Goal: Communication & Community: Share content

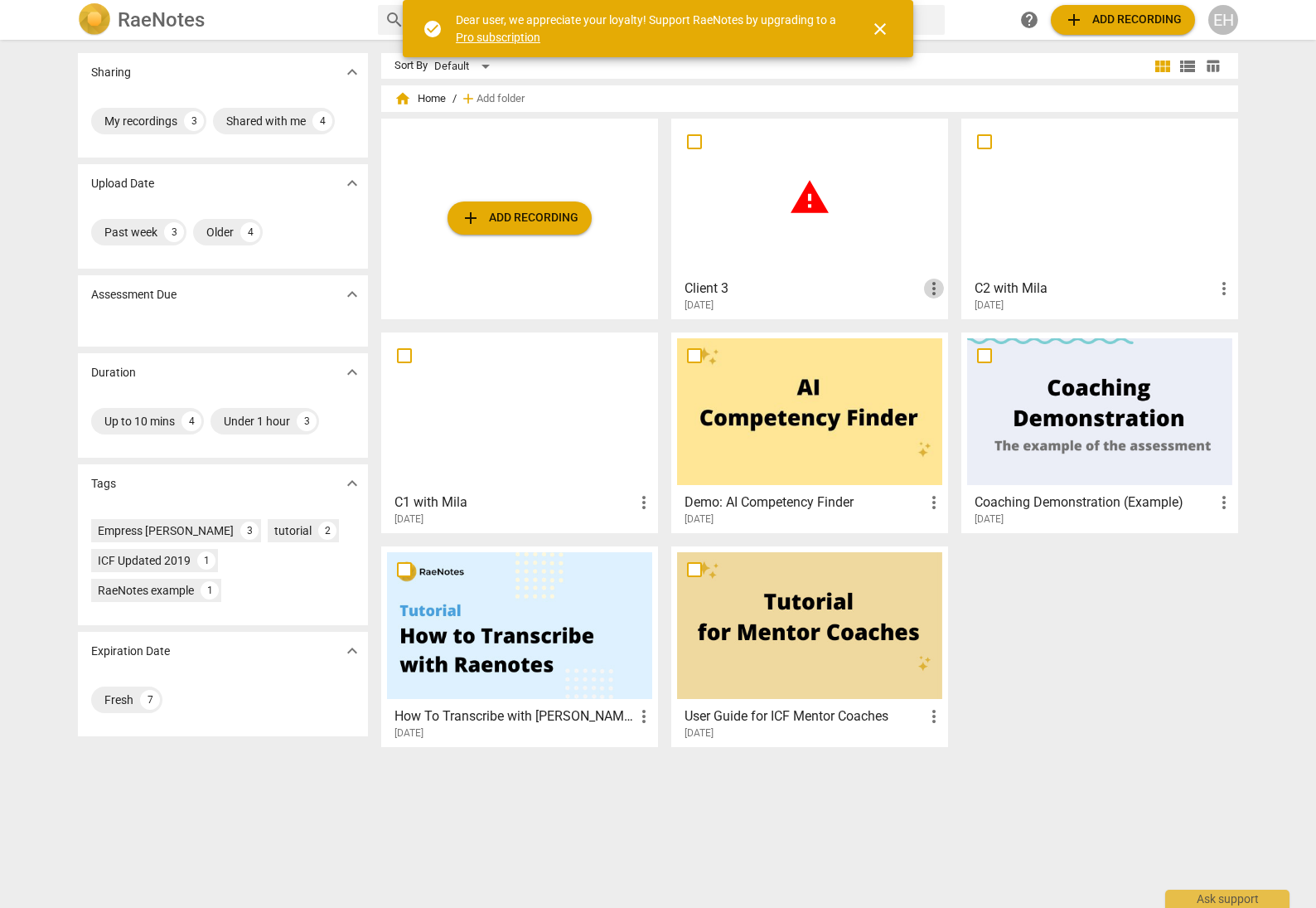
click at [932, 286] on span "more_vert" at bounding box center [934, 288] width 20 height 20
click at [957, 323] on li "Delete" at bounding box center [952, 328] width 63 height 40
click at [812, 200] on span "warning" at bounding box center [809, 196] width 41 height 41
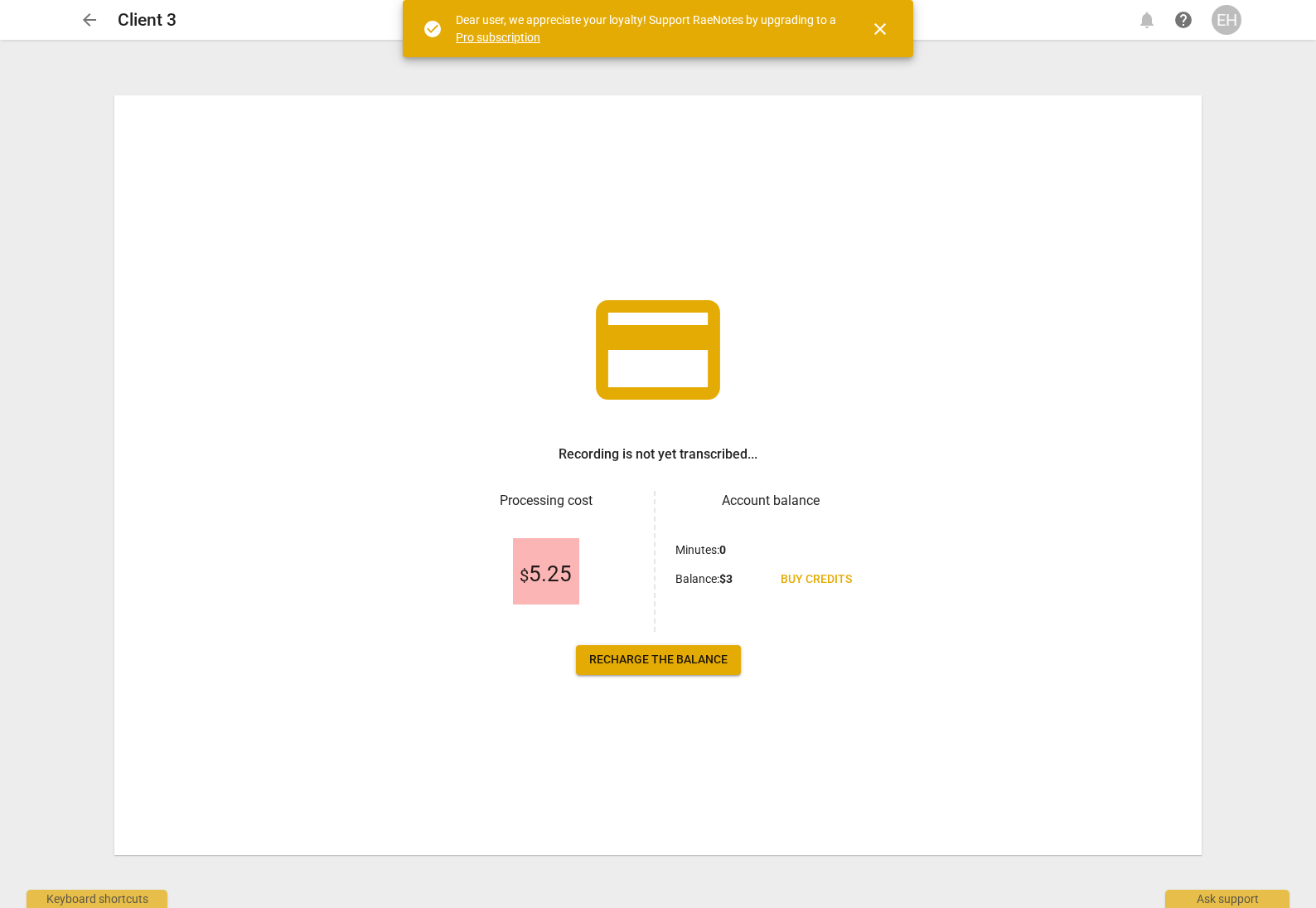
click at [824, 575] on span "Buy credits" at bounding box center [816, 579] width 72 height 16
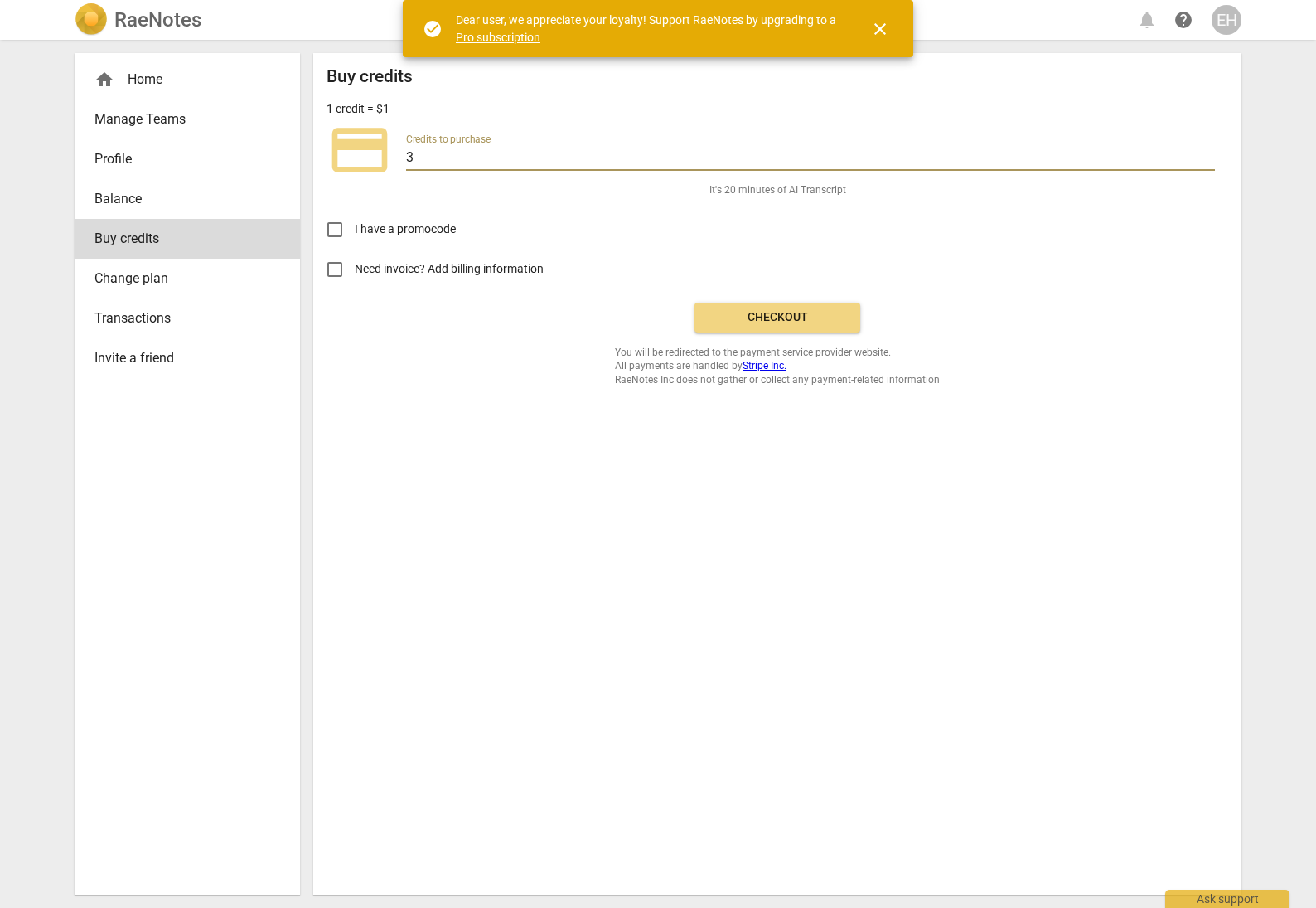
click at [422, 157] on input "3" at bounding box center [811, 158] width 809 height 24
type input "10"
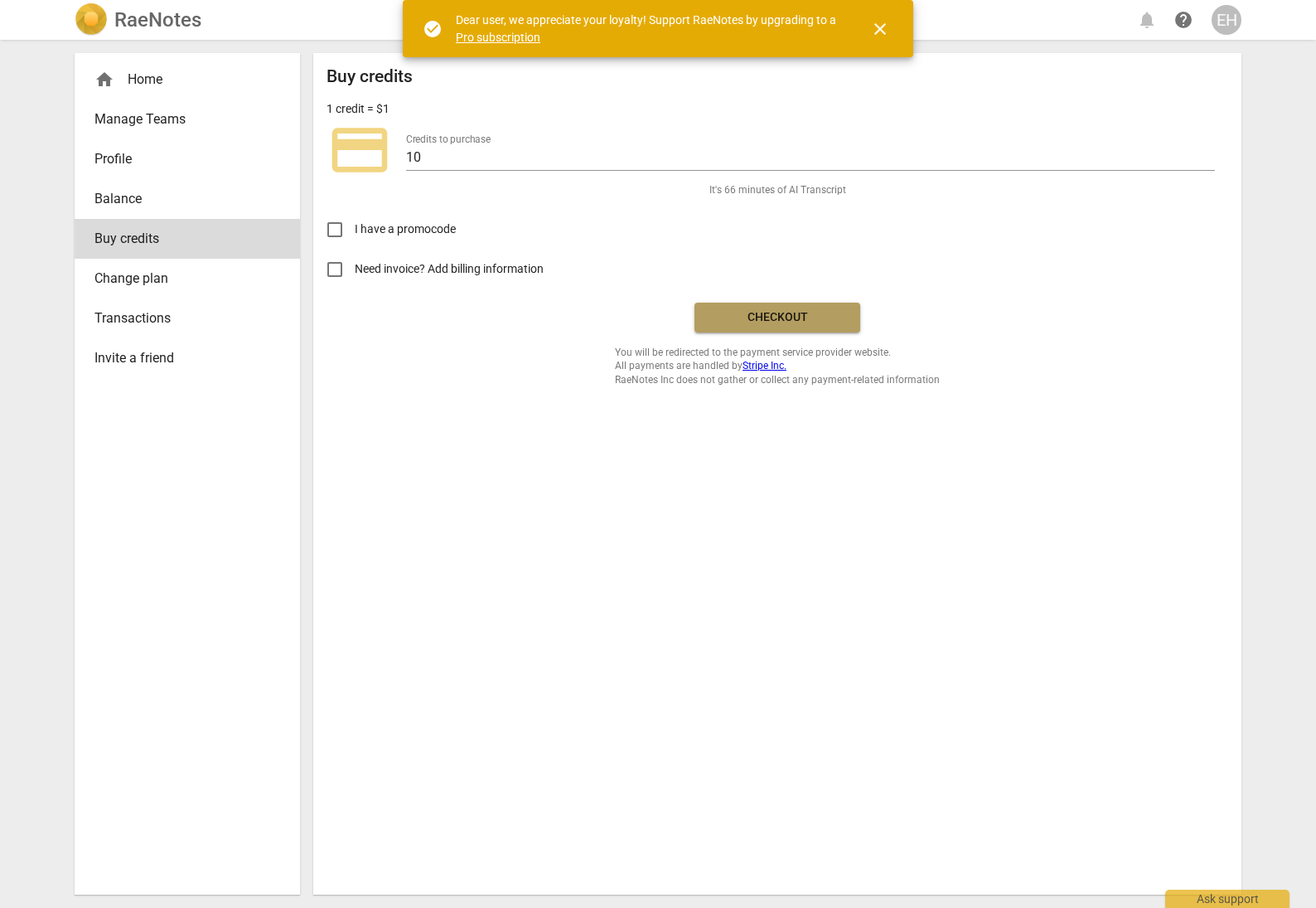
click at [795, 320] on span "Checkout" at bounding box center [777, 317] width 139 height 16
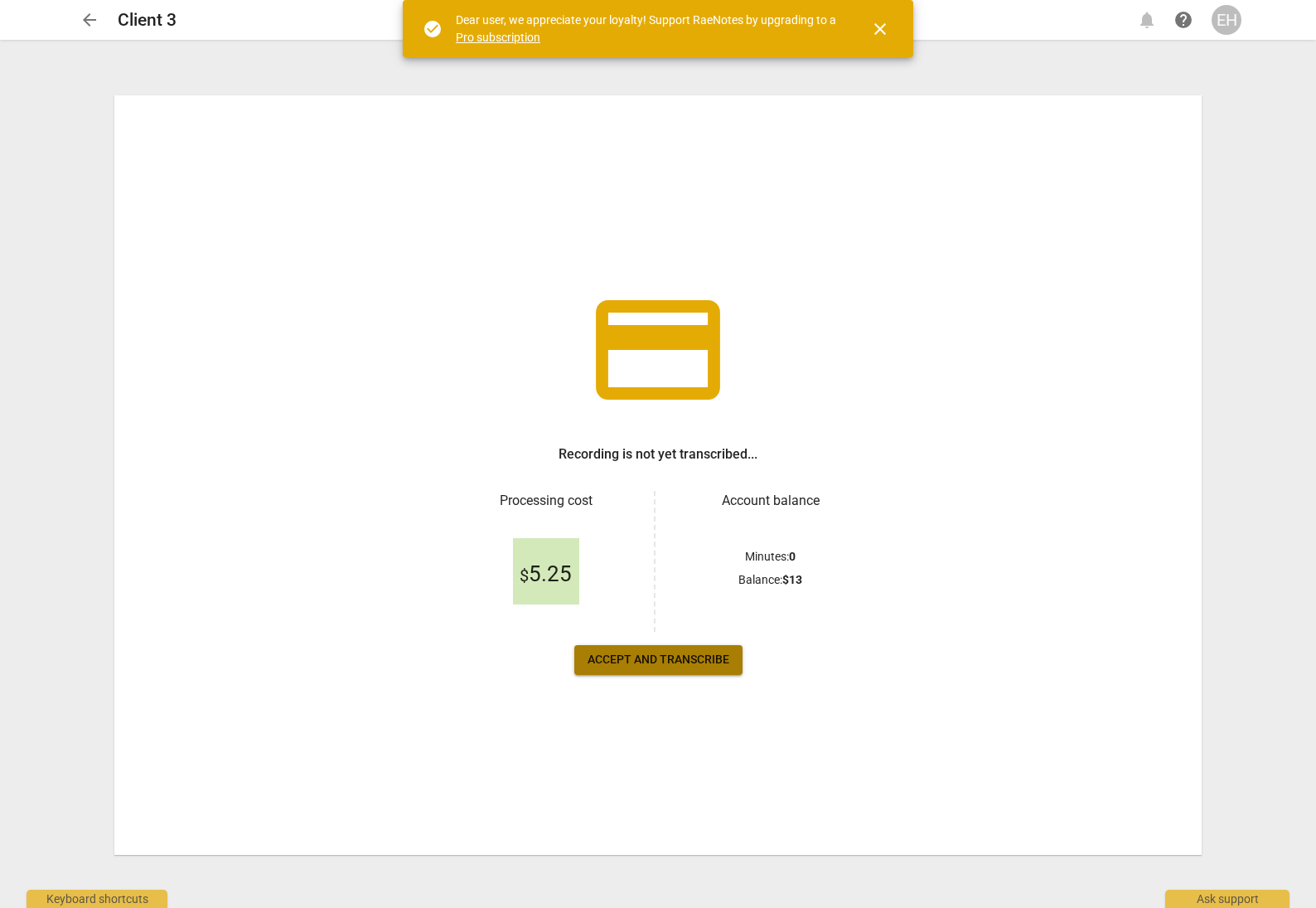
click at [625, 658] on span "Accept and transcribe" at bounding box center [658, 659] width 142 height 16
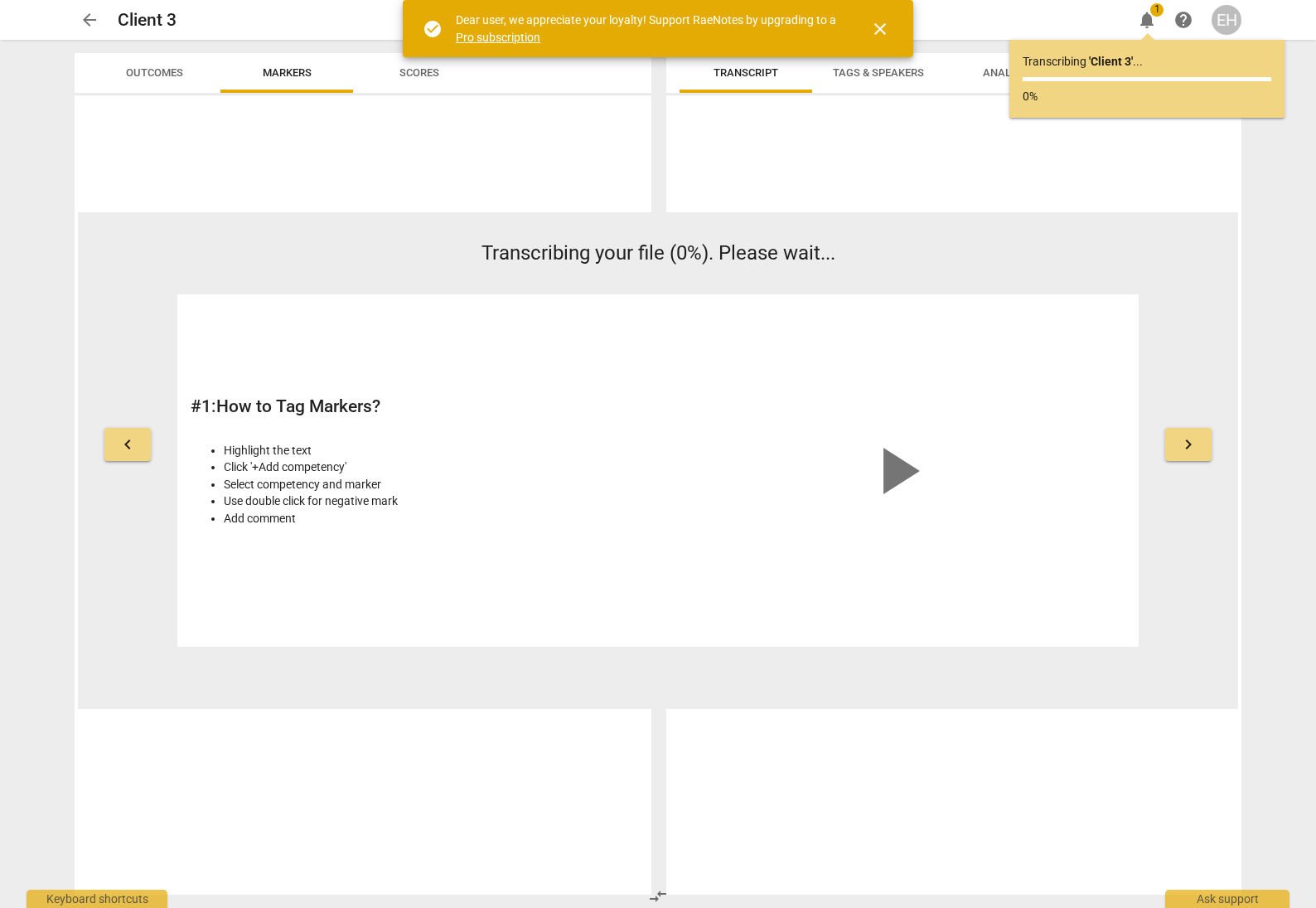
click at [91, 21] on span "arrow_back" at bounding box center [89, 19] width 20 height 20
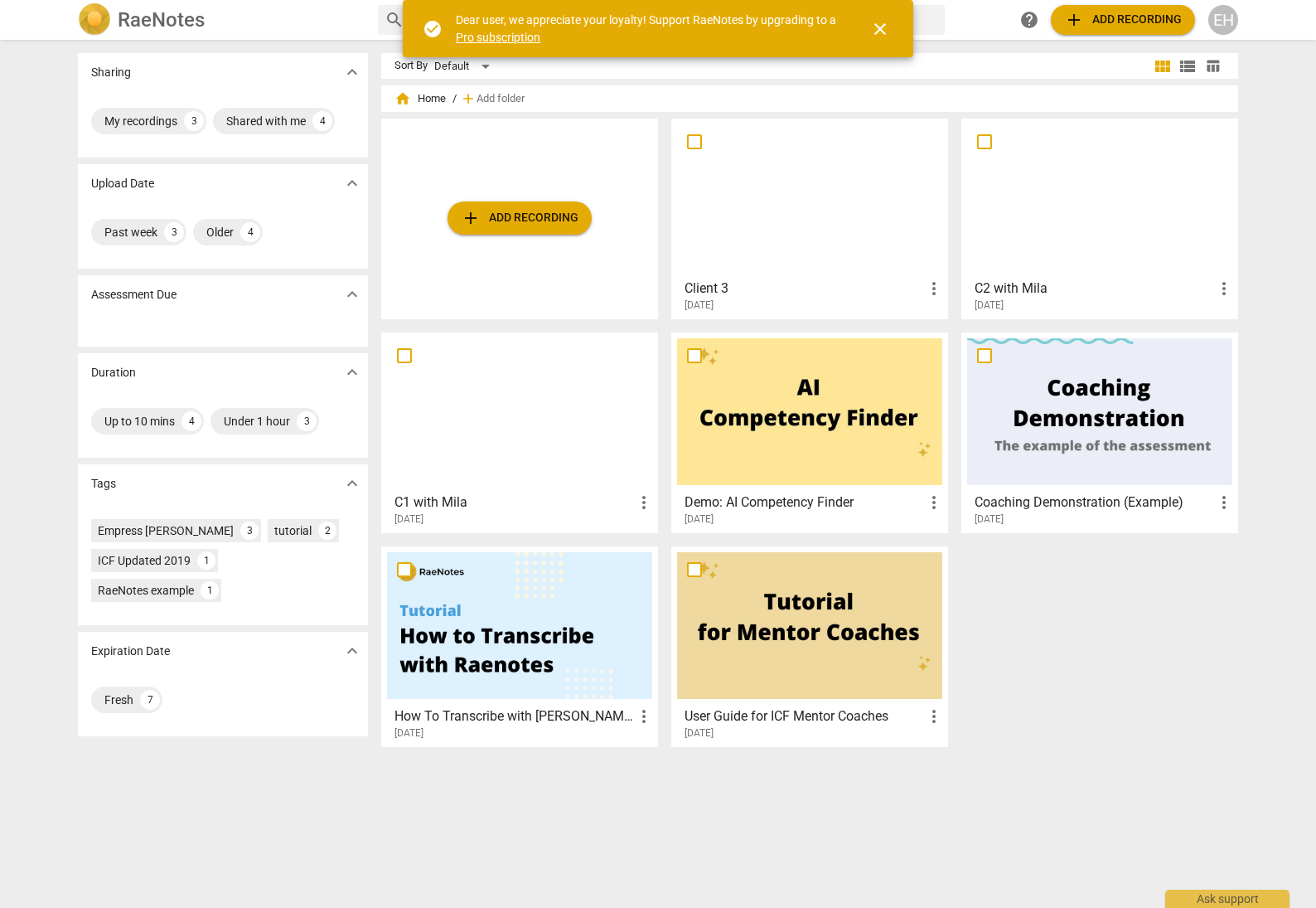
click at [825, 219] on div at bounding box center [810, 197] width 265 height 147
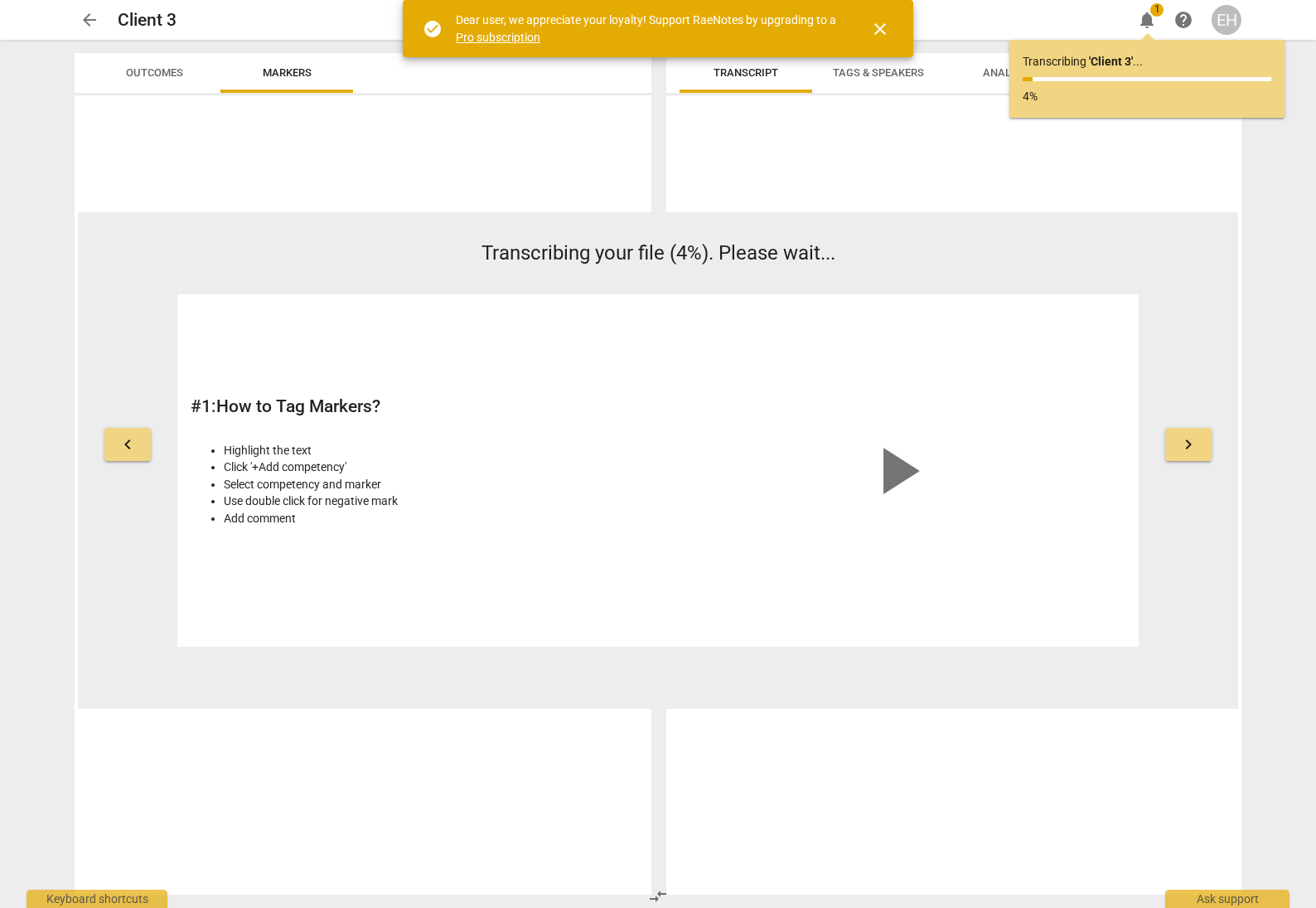
click at [78, 19] on span "arrow_back" at bounding box center [89, 19] width 30 height 20
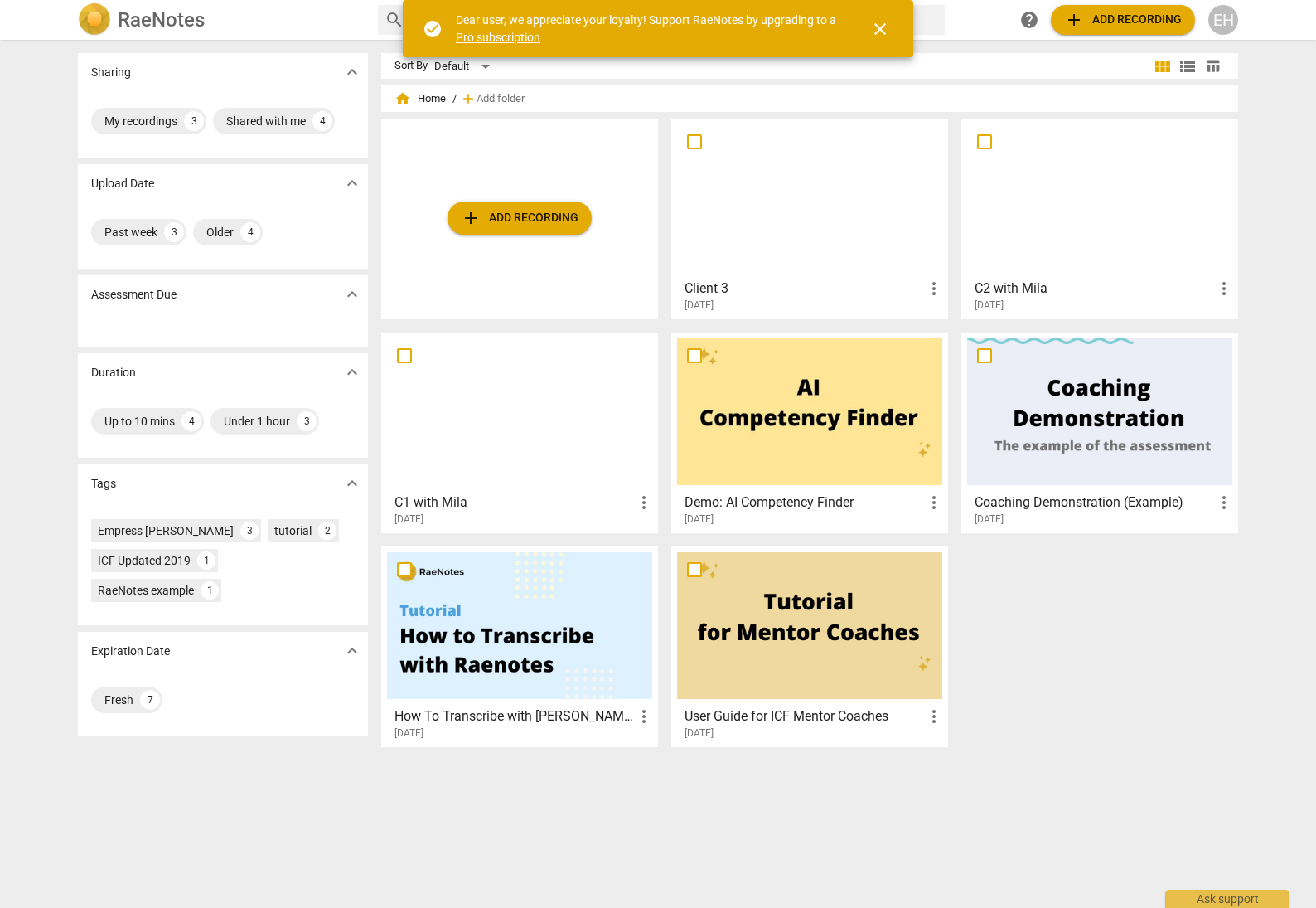
click at [645, 503] on span "more_vert" at bounding box center [644, 502] width 20 height 20
click at [1067, 608] on div at bounding box center [658, 454] width 1316 height 908
click at [454, 502] on h3 "C1 with Mila" at bounding box center [514, 502] width 239 height 20
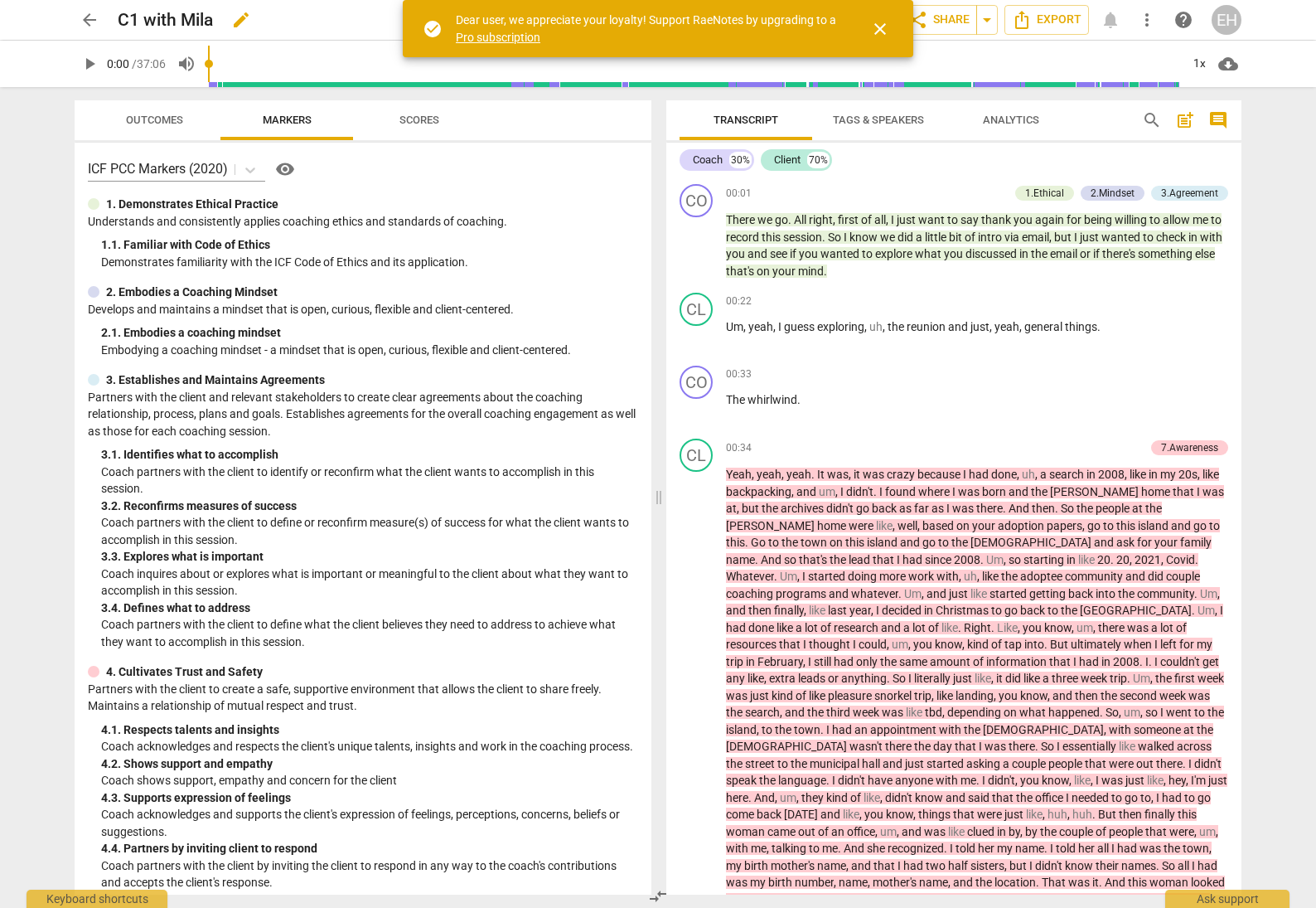
click at [241, 21] on span "edit" at bounding box center [240, 19] width 20 height 20
drag, startPoint x: 217, startPoint y: 16, endPoint x: 138, endPoint y: 19, distance: 79.1
click at [136, 21] on input "C1 with Mila" at bounding box center [315, 19] width 396 height 31
type input "C1"
click at [85, 19] on span "arrow_back" at bounding box center [89, 19] width 20 height 20
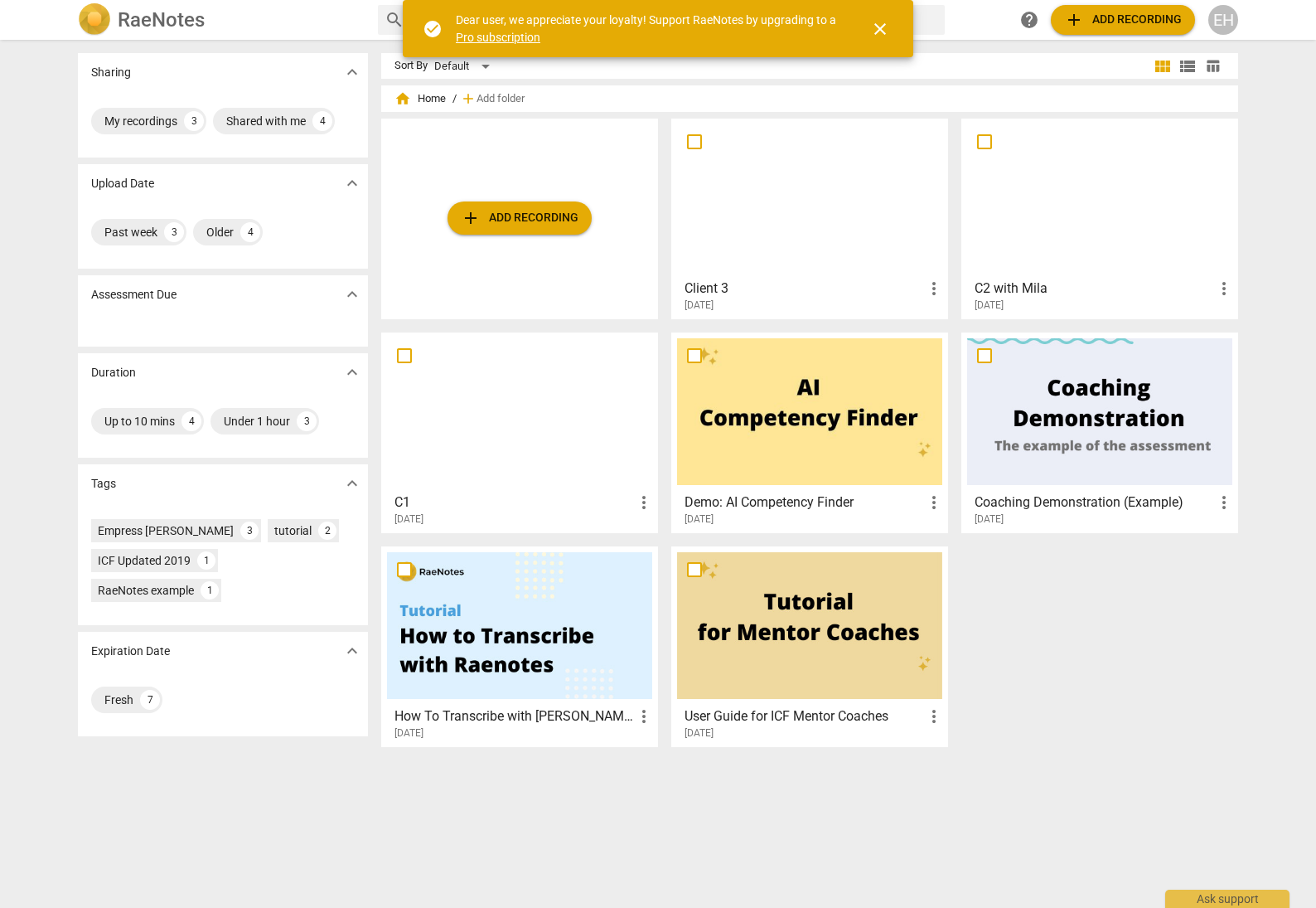
click at [1225, 283] on span "more_vert" at bounding box center [1223, 288] width 20 height 20
click at [1062, 284] on div at bounding box center [658, 454] width 1316 height 908
click at [1053, 234] on div at bounding box center [1100, 197] width 265 height 147
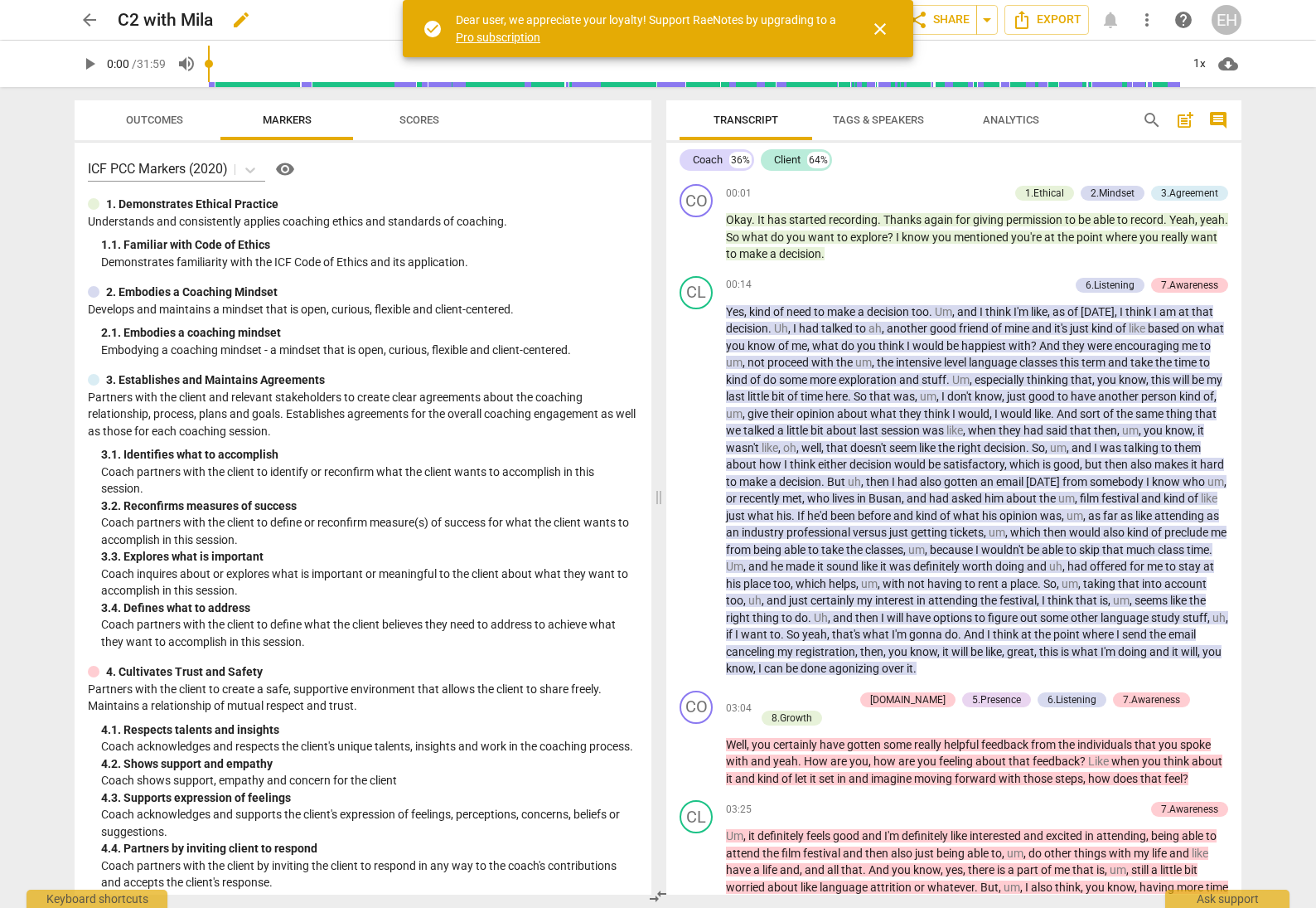
click at [237, 22] on span "edit" at bounding box center [240, 19] width 20 height 20
drag, startPoint x: 214, startPoint y: 21, endPoint x: 137, endPoint y: 23, distance: 77.0
click at [137, 23] on input "C2 with Mila" at bounding box center [315, 19] width 396 height 31
type input "C2"
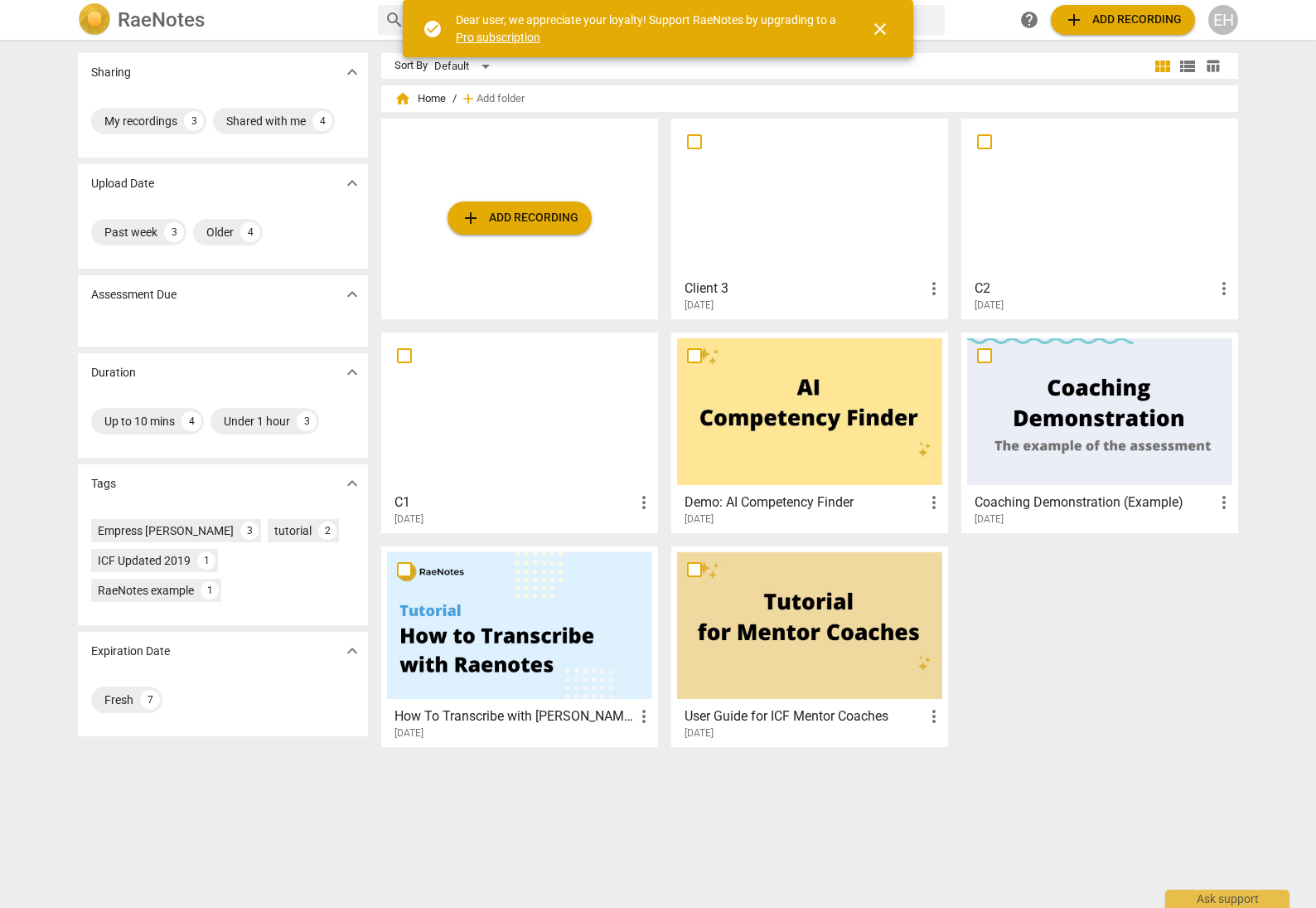
click at [933, 288] on span "more_vert" at bounding box center [934, 288] width 20 height 20
click at [723, 258] on div at bounding box center [658, 454] width 1316 height 908
click at [798, 202] on div at bounding box center [810, 197] width 265 height 147
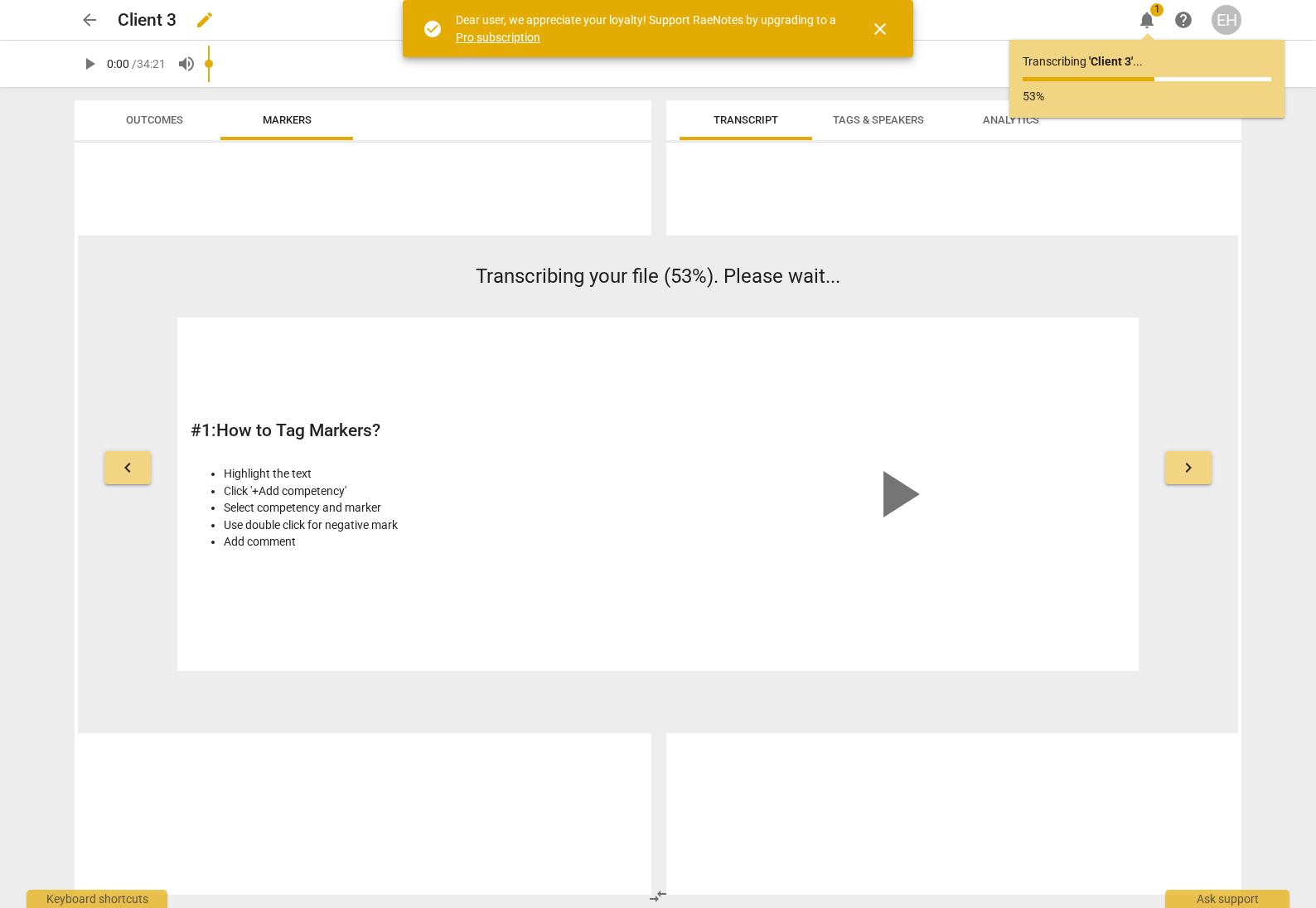
click at [168, 17] on h2 "Client 3" at bounding box center [147, 20] width 59 height 21
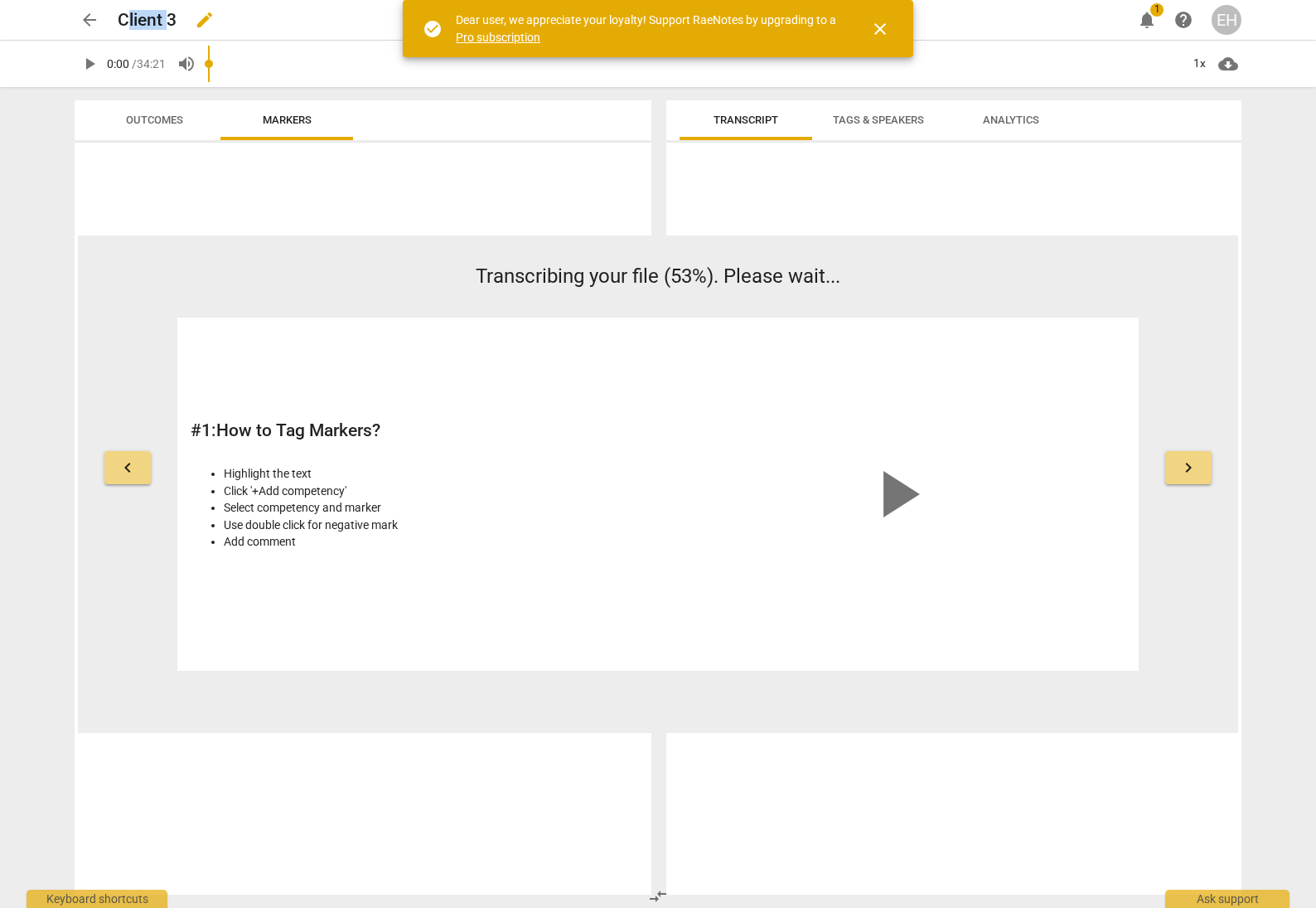
drag, startPoint x: 167, startPoint y: 17, endPoint x: 124, endPoint y: 20, distance: 43.1
click at [124, 20] on h2 "Client 3" at bounding box center [147, 20] width 59 height 21
click at [164, 20] on h2 "Client 3" at bounding box center [147, 20] width 59 height 21
click at [202, 17] on span "edit" at bounding box center [204, 19] width 20 height 20
click at [168, 17] on input "Client 3" at bounding box center [587, 19] width 941 height 31
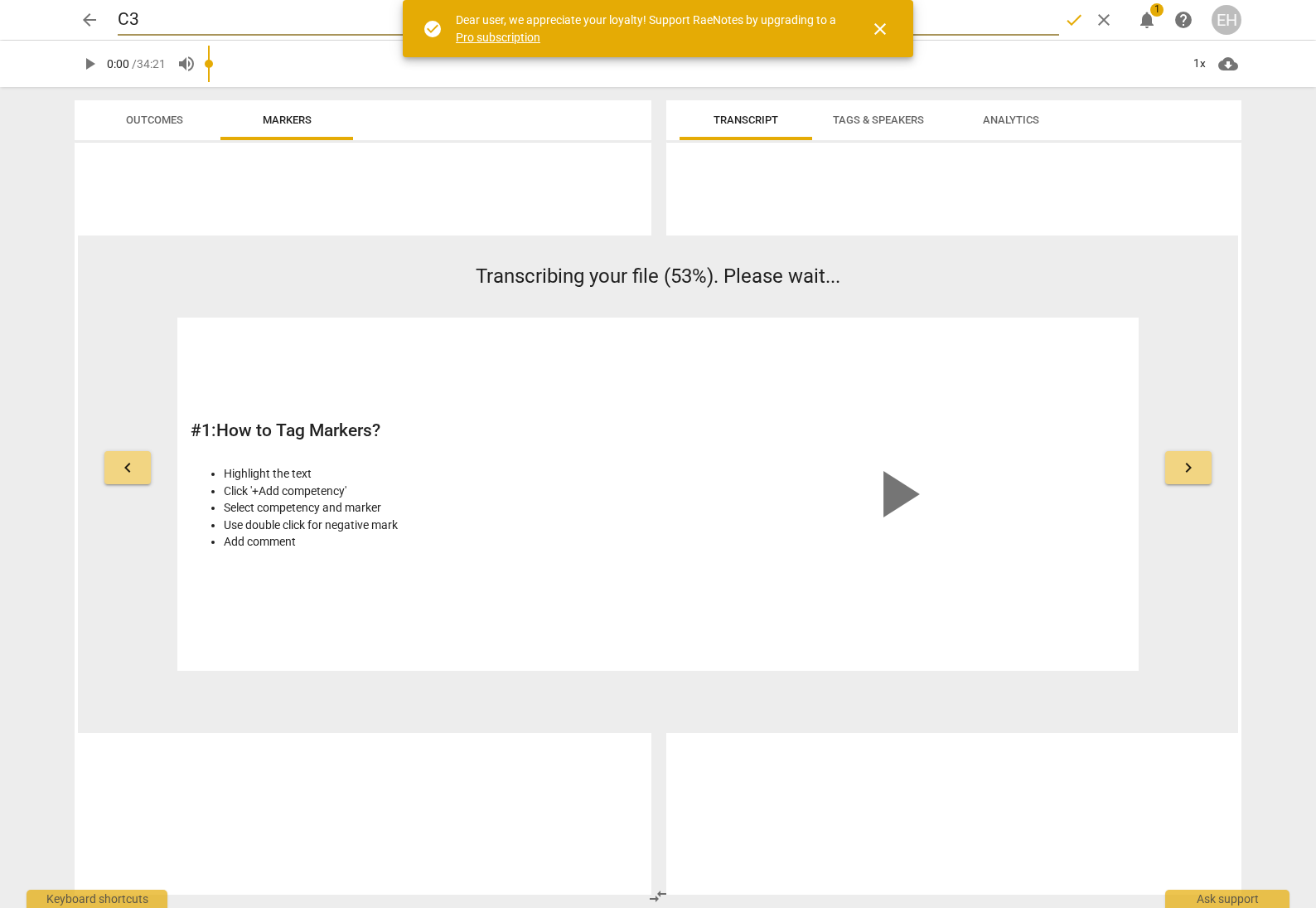
click at [206, 15] on input "C3" at bounding box center [587, 19] width 941 height 31
type input "C3"
click at [87, 14] on span "arrow_back" at bounding box center [89, 19] width 20 height 20
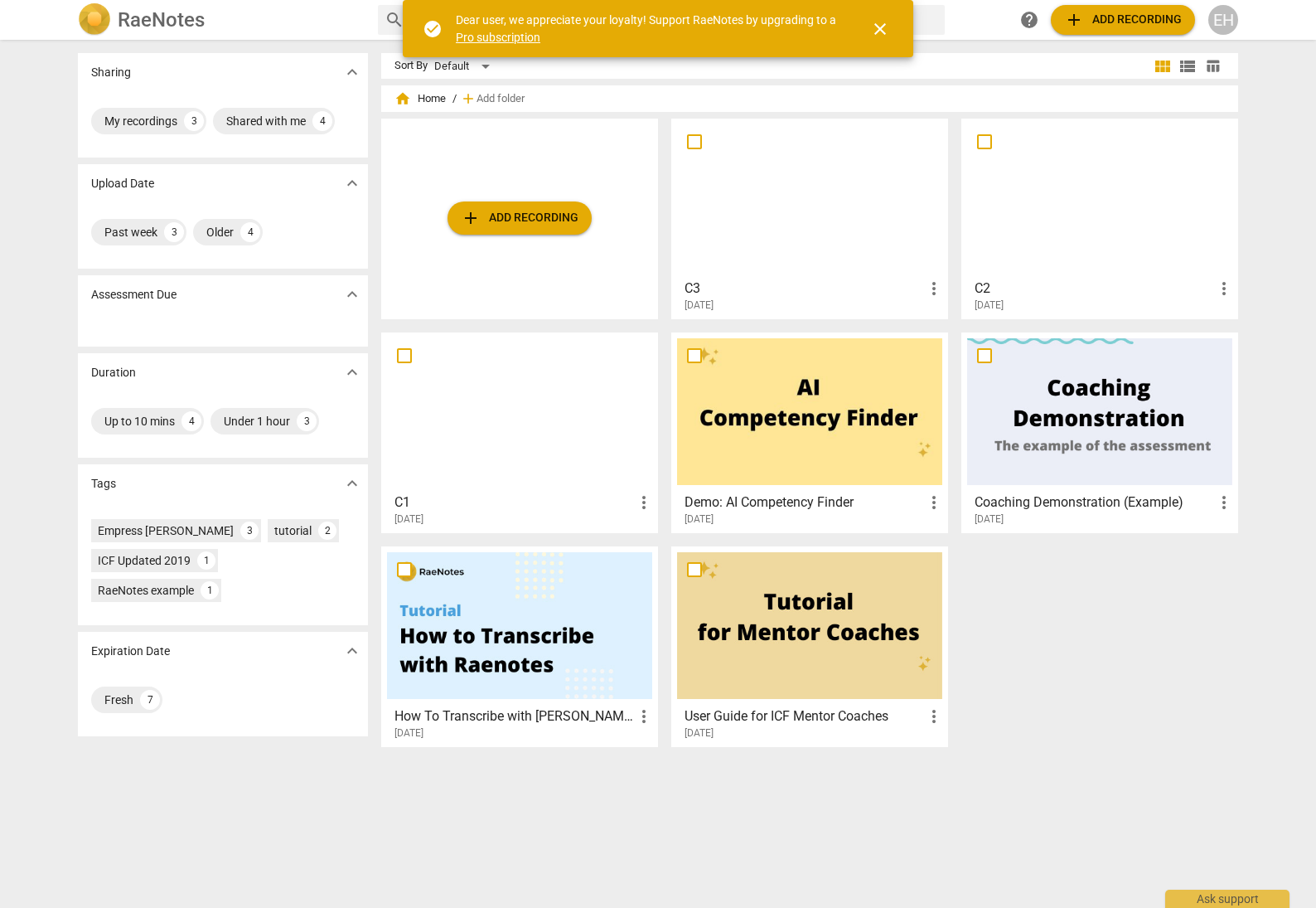
click at [825, 209] on div at bounding box center [810, 197] width 265 height 147
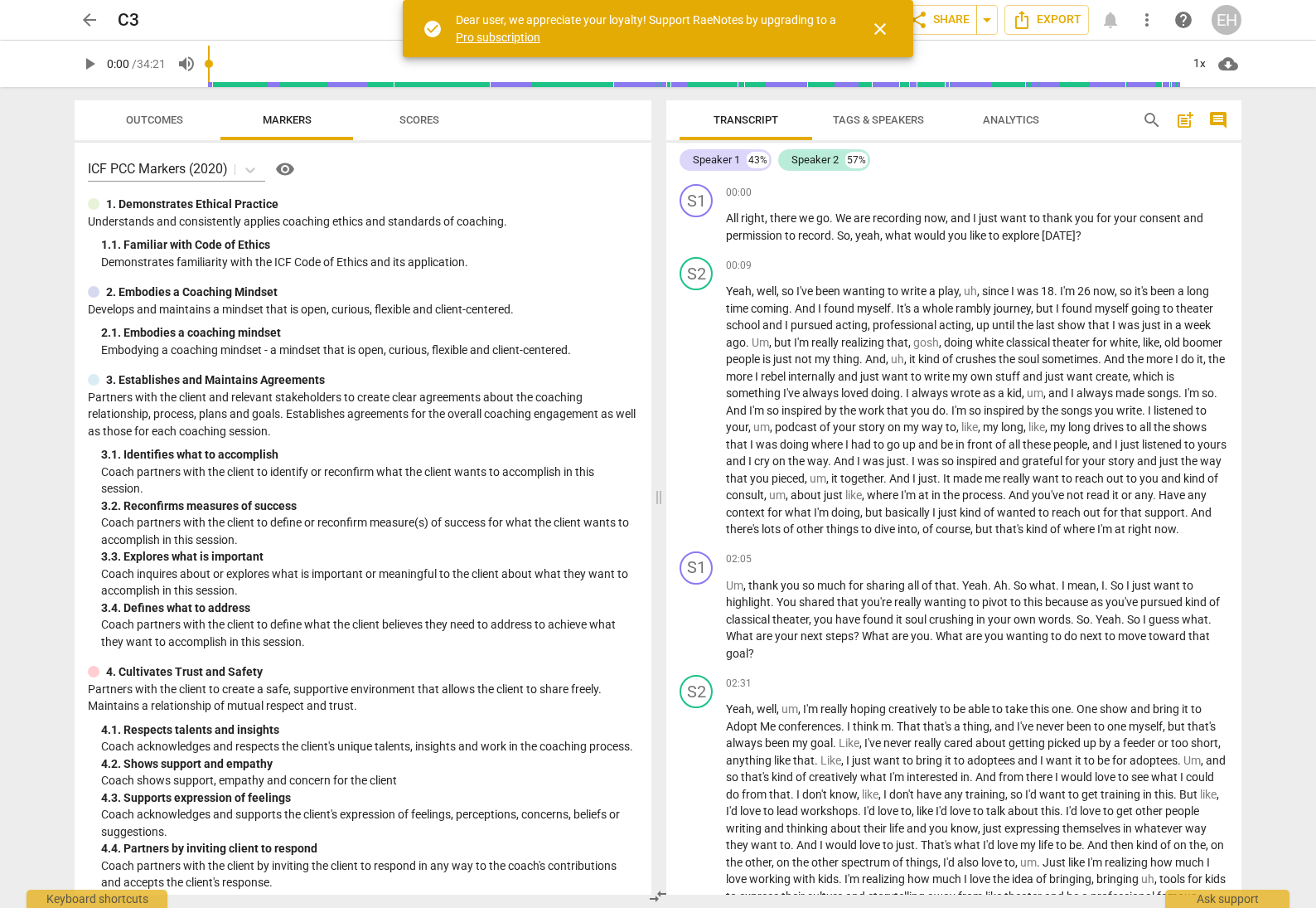
click at [884, 114] on span "Tags & Speakers" at bounding box center [878, 119] width 92 height 12
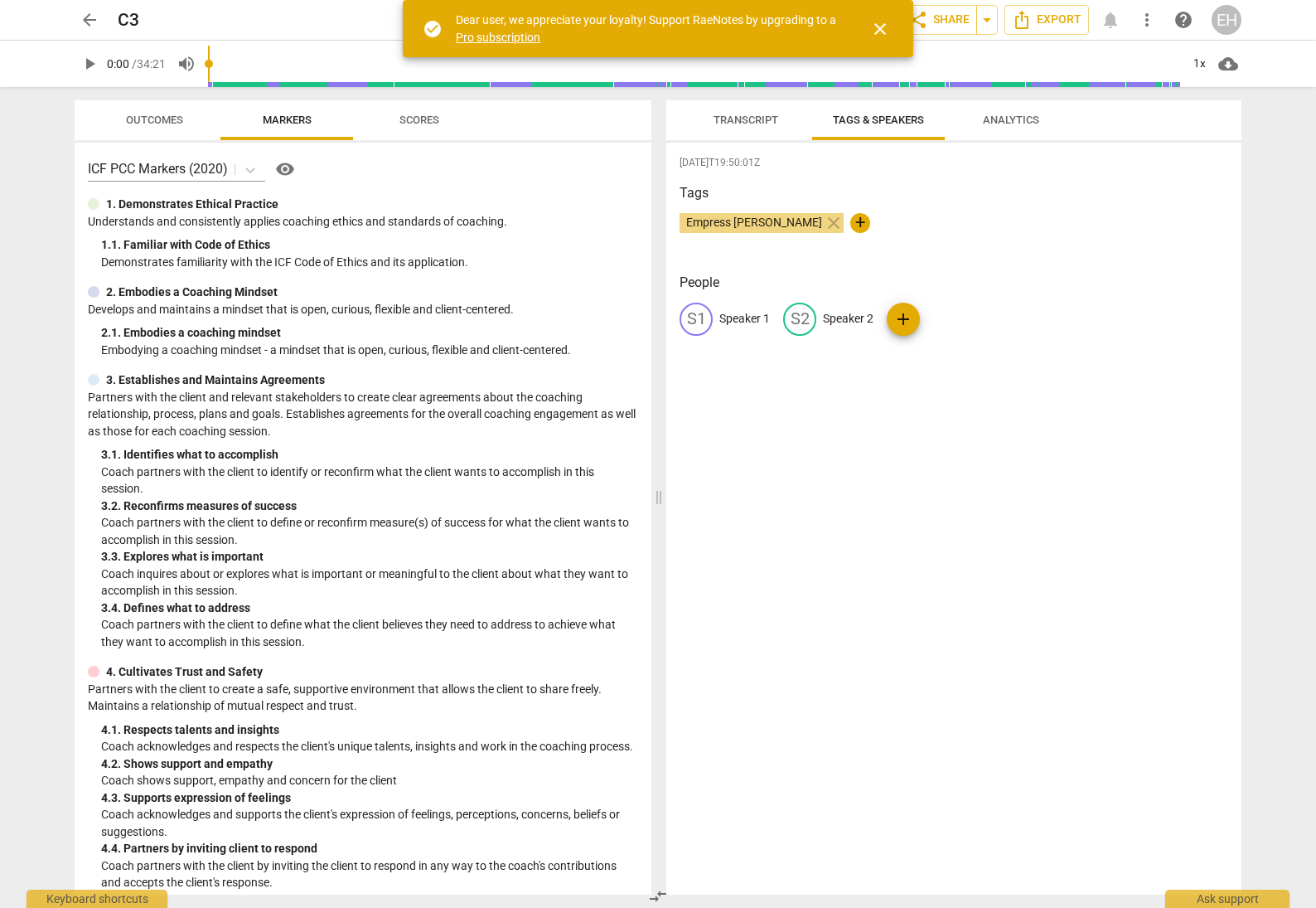
click at [760, 115] on span "Transcript" at bounding box center [746, 119] width 65 height 12
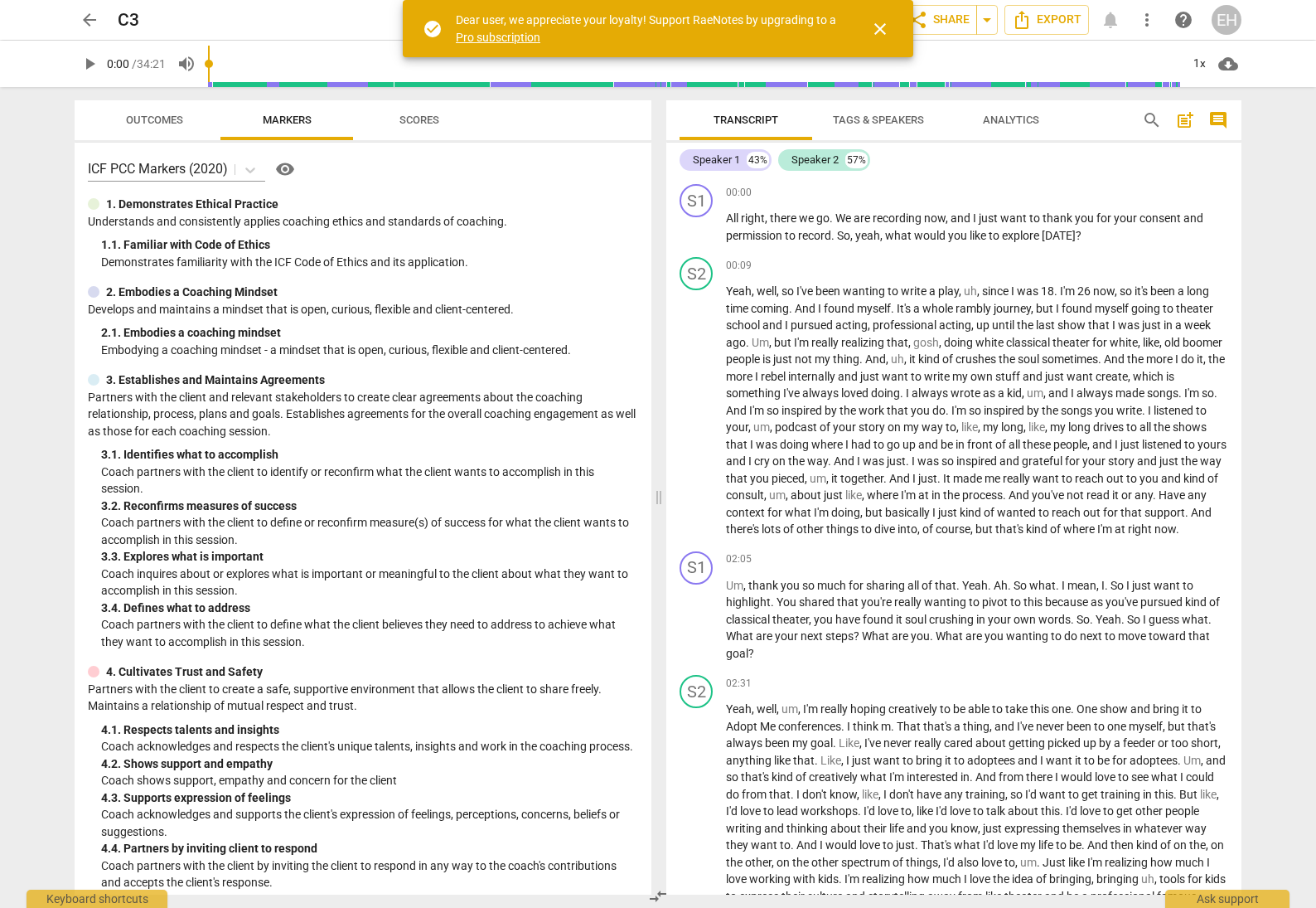
click at [873, 125] on span "Tags & Speakers" at bounding box center [878, 119] width 92 height 12
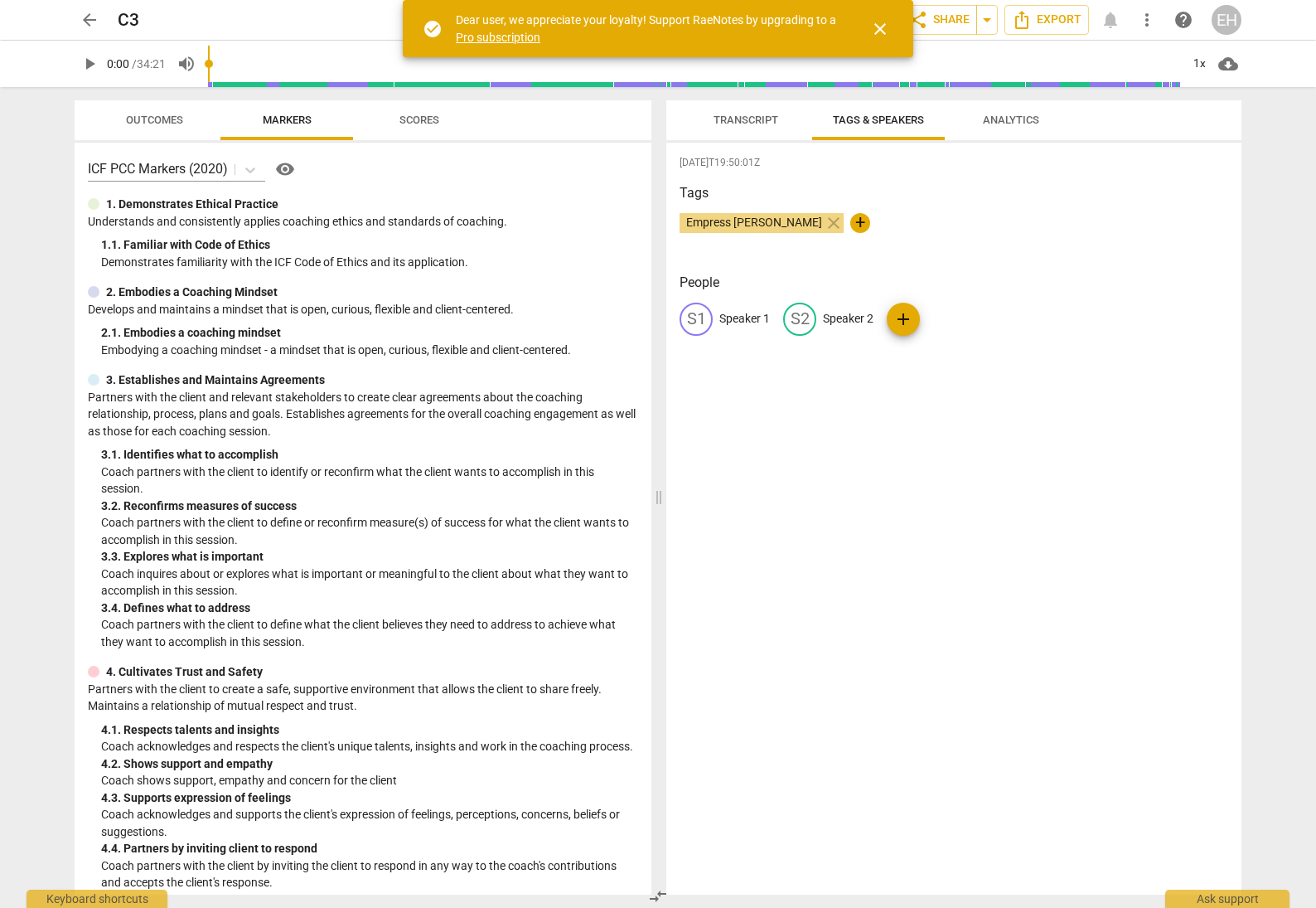
click at [757, 320] on p "Speaker 1" at bounding box center [744, 319] width 51 height 17
type input "Coach"
click at [908, 387] on div "[DATE]T19:50:01Z Tags Empress [PERSON_NAME] close + People CO Coach S2 Speaker …" at bounding box center [954, 518] width 575 height 752
click at [838, 320] on p "Speaker 2" at bounding box center [831, 319] width 51 height 17
type input "Client"
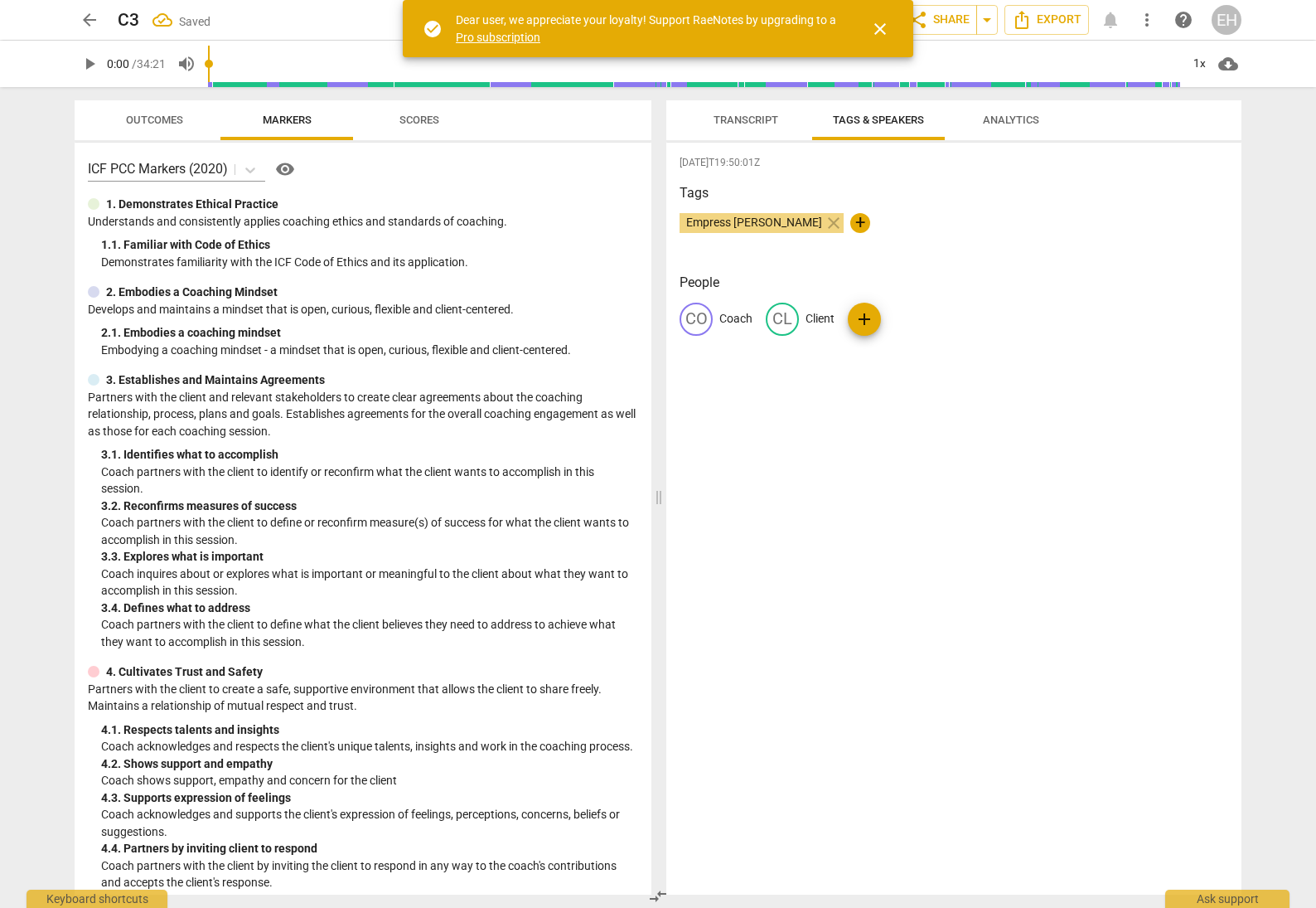
click at [920, 490] on div "[DATE]T19:50:01Z Tags Empress [PERSON_NAME] close + People CO Coach CL Client a…" at bounding box center [954, 518] width 575 height 752
click at [754, 123] on span "Transcript" at bounding box center [746, 119] width 65 height 12
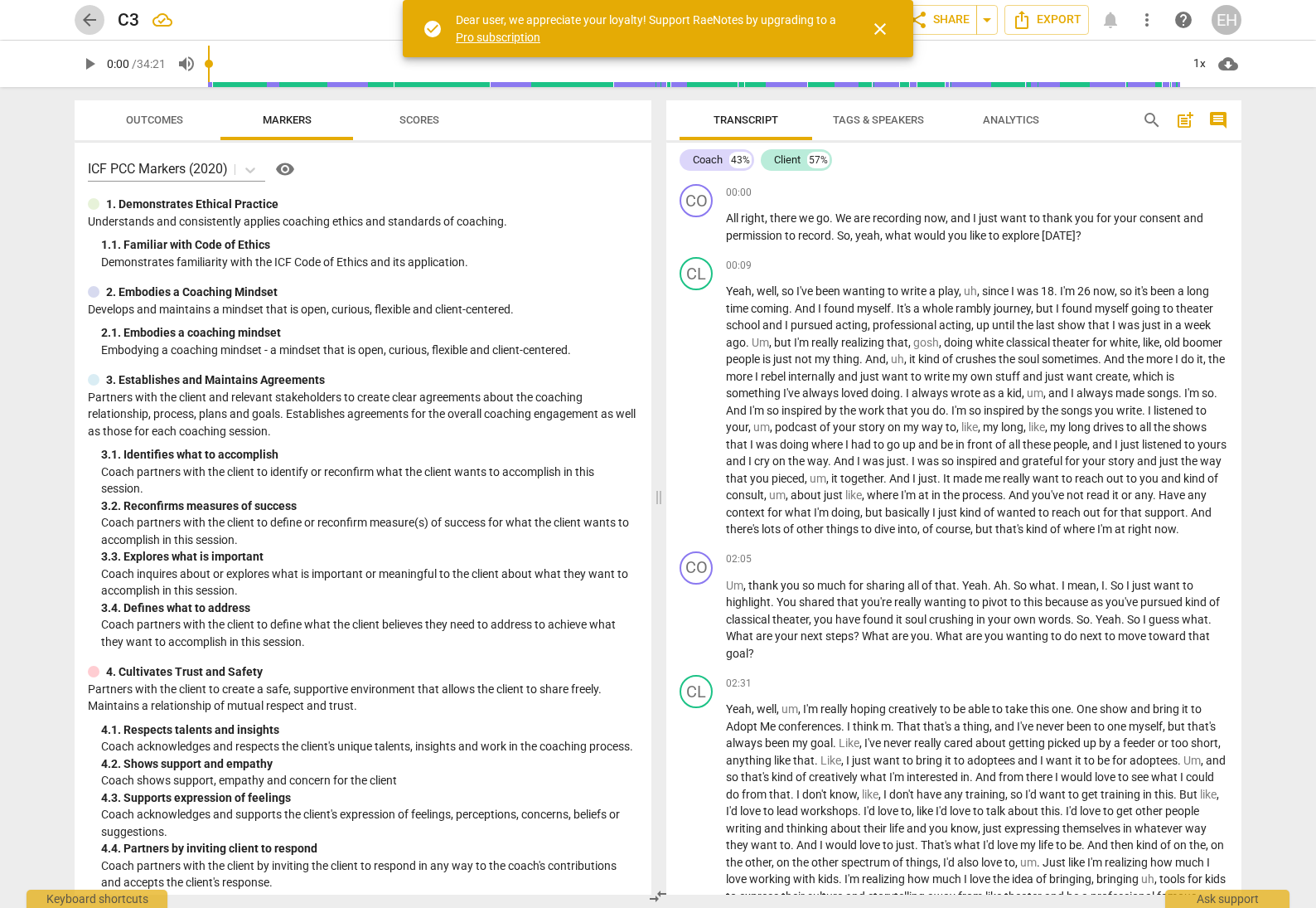
click at [86, 9] on button "arrow_back" at bounding box center [89, 19] width 30 height 30
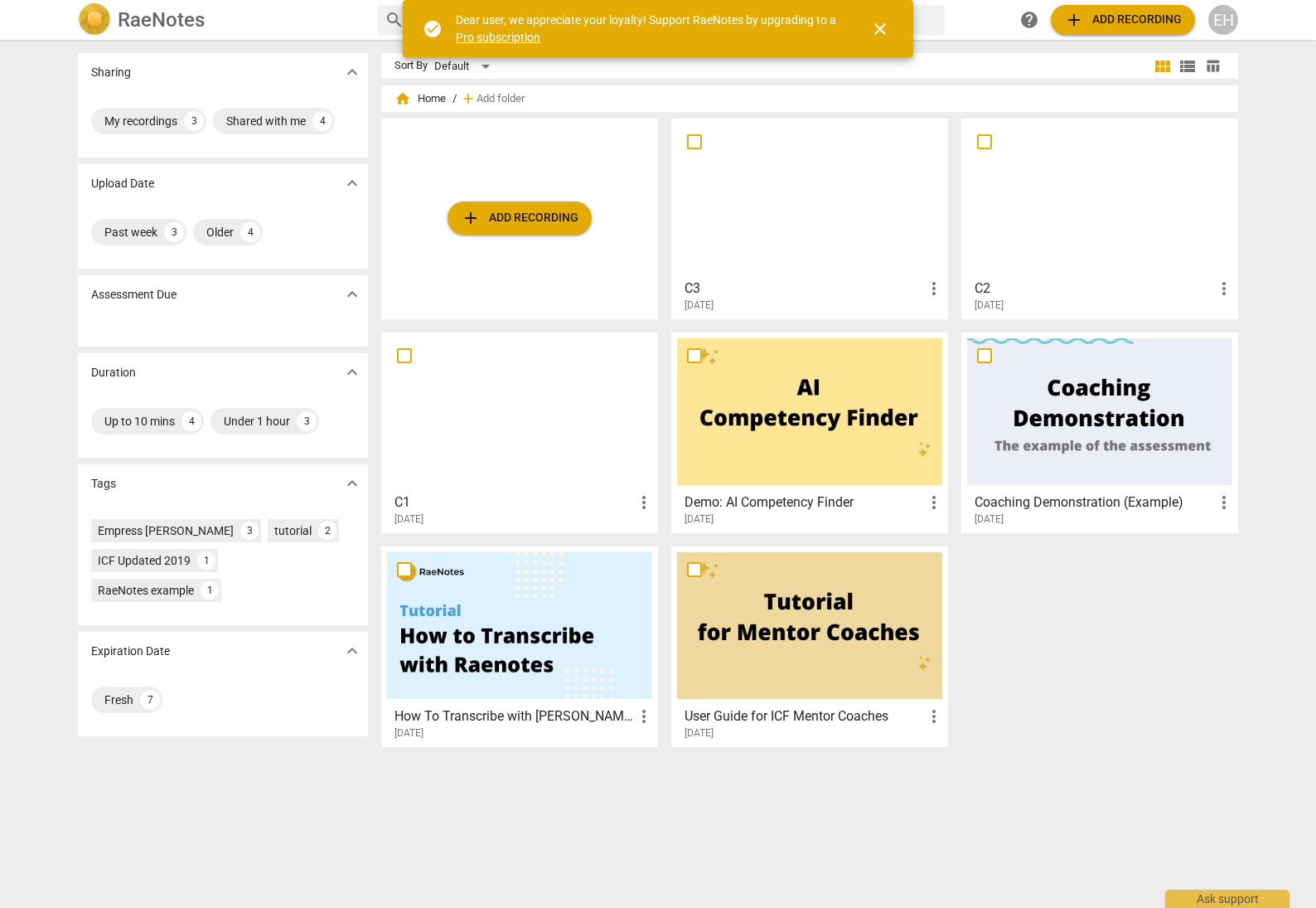
click at [510, 392] on div at bounding box center [520, 412] width 265 height 147
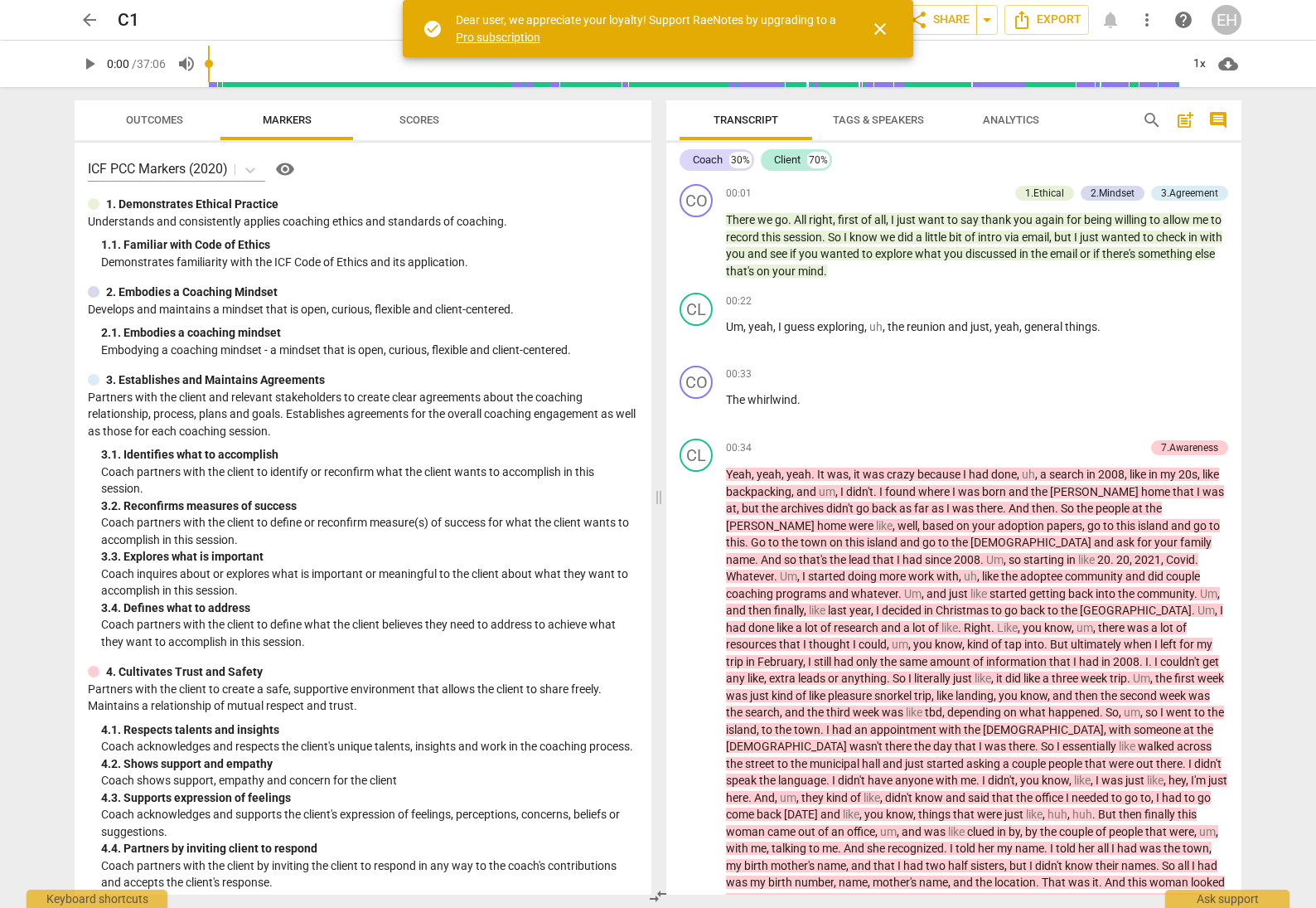
click at [82, 17] on span "arrow_back" at bounding box center [89, 19] width 20 height 20
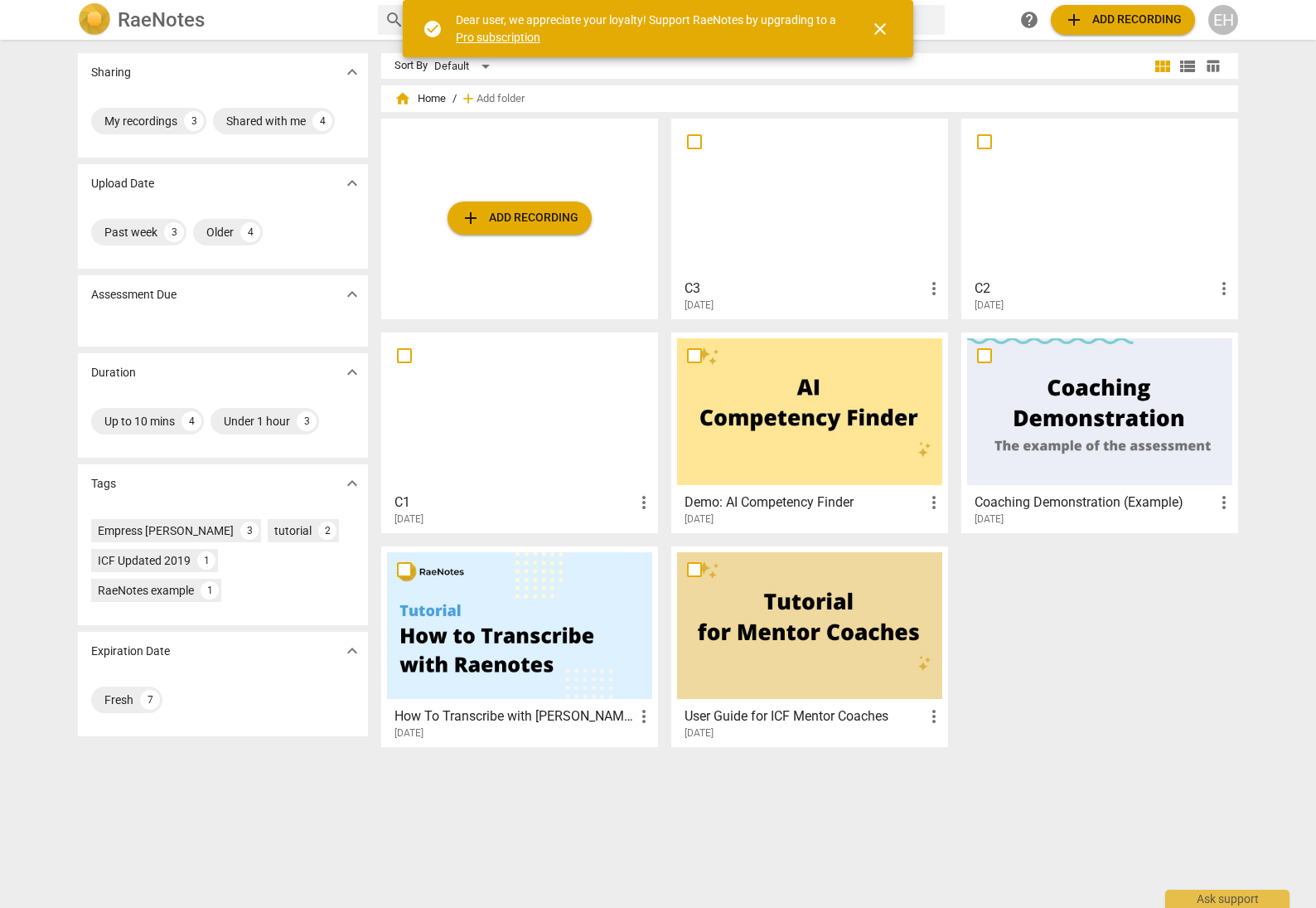
click at [813, 221] on div at bounding box center [810, 197] width 265 height 147
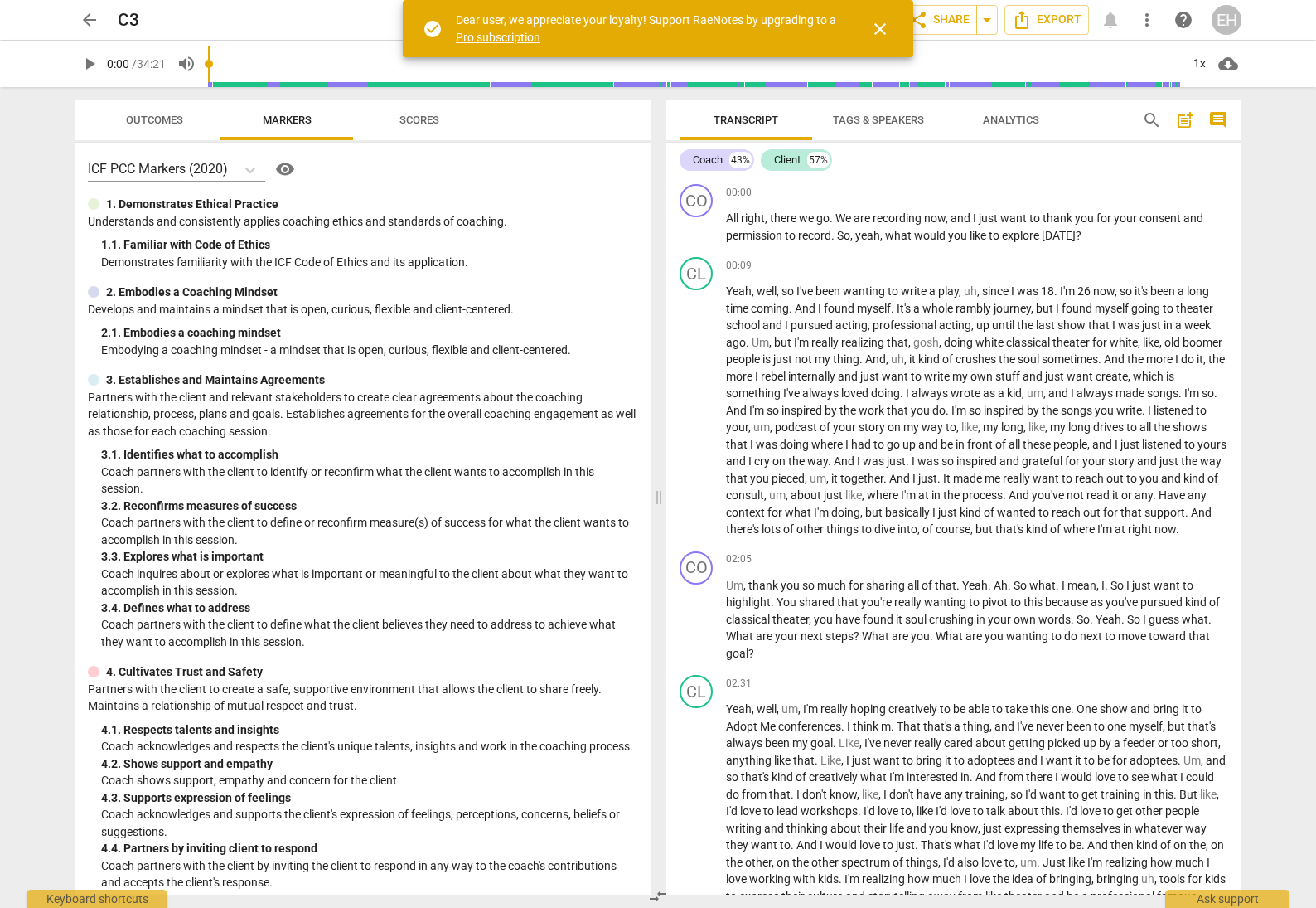
click at [85, 21] on span "arrow_back" at bounding box center [89, 19] width 20 height 20
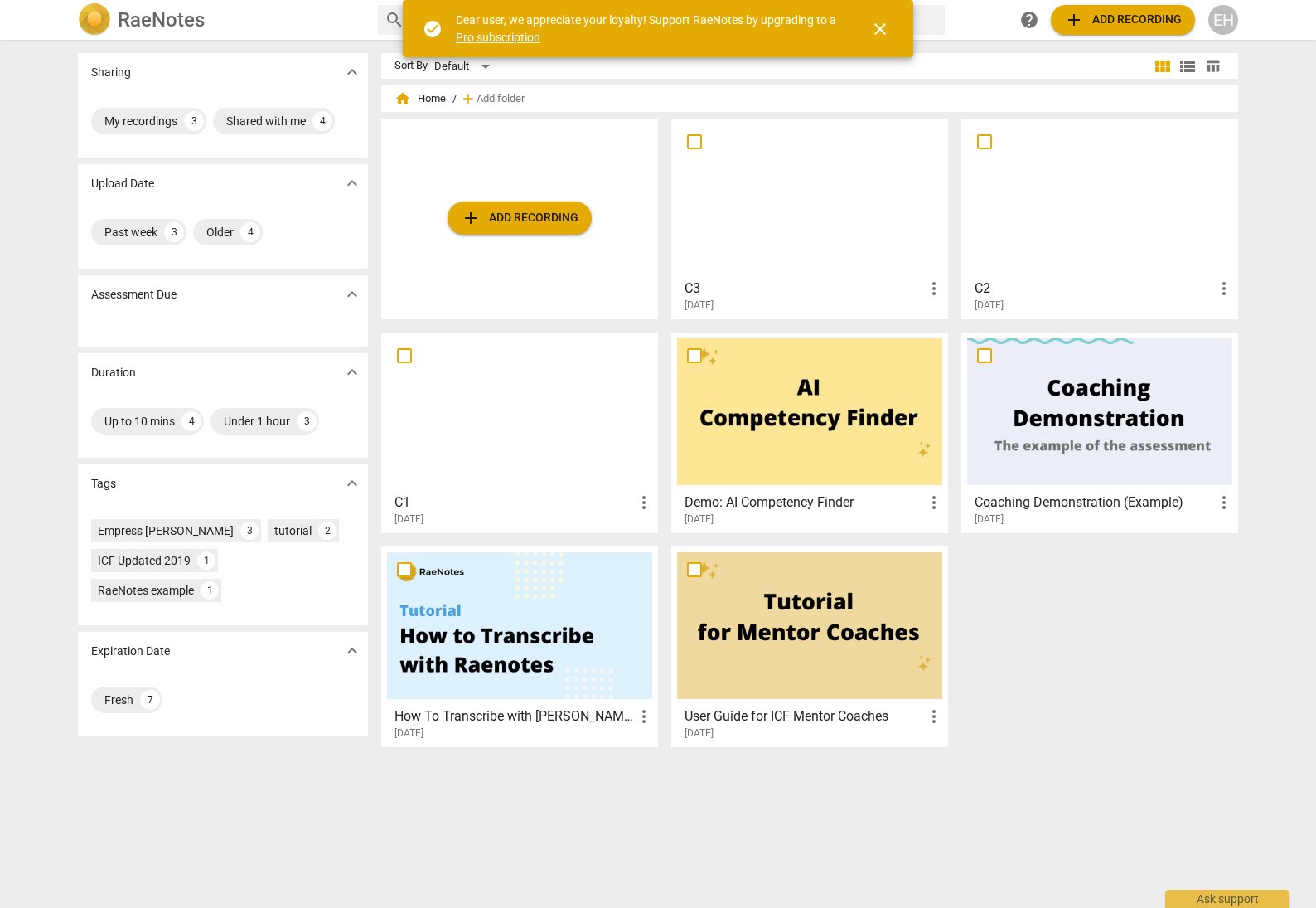
click at [1148, 203] on div at bounding box center [1100, 197] width 265 height 147
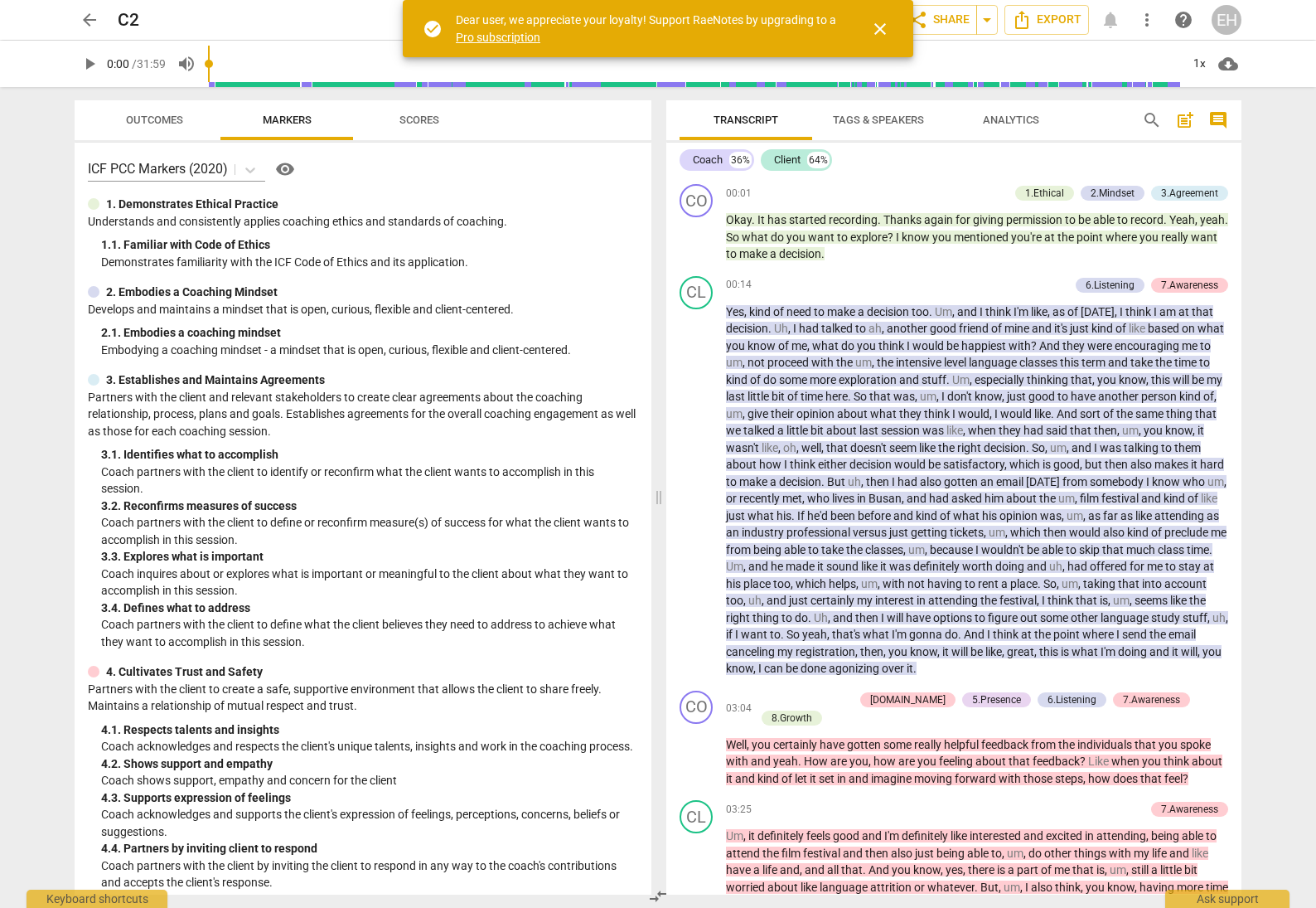
click at [87, 13] on span "arrow_back" at bounding box center [89, 19] width 20 height 20
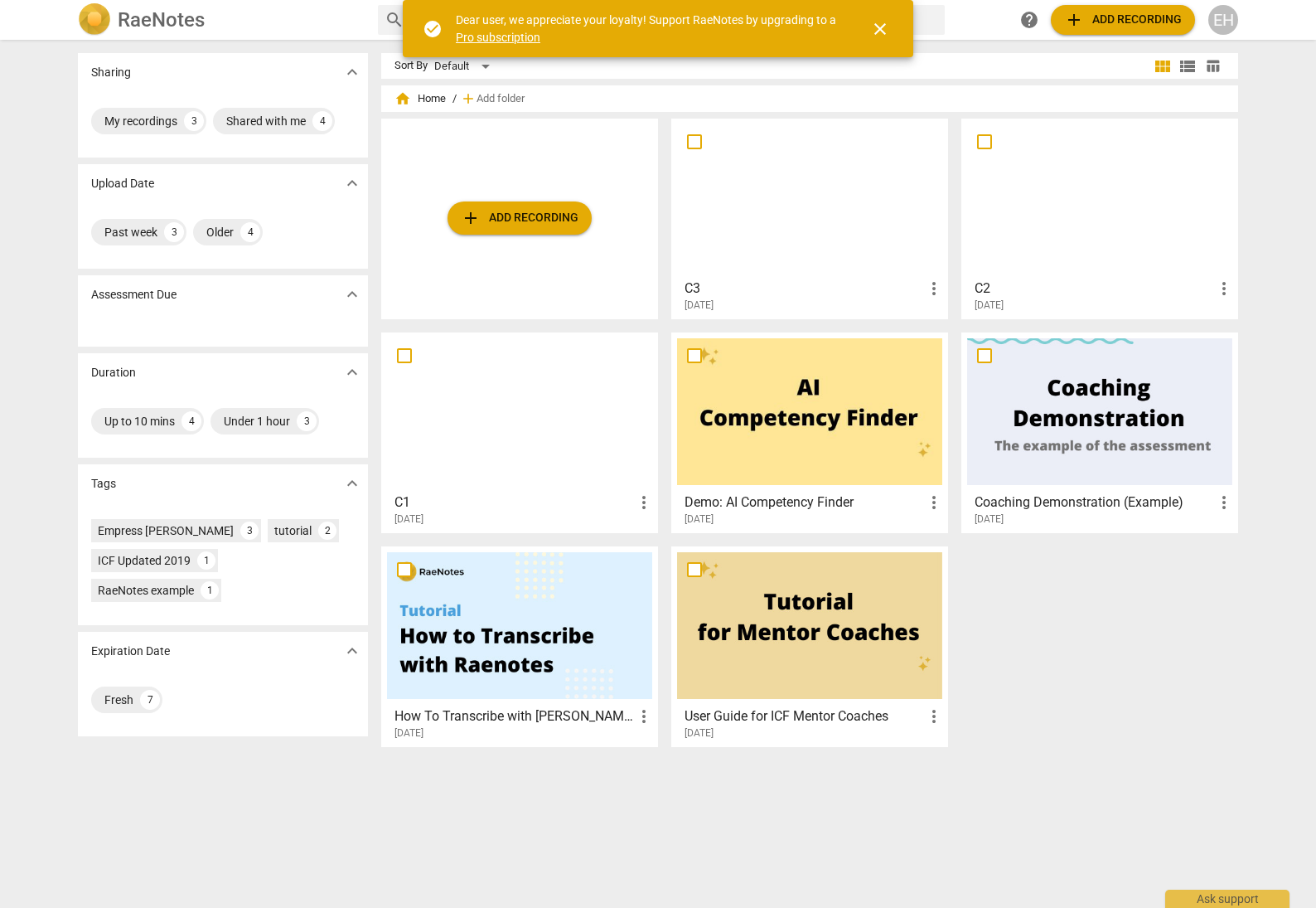
click at [805, 207] on div at bounding box center [810, 197] width 265 height 147
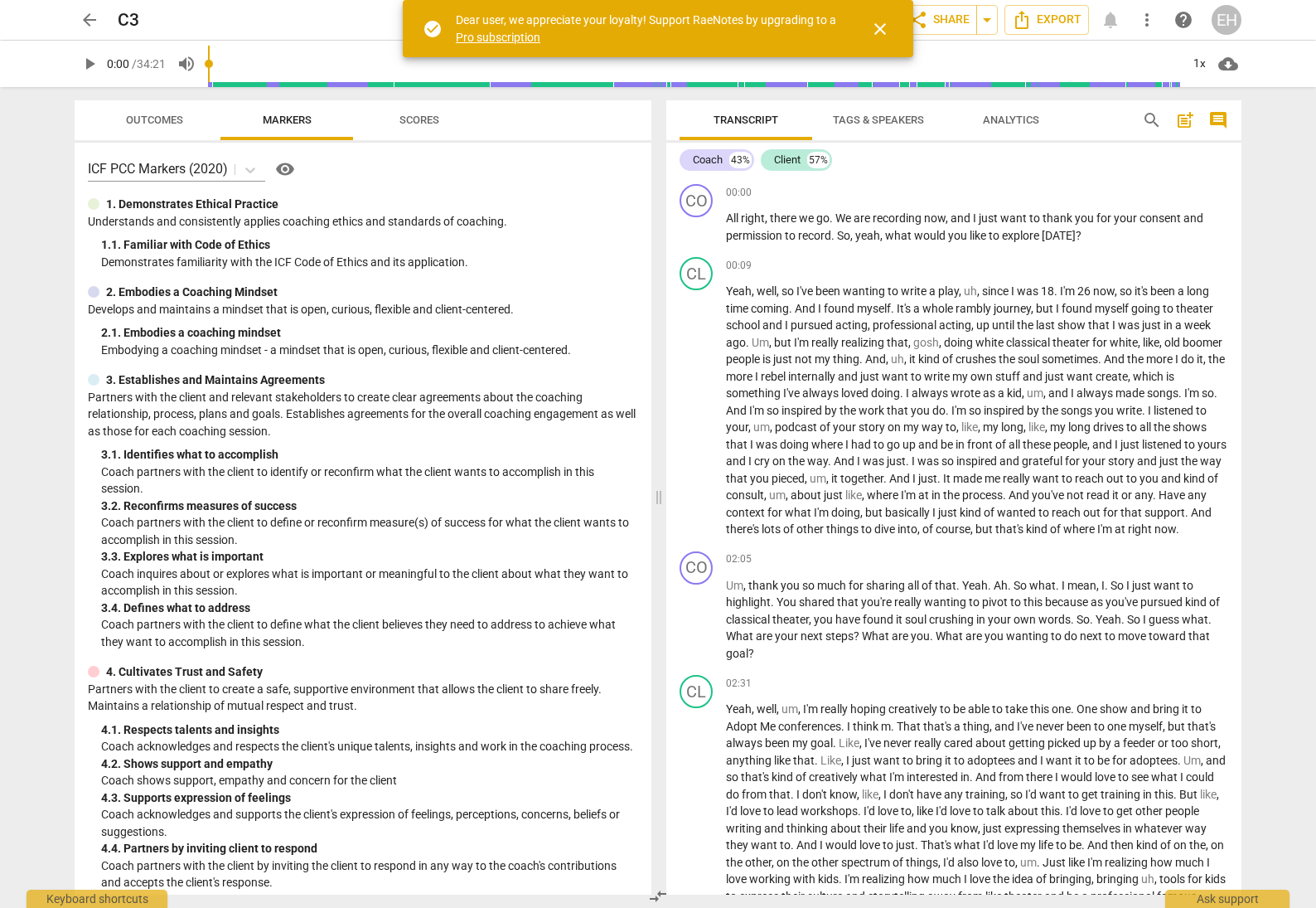
click at [874, 113] on span "Tags & Speakers" at bounding box center [877, 120] width 131 height 22
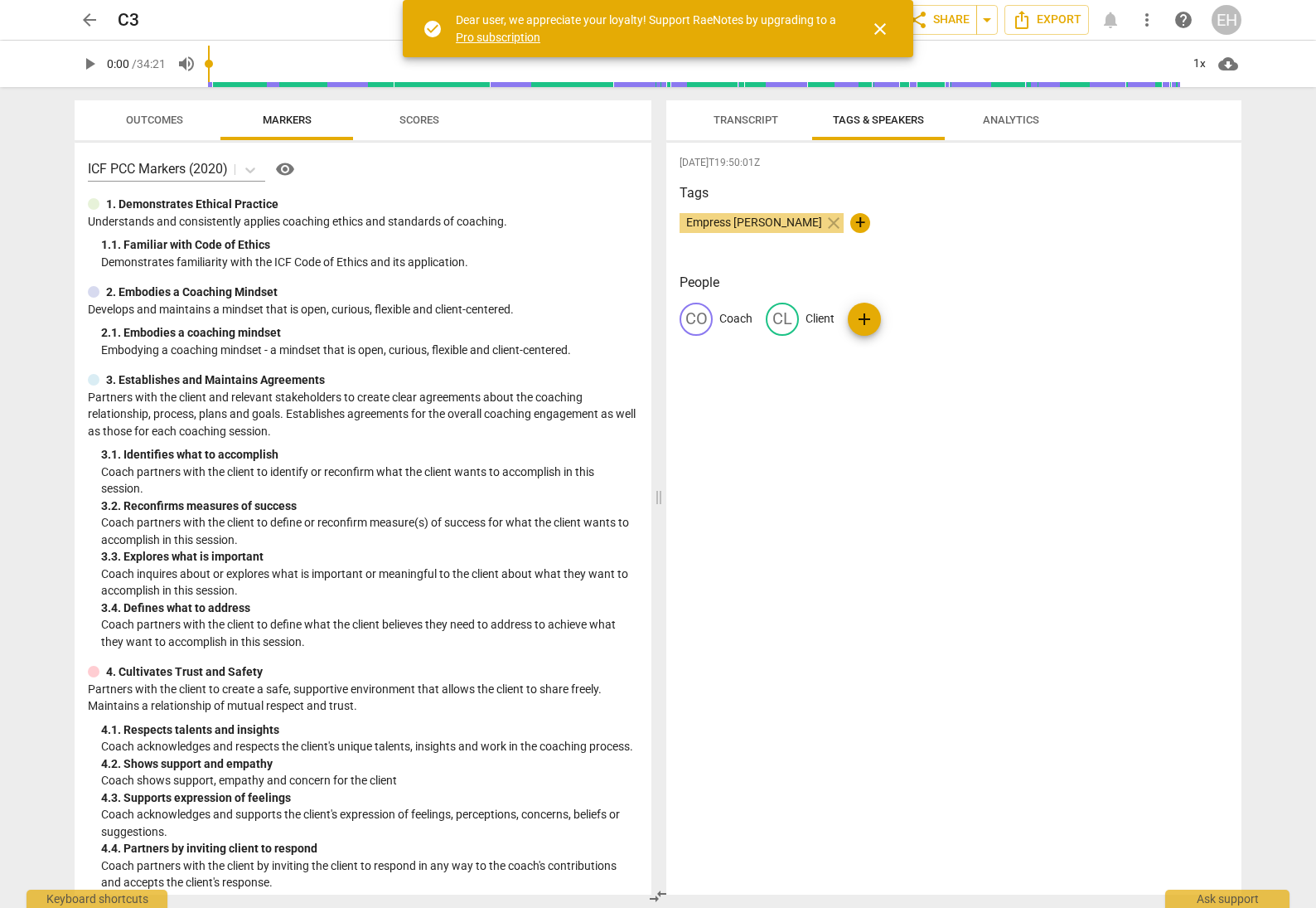
click at [743, 117] on span "Transcript" at bounding box center [746, 119] width 65 height 12
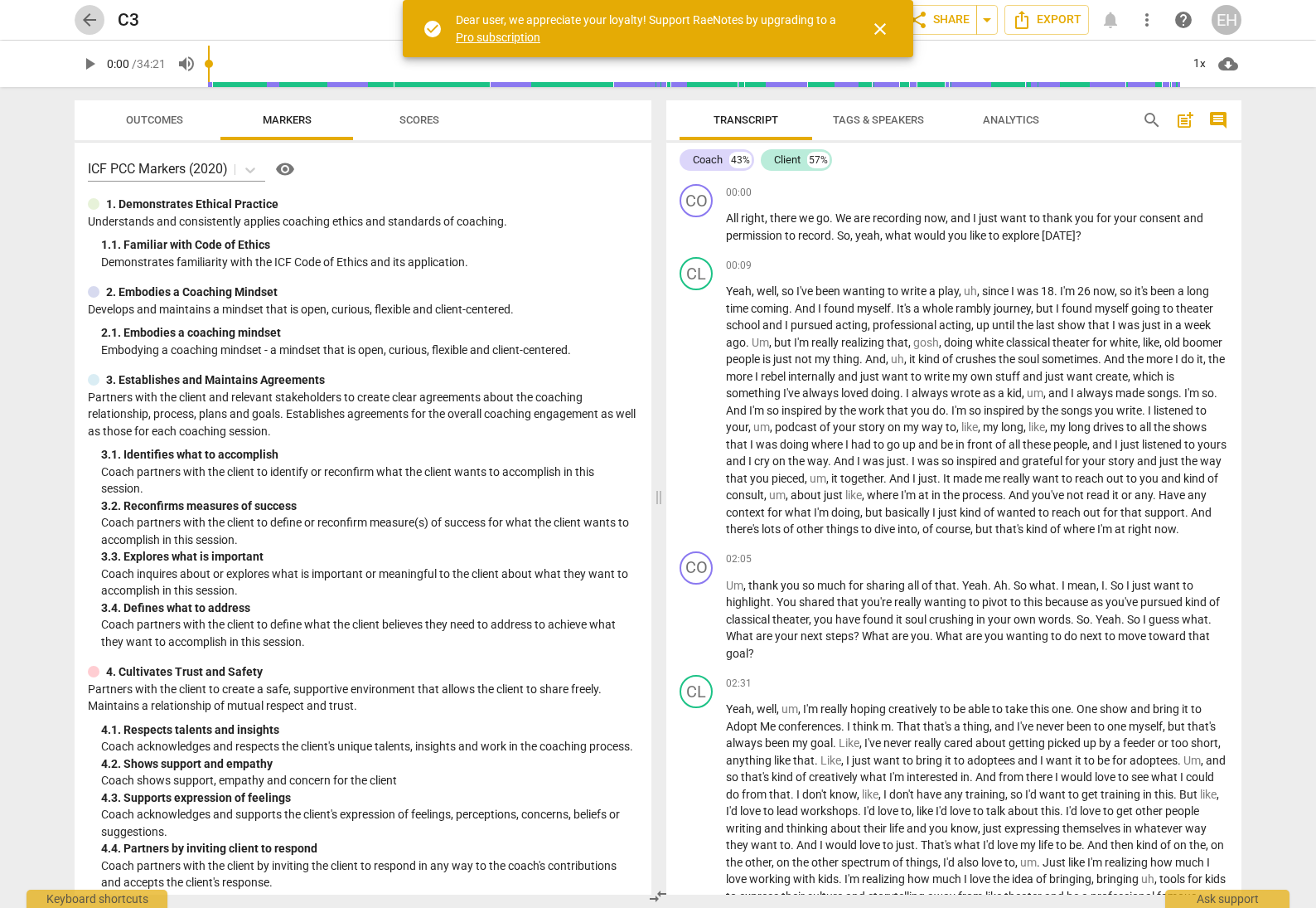
click at [93, 17] on span "arrow_back" at bounding box center [89, 19] width 20 height 20
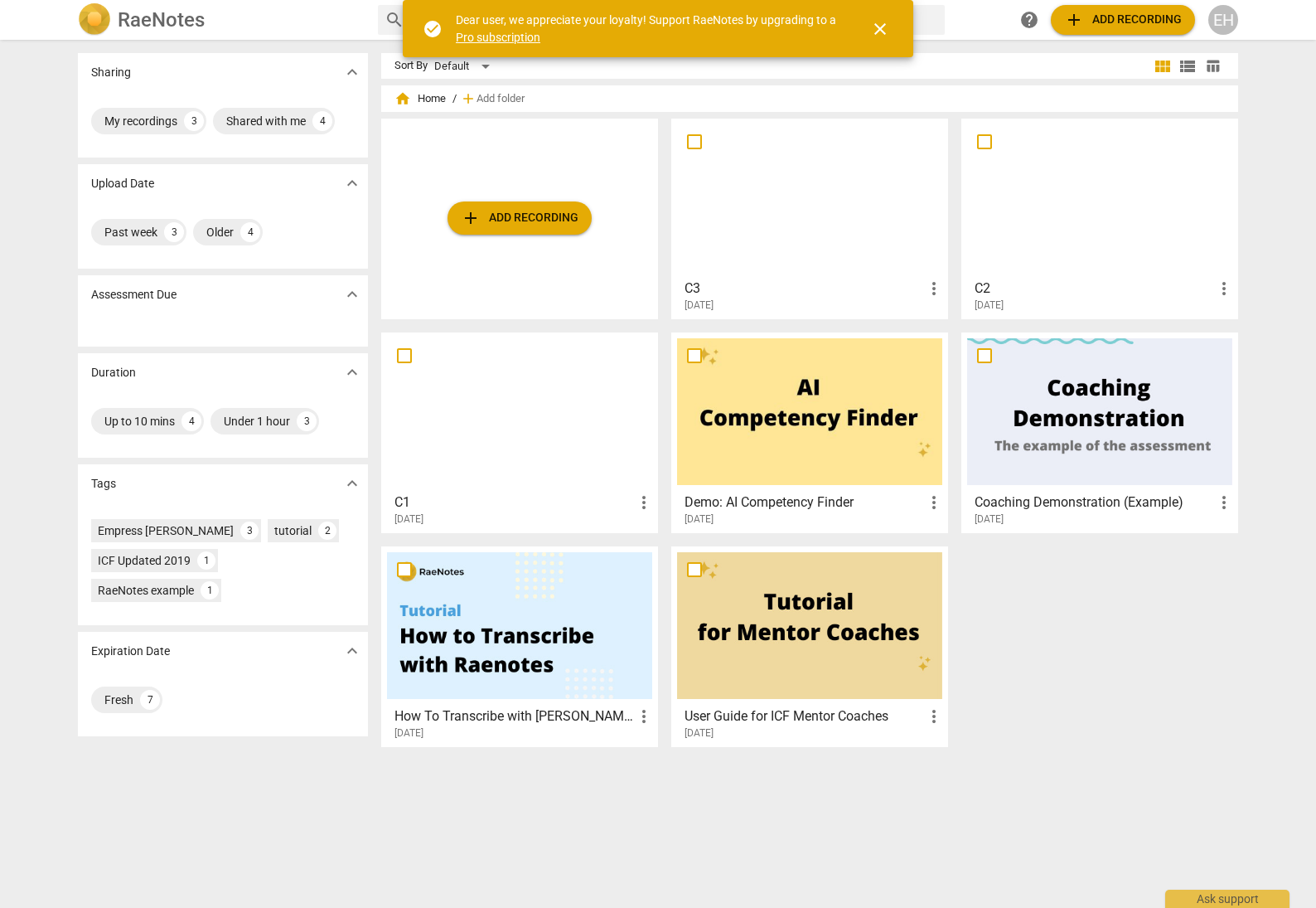
click at [811, 199] on div at bounding box center [810, 197] width 265 height 147
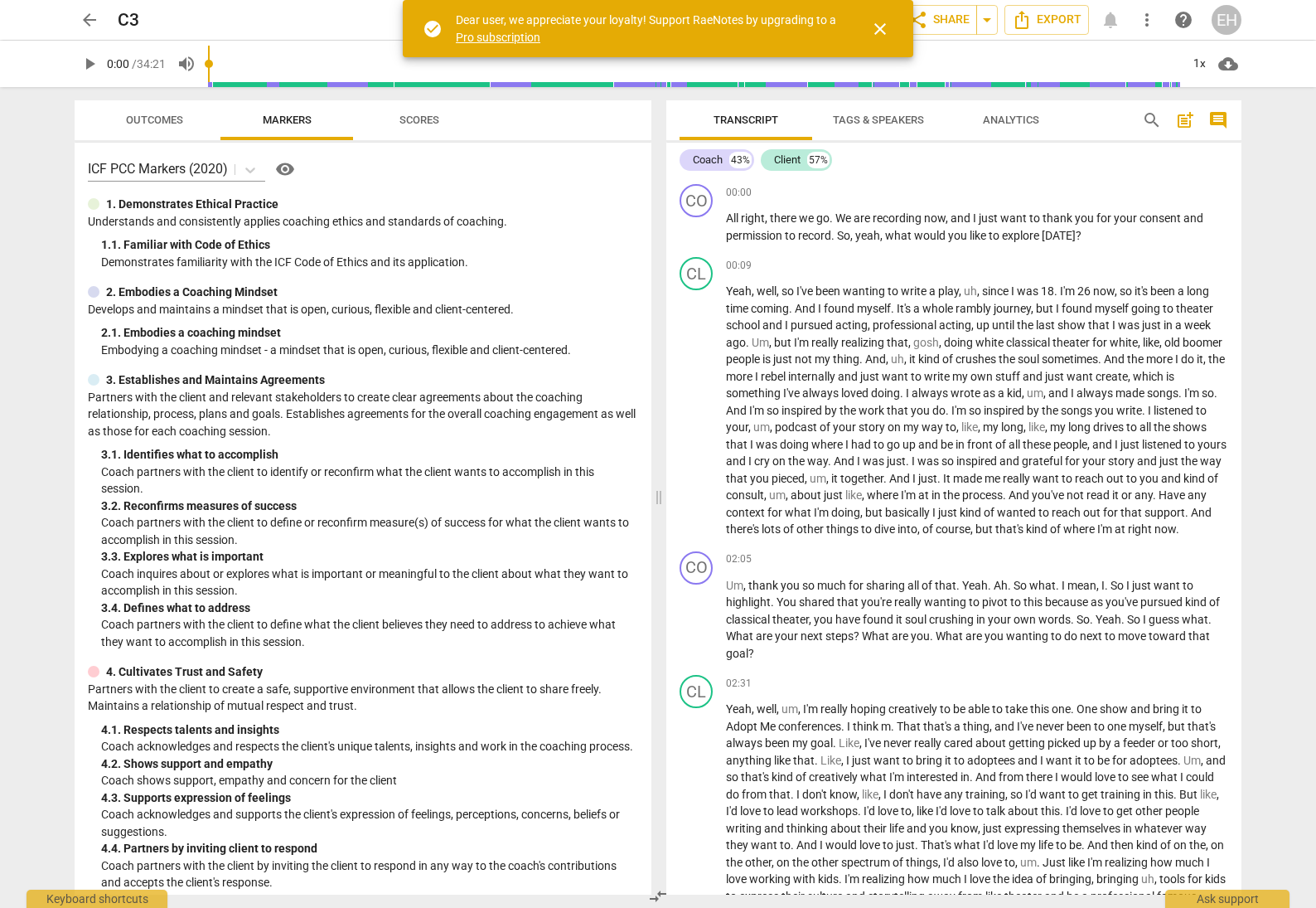
click at [91, 16] on span "arrow_back" at bounding box center [89, 19] width 20 height 20
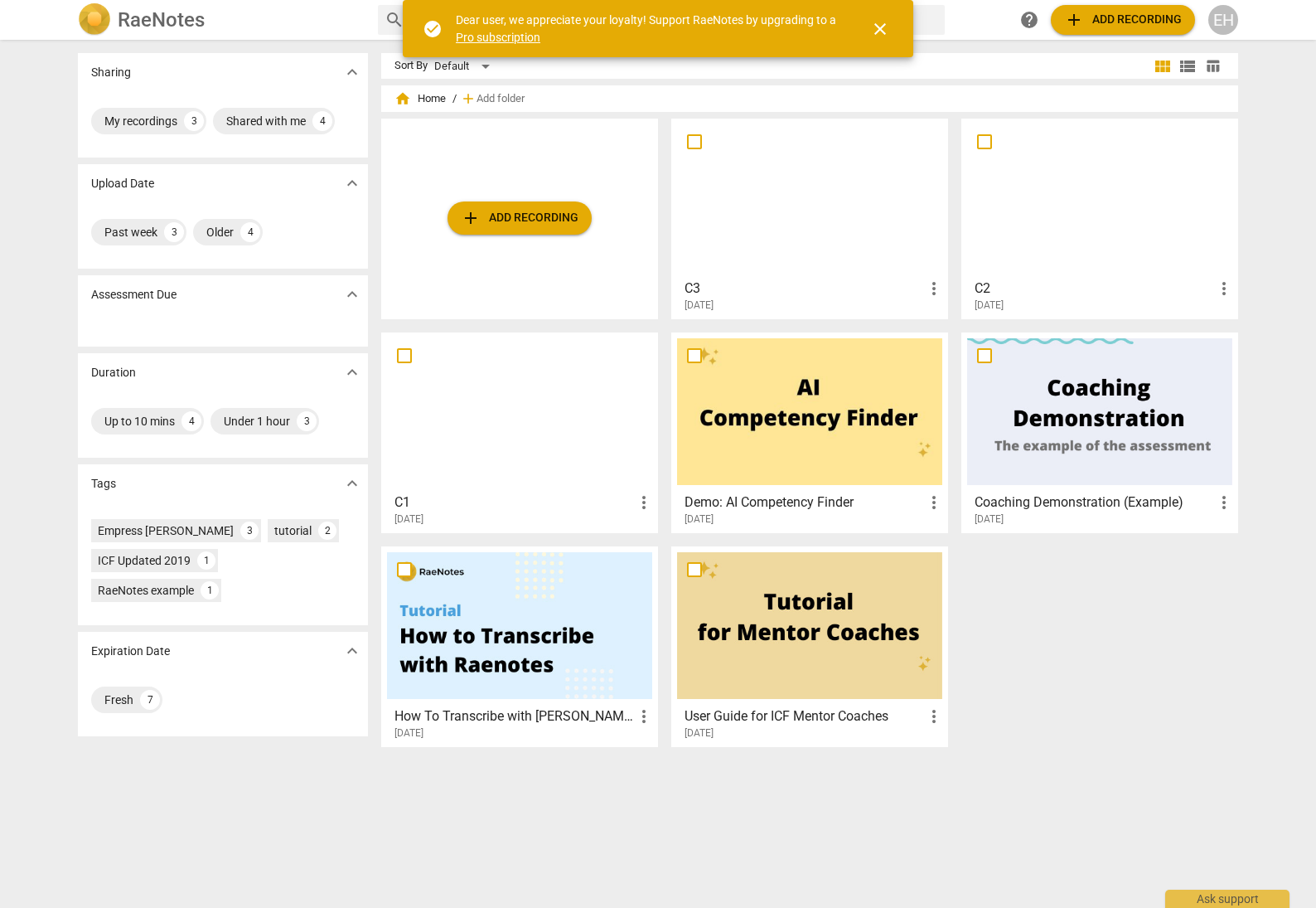
click at [1121, 224] on div at bounding box center [1100, 197] width 265 height 147
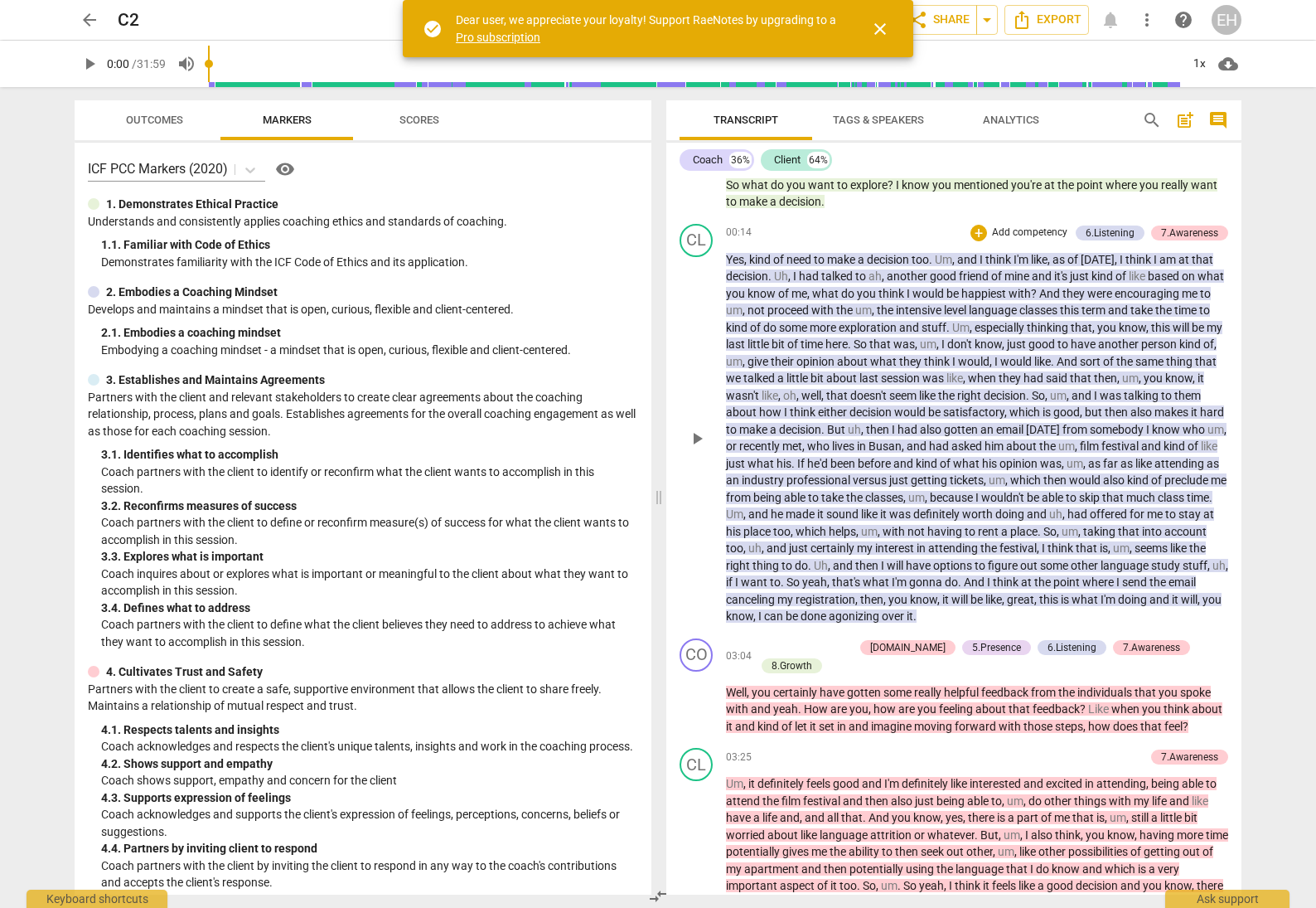
scroll to position [66, 0]
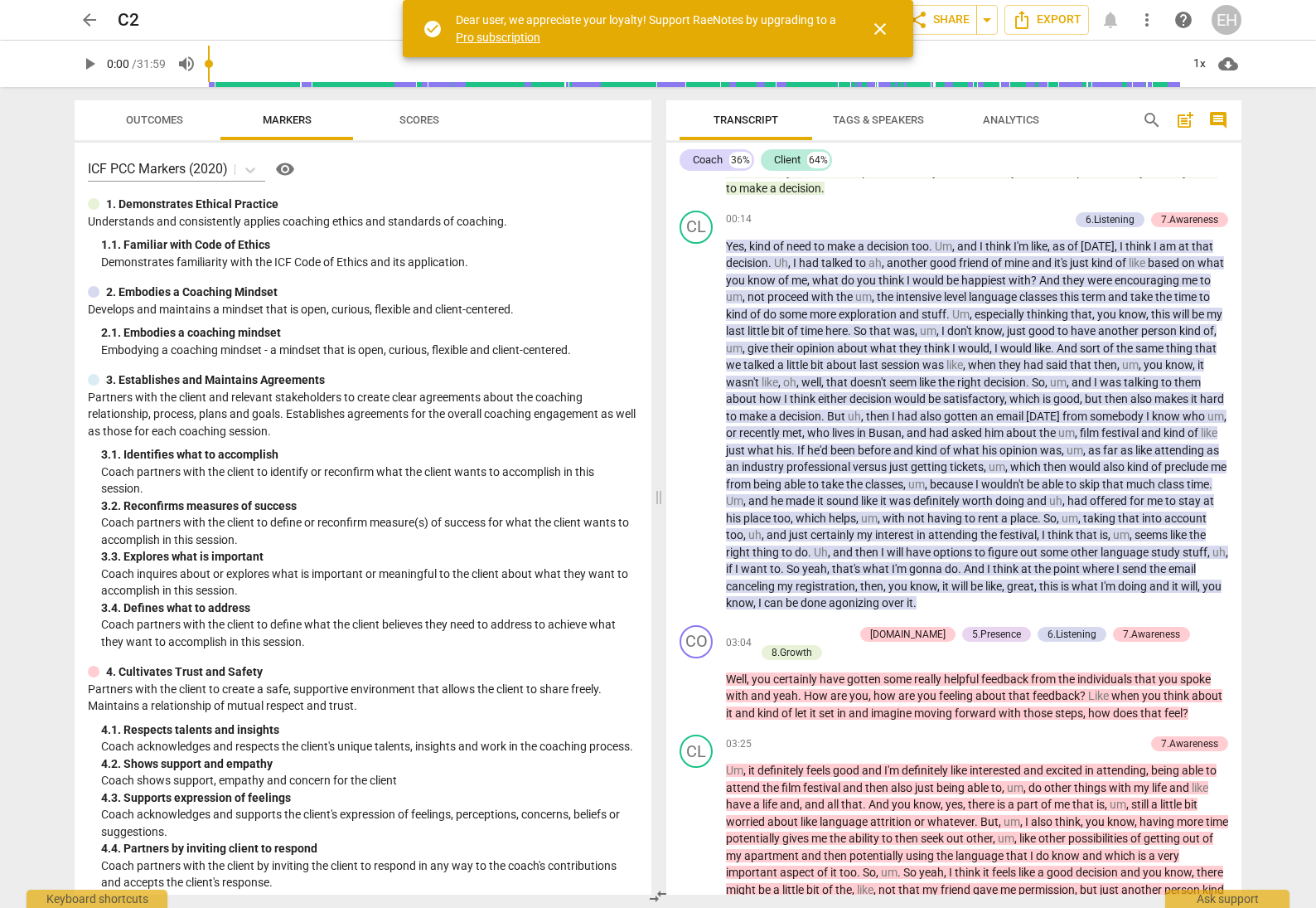
click at [93, 16] on span "arrow_back" at bounding box center [89, 19] width 20 height 20
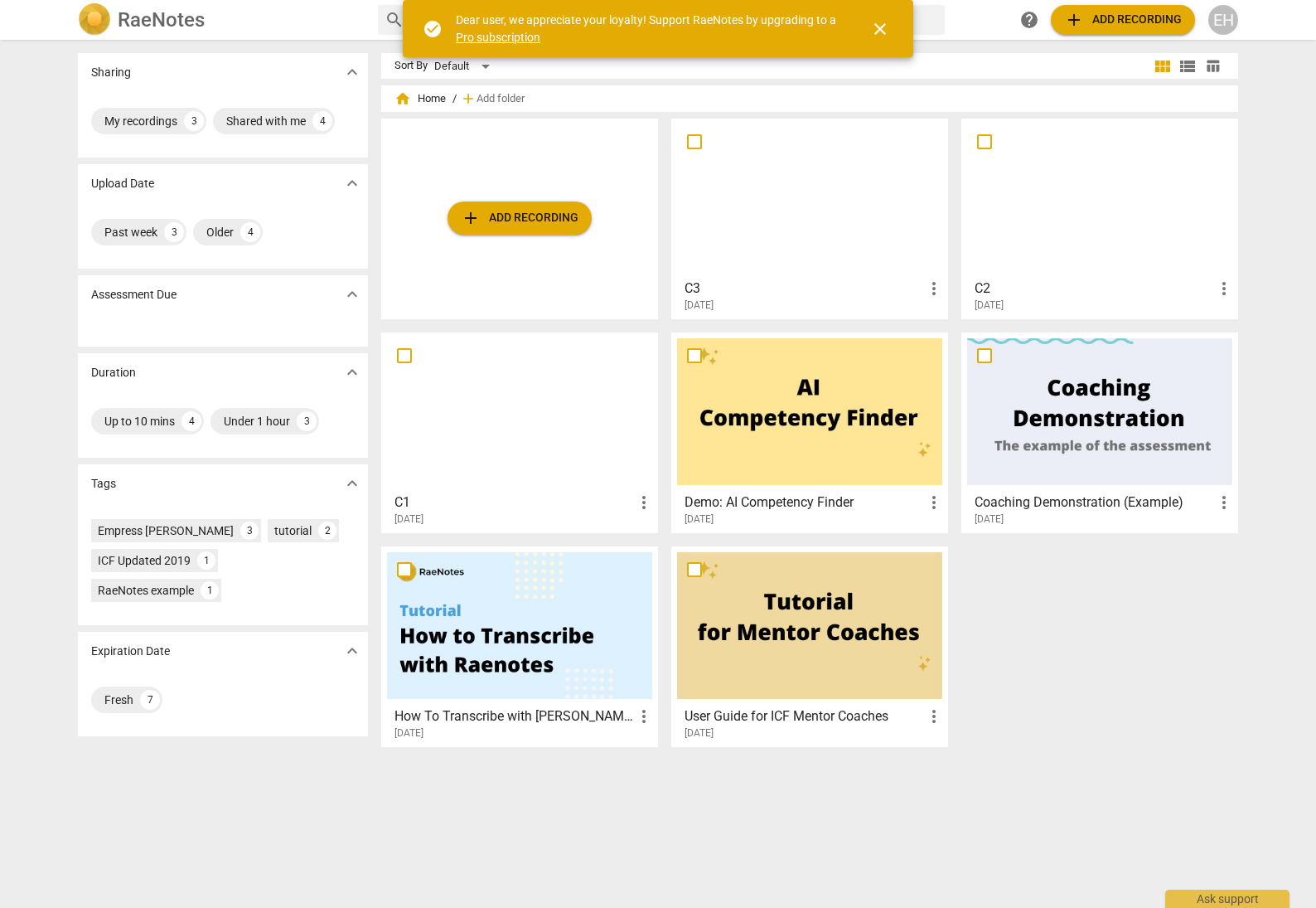
click at [550, 418] on div at bounding box center [520, 412] width 265 height 147
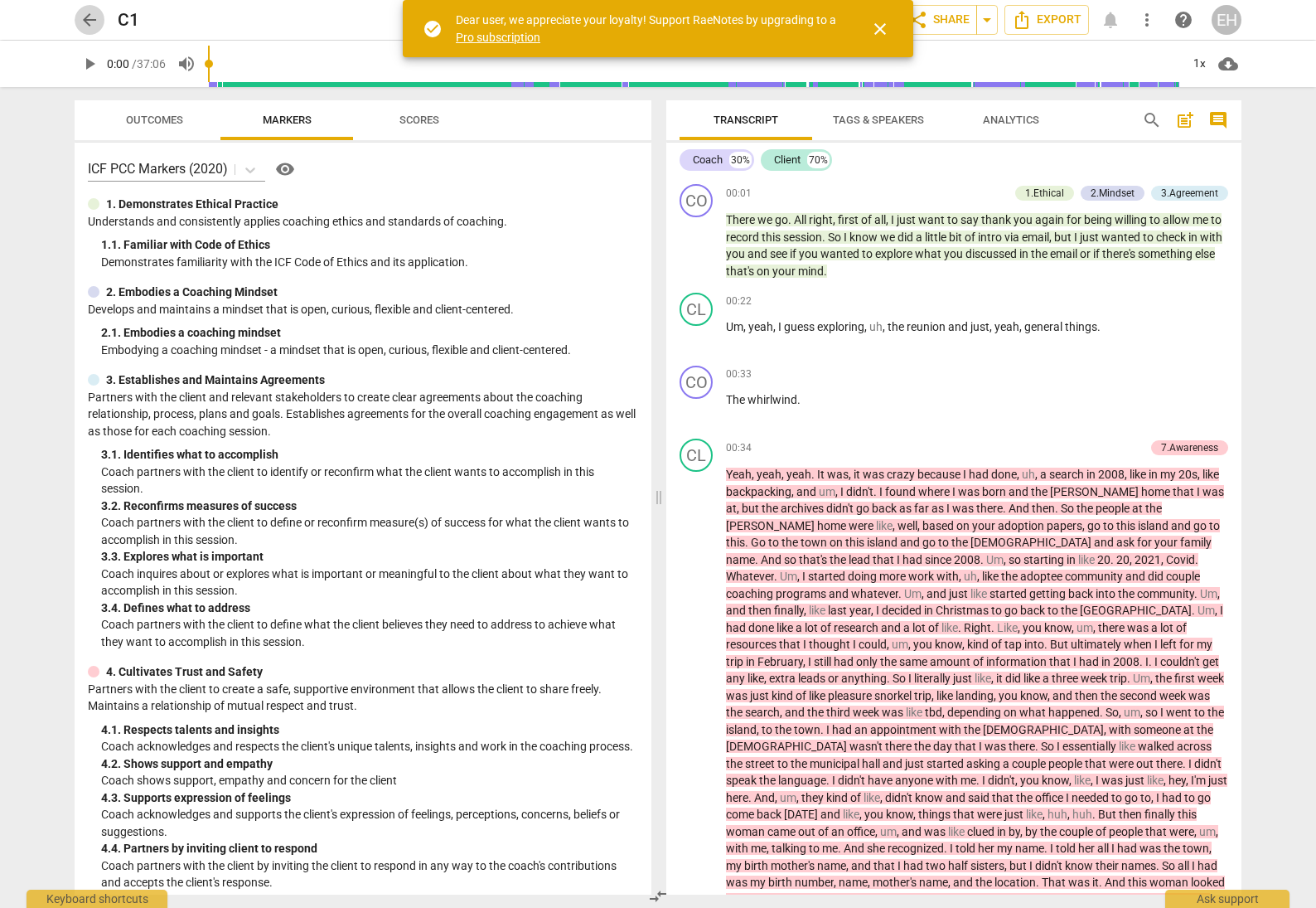
click at [76, 23] on span "arrow_back" at bounding box center [89, 19] width 30 height 20
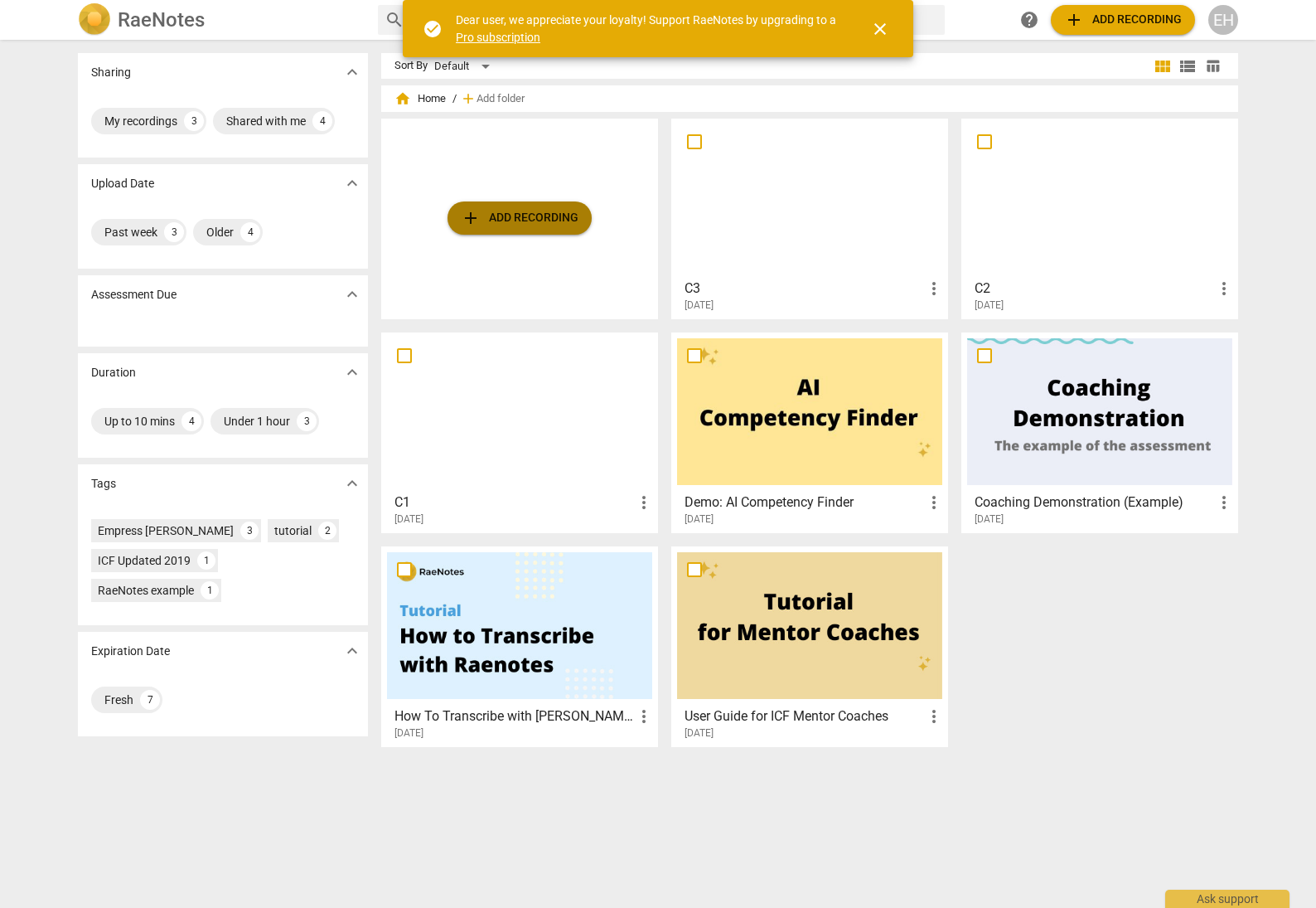
click at [556, 218] on span "add Add recording" at bounding box center [519, 217] width 117 height 20
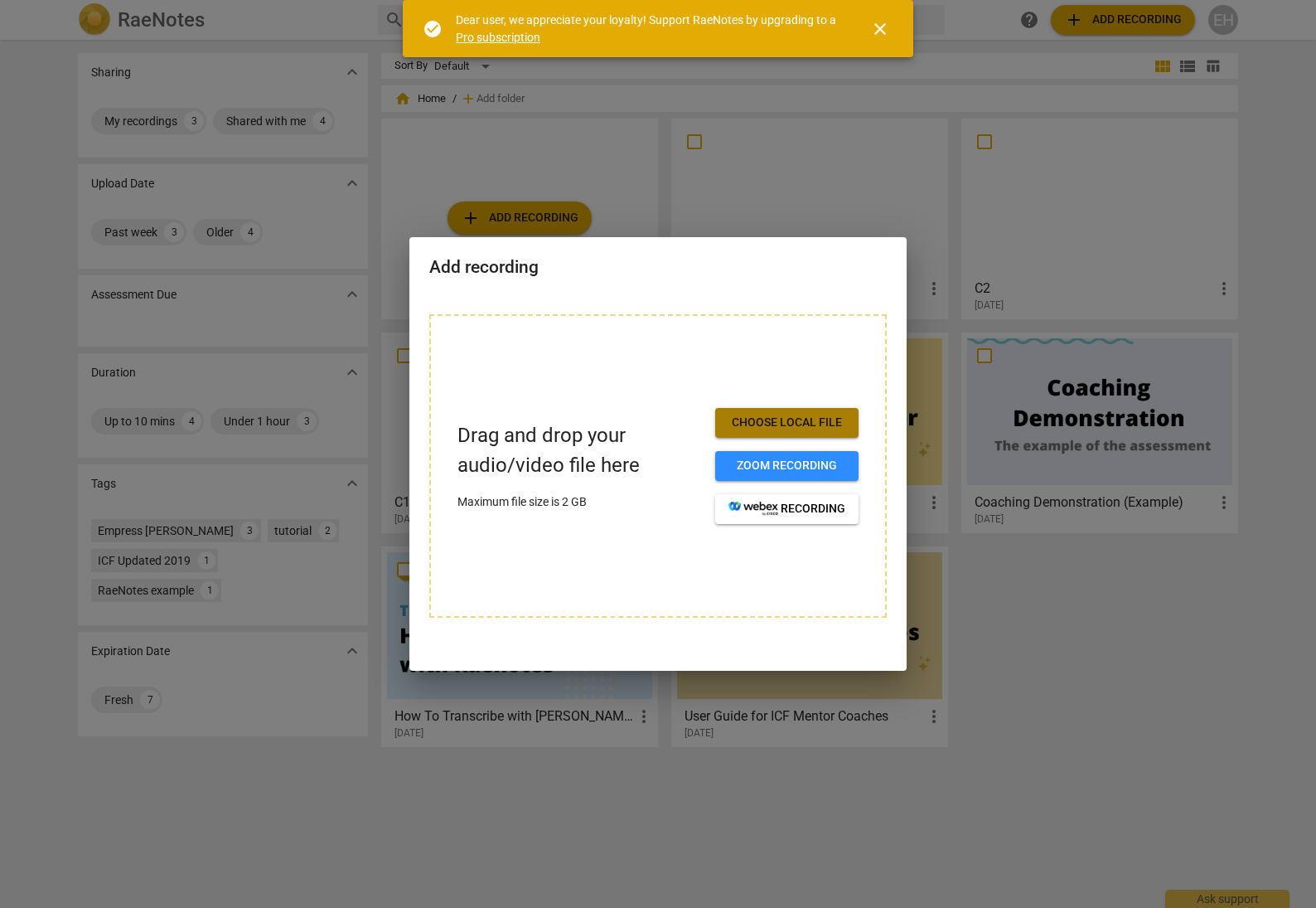
click at [800, 420] on span "Choose local file" at bounding box center [787, 422] width 117 height 16
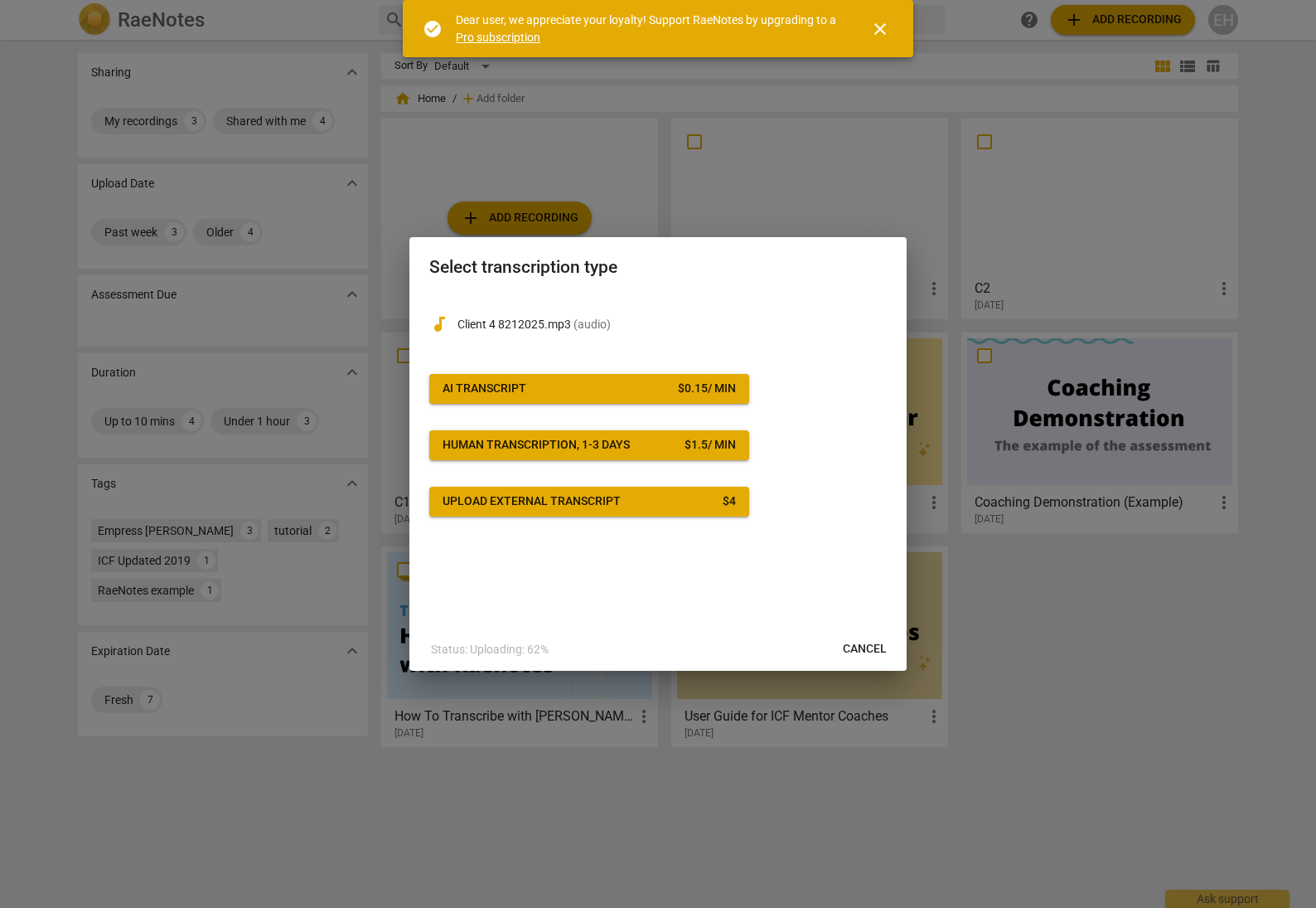
click at [666, 382] on span "AI Transcript $ 0.15 / min" at bounding box center [589, 388] width 294 height 16
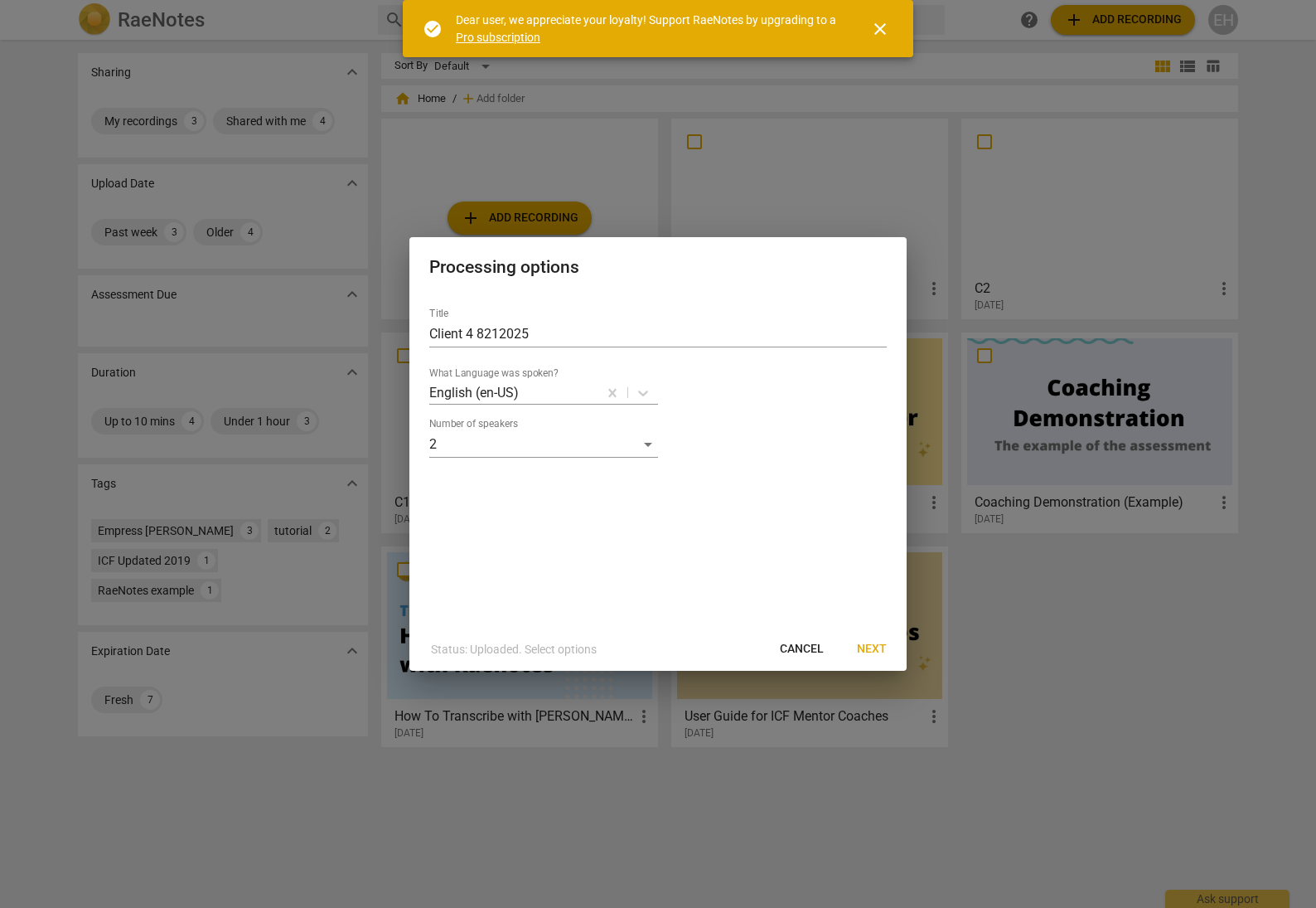
click at [874, 646] on span "Next" at bounding box center [872, 649] width 30 height 16
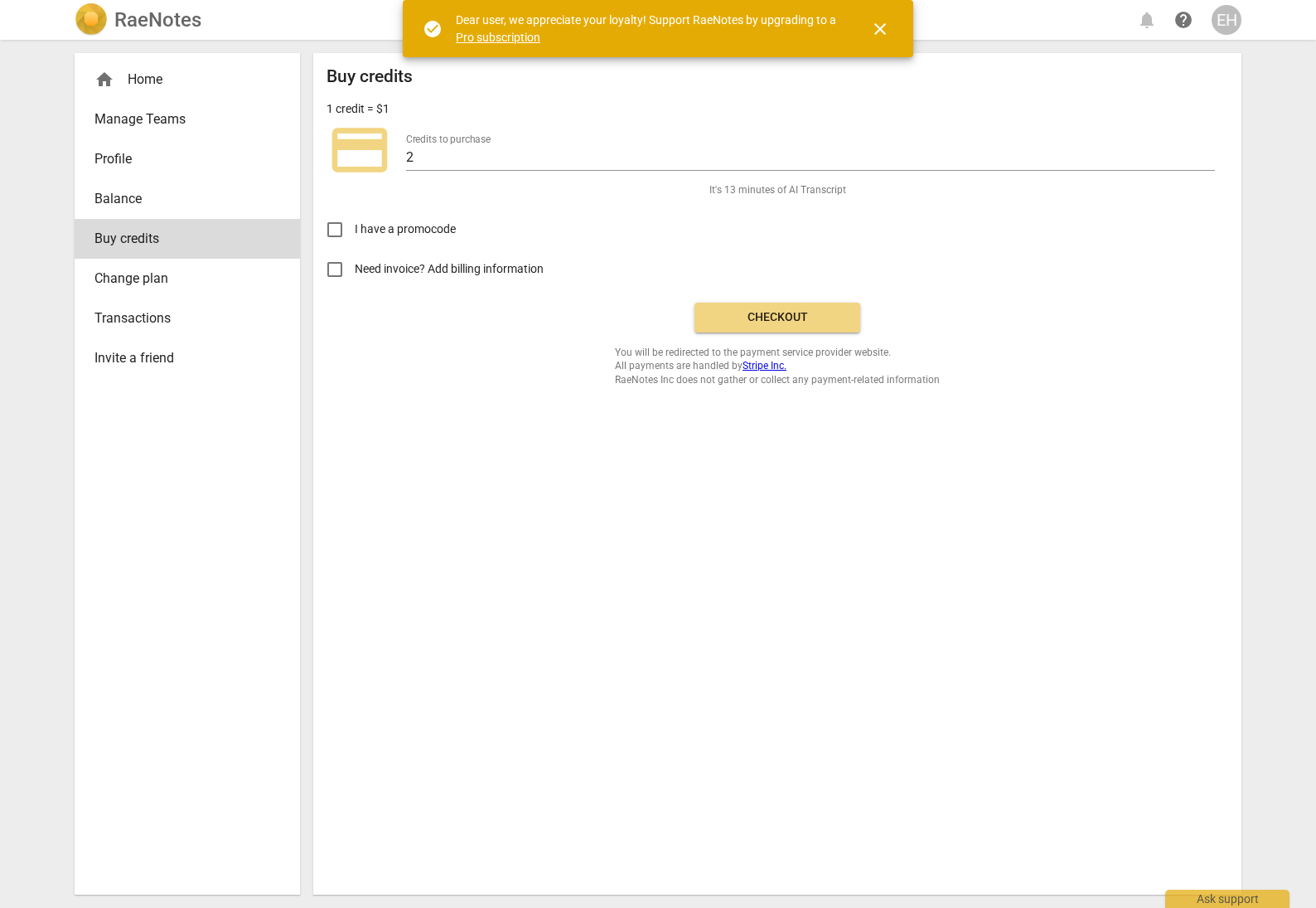
click at [780, 324] on span "Checkout" at bounding box center [777, 317] width 139 height 16
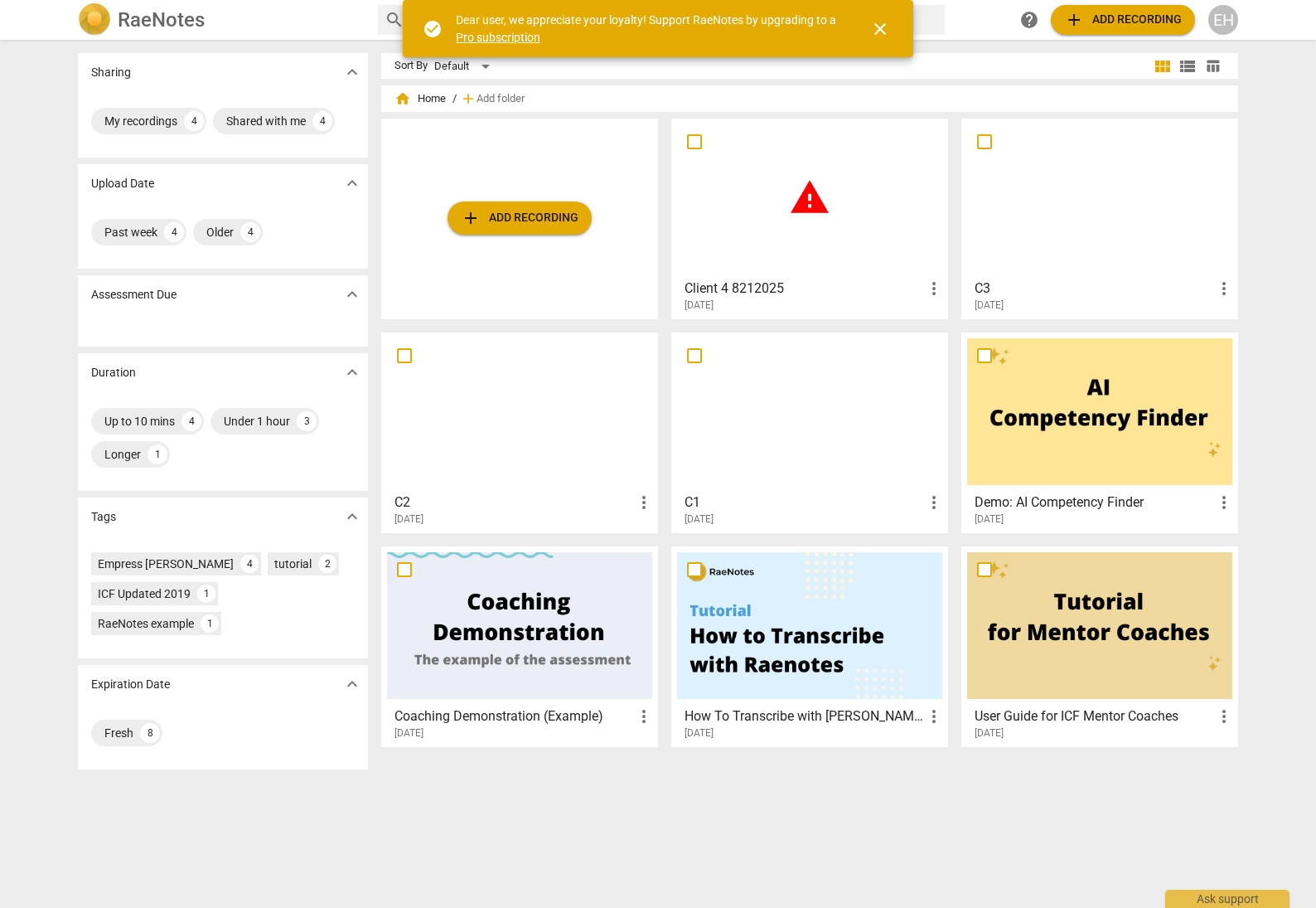
click at [795, 196] on span "warning" at bounding box center [809, 196] width 41 height 41
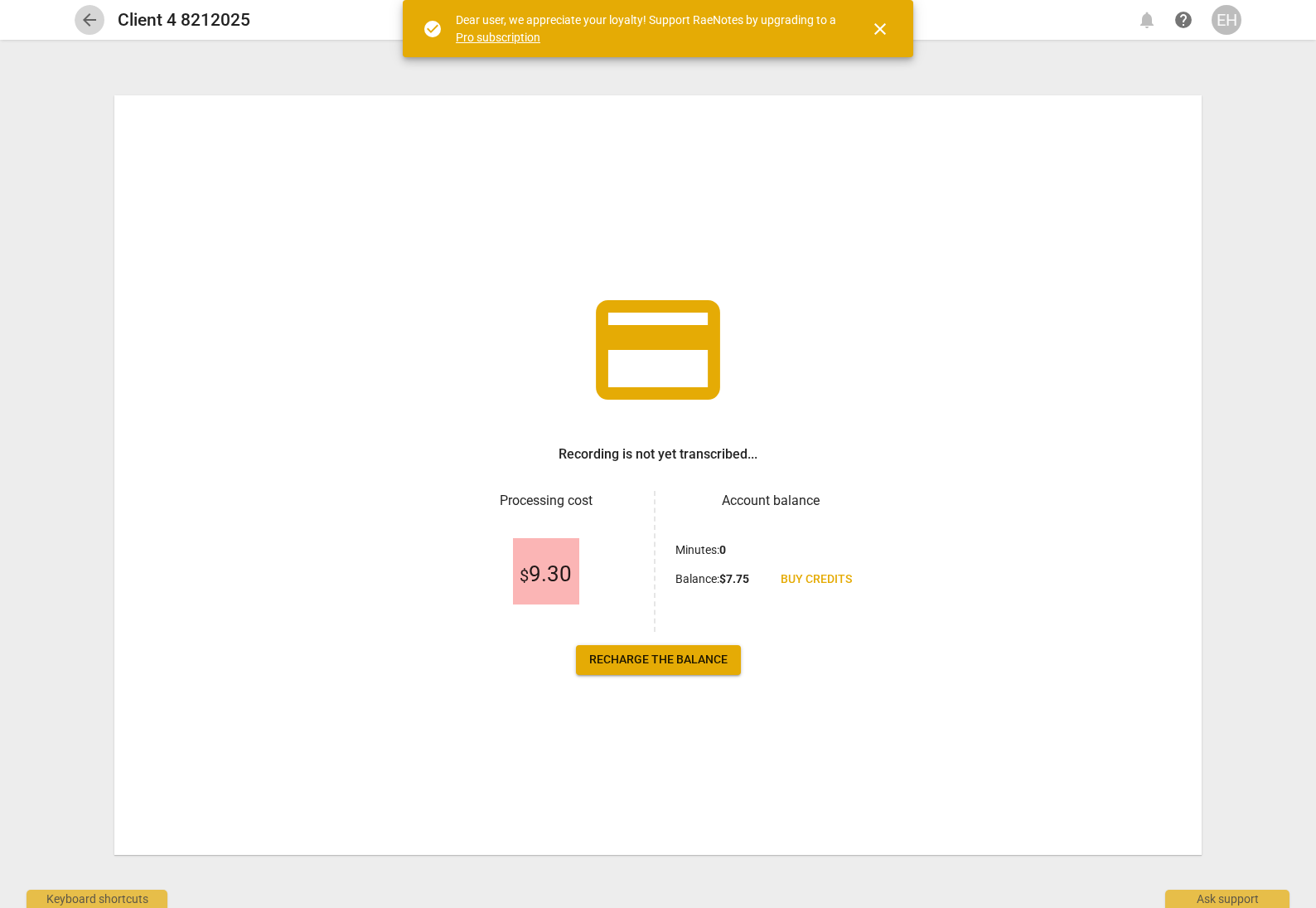
click at [89, 18] on span "arrow_back" at bounding box center [89, 19] width 20 height 20
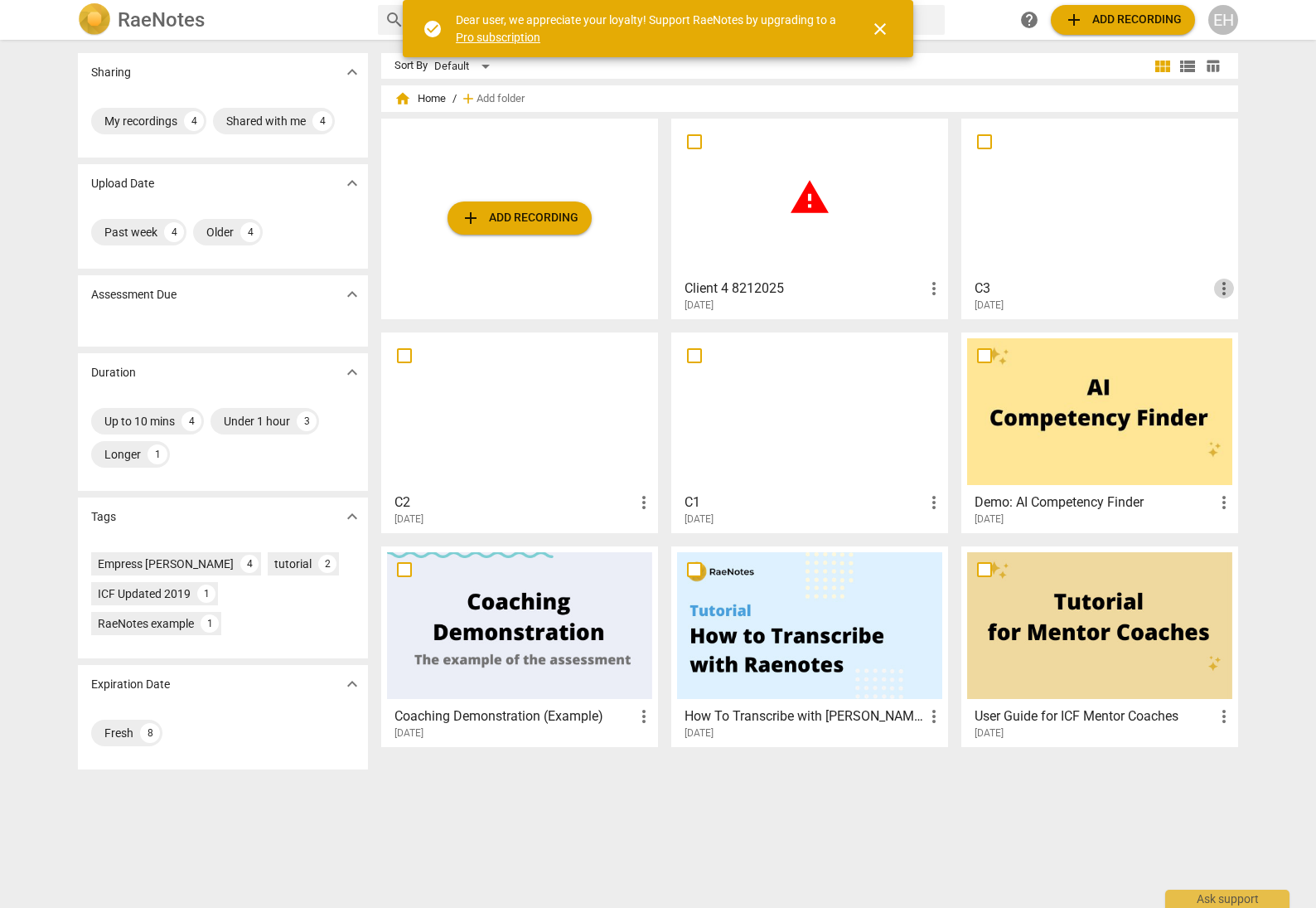
click at [1220, 295] on span "more_vert" at bounding box center [1223, 288] width 20 height 20
click at [1273, 193] on div at bounding box center [658, 454] width 1316 height 908
click at [788, 413] on div at bounding box center [810, 412] width 265 height 147
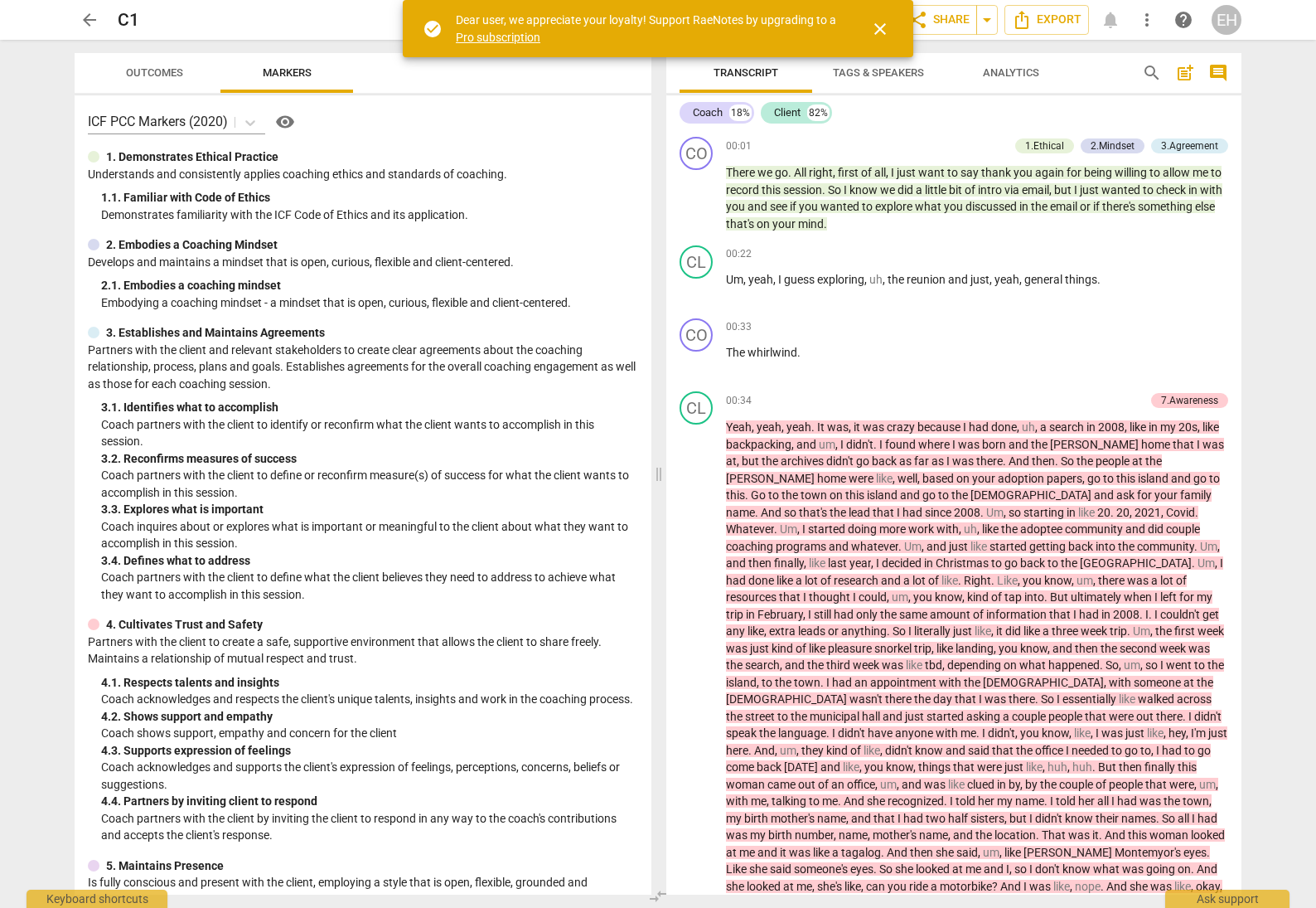
click at [882, 29] on span "close" at bounding box center [879, 29] width 20 height 20
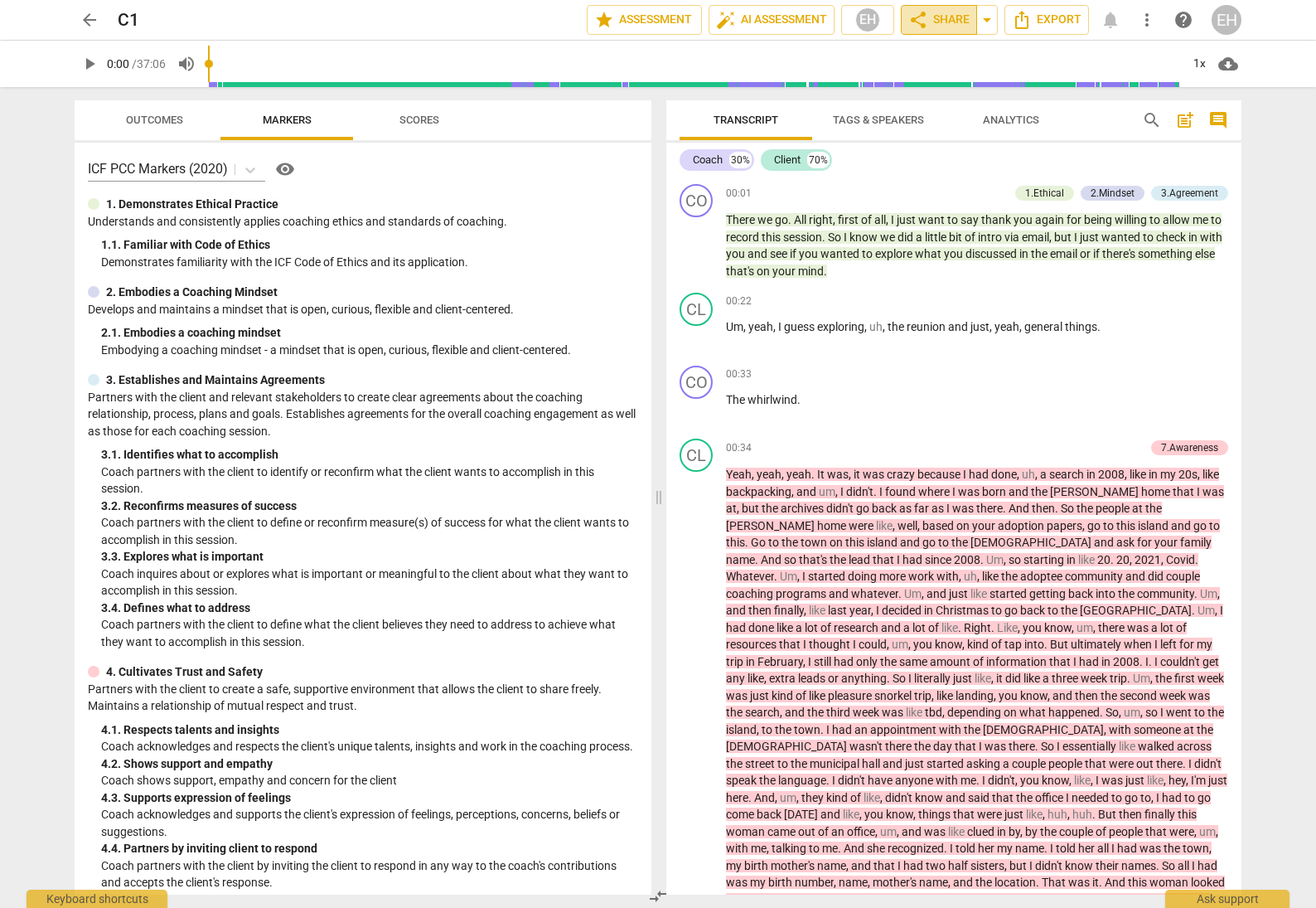
click at [943, 16] on span "share Share" at bounding box center [938, 19] width 61 height 20
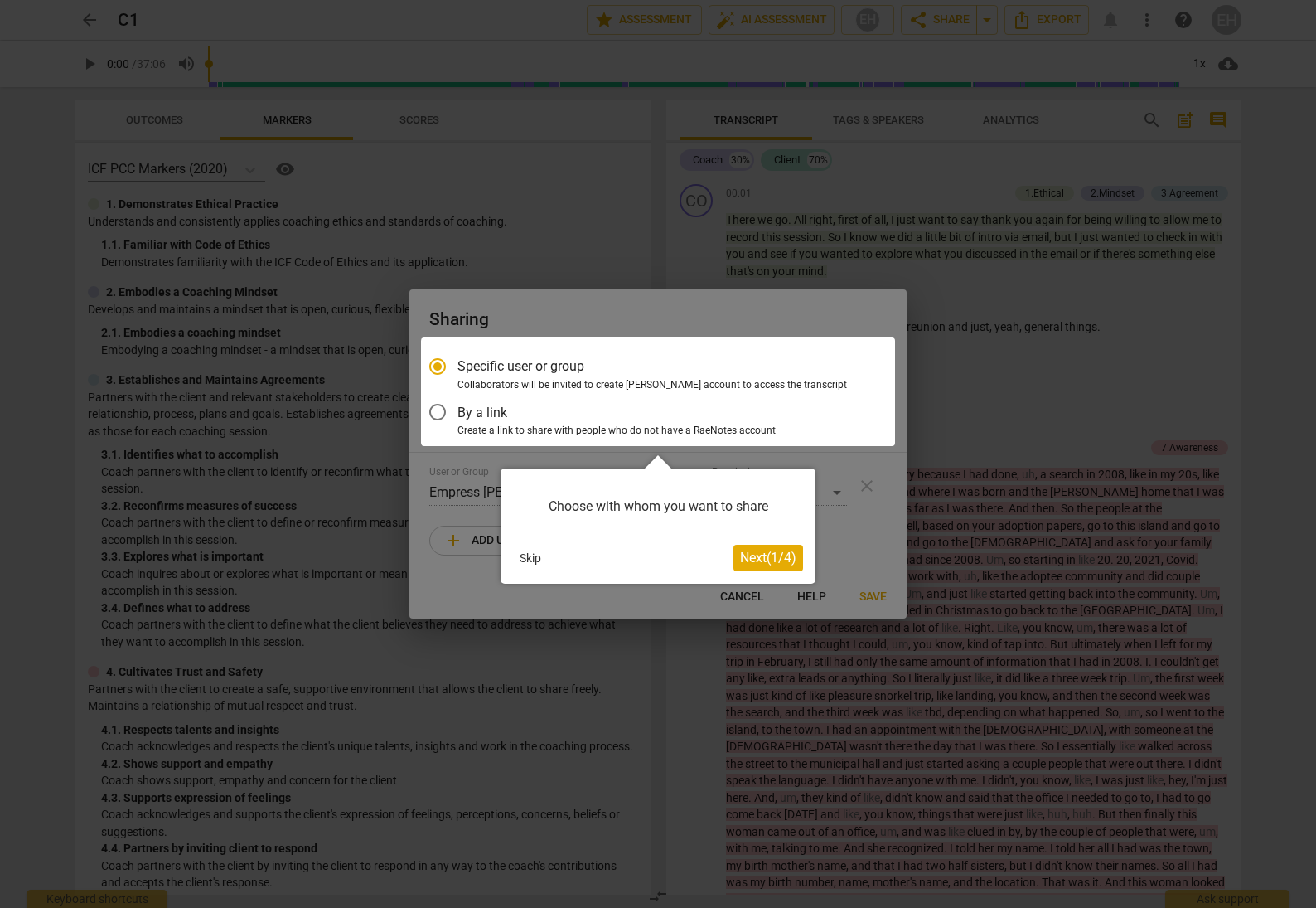
click at [758, 558] on span "Next ( 1 / 4 )" at bounding box center [768, 557] width 56 height 16
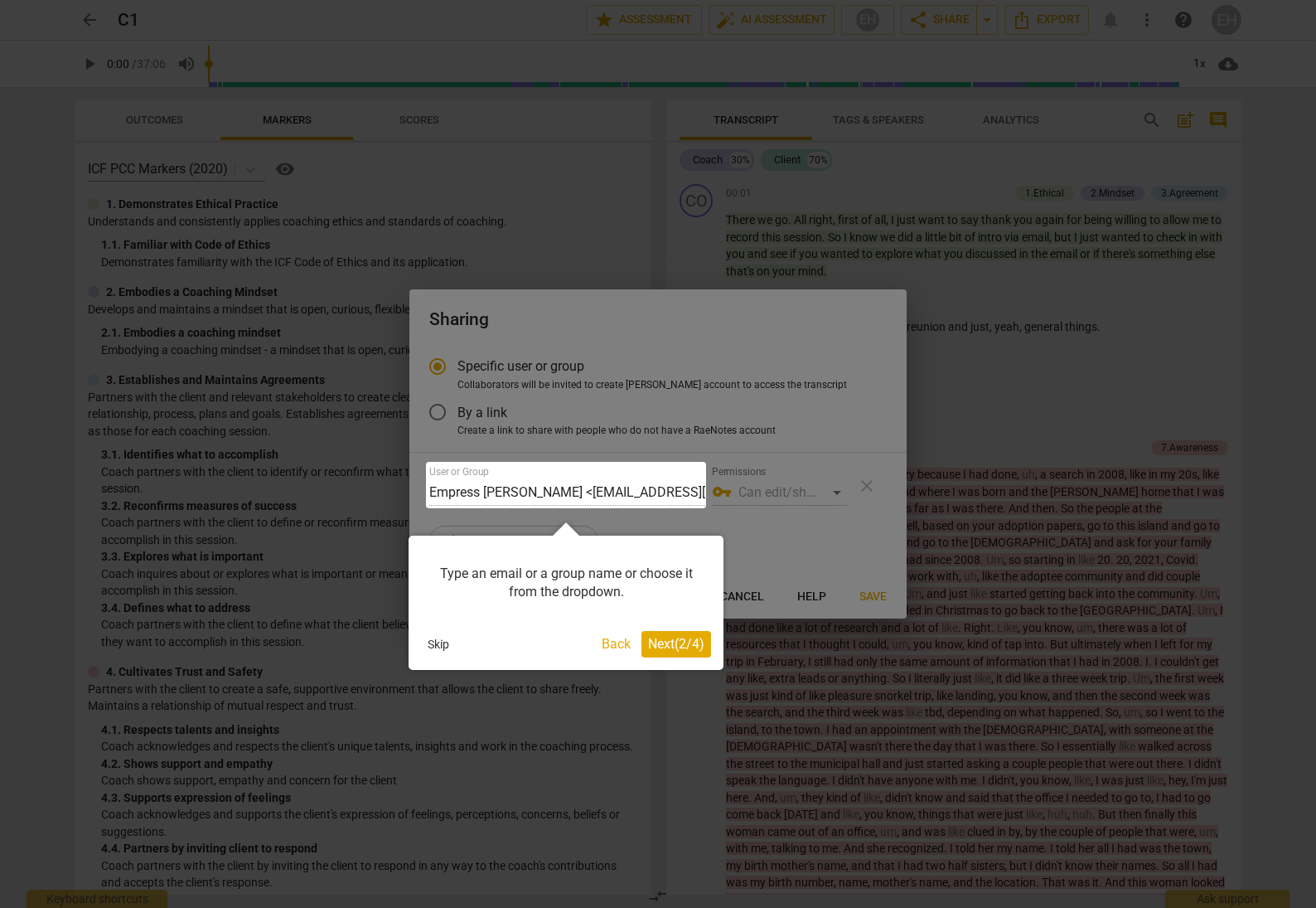
click at [684, 642] on span "Next ( 2 / 4 )" at bounding box center [676, 644] width 56 height 16
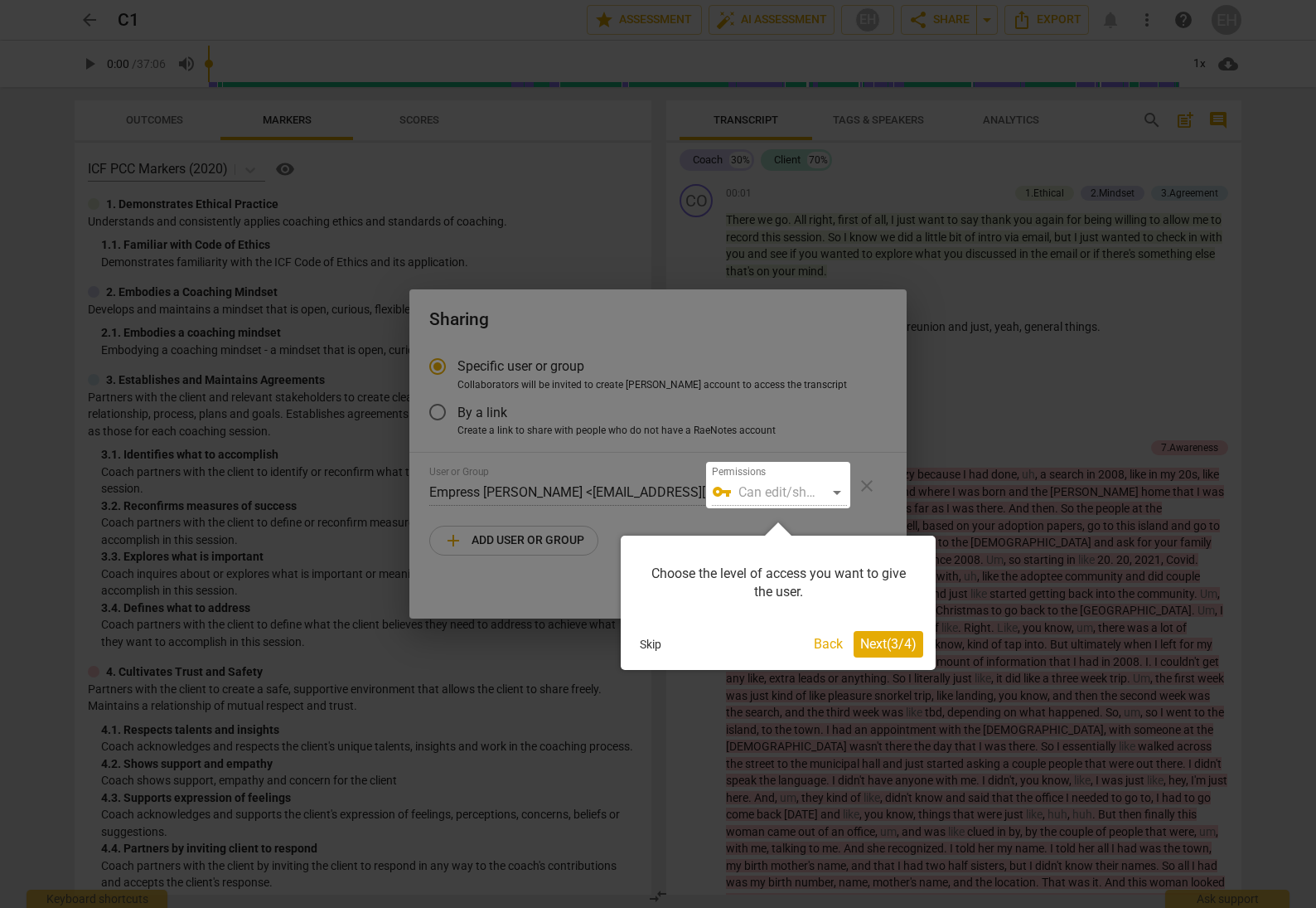
click at [904, 645] on span "Next ( 3 / 4 )" at bounding box center [888, 644] width 56 height 16
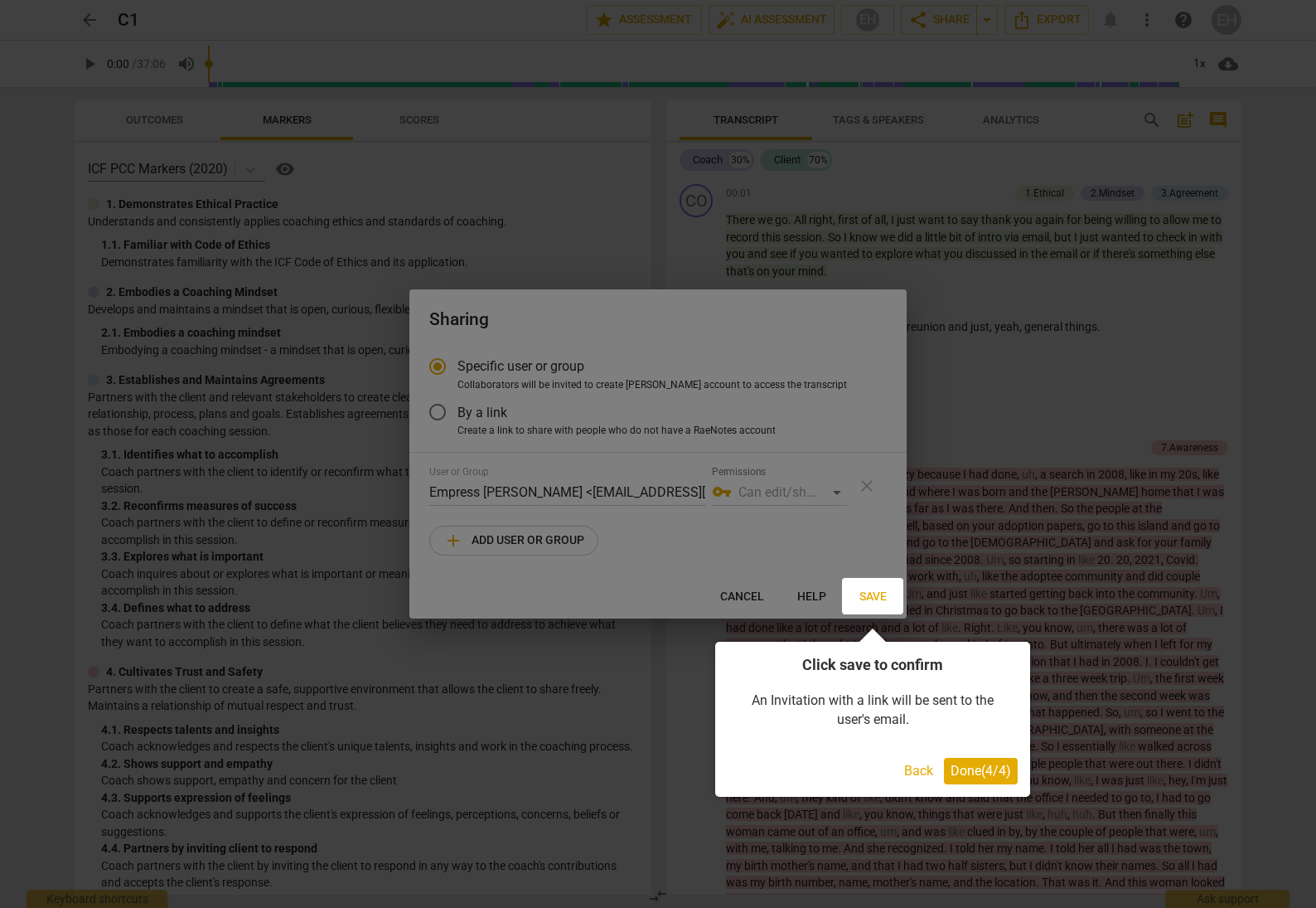
click at [983, 771] on span "Done ( 4 / 4 )" at bounding box center [980, 770] width 60 height 16
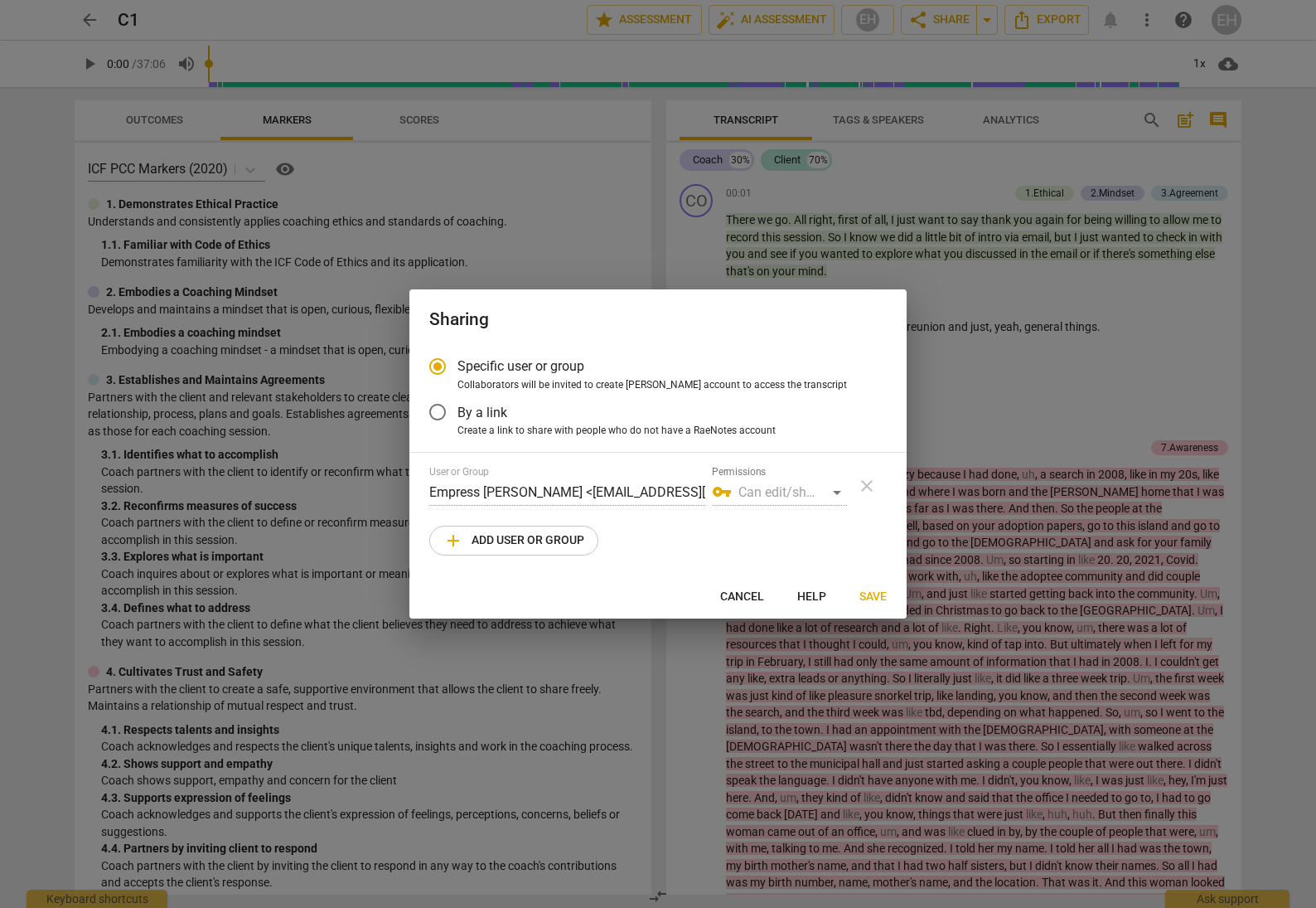
click at [542, 539] on span "add Add user or group" at bounding box center [514, 540] width 141 height 20
radio input "false"
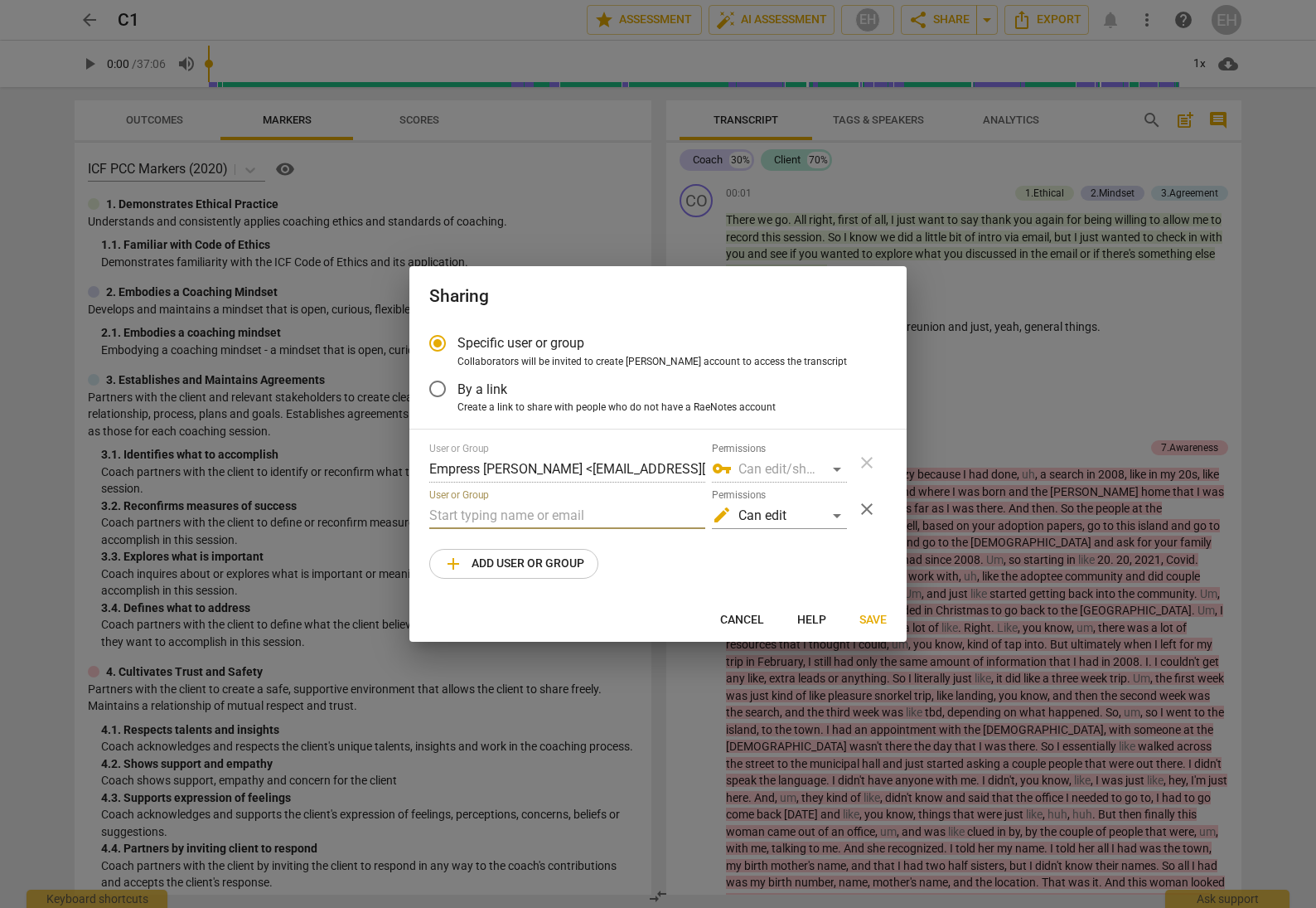
click at [566, 513] on input "text" at bounding box center [566, 516] width 276 height 27
paste input "support@radianthealthinstitute.com"
type input "support@radianthealthinstitute.com"
click at [835, 516] on div "edit Can edit" at bounding box center [779, 516] width 135 height 27
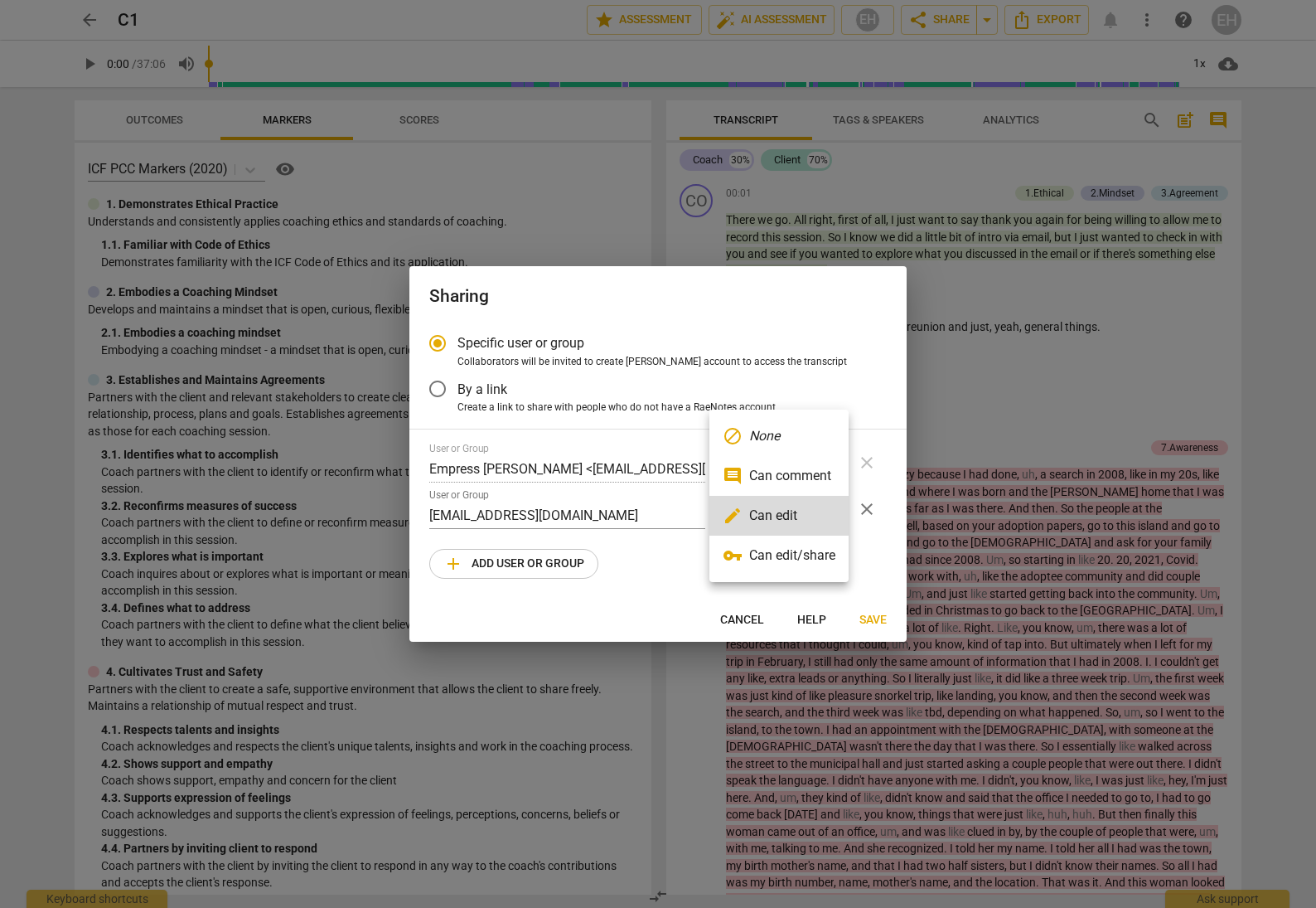
click at [820, 473] on li "comment Can comment" at bounding box center [779, 476] width 139 height 40
radio input "false"
click at [870, 612] on span "Save" at bounding box center [873, 619] width 28 height 16
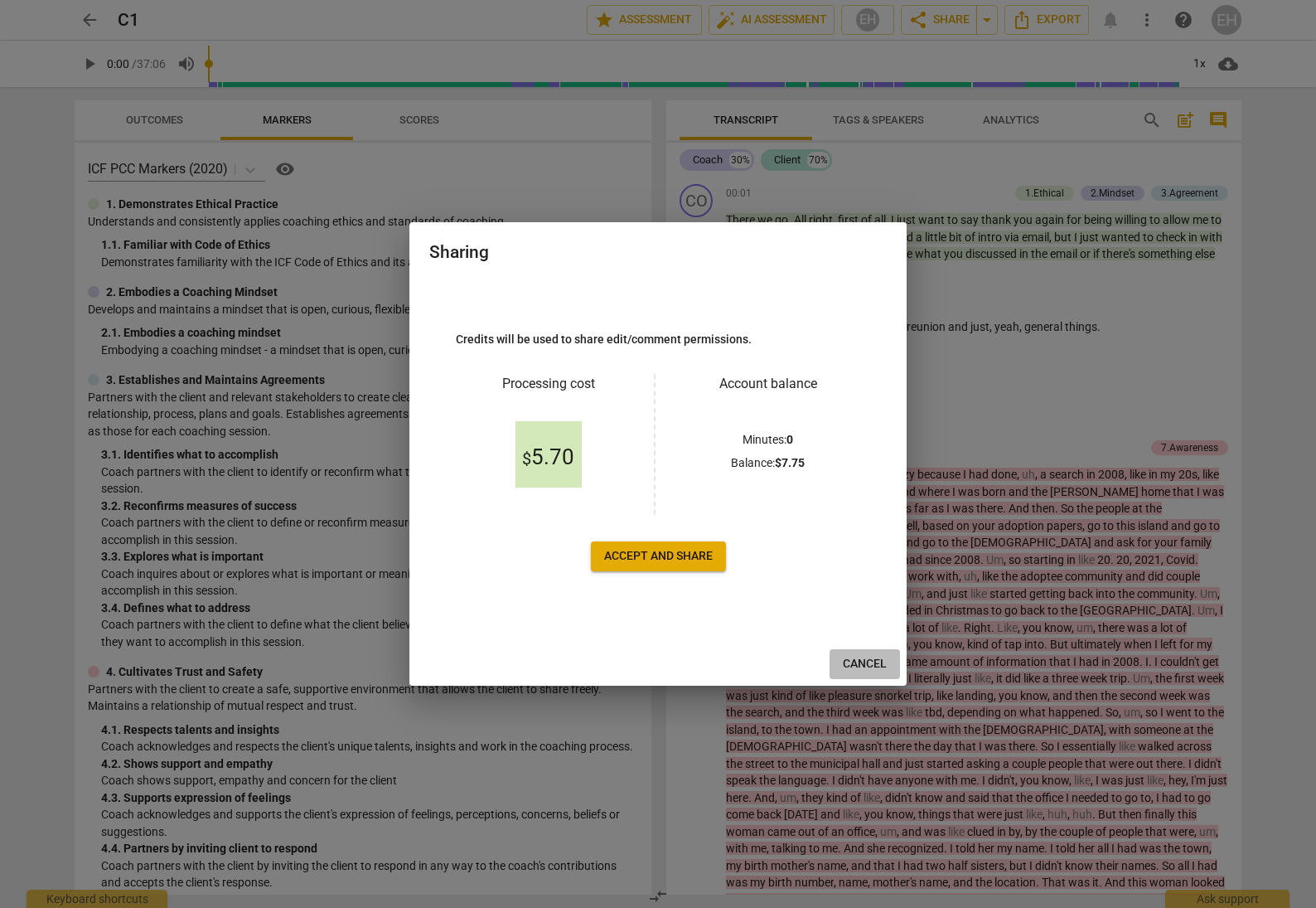
click at [870, 660] on span "Cancel" at bounding box center [865, 663] width 44 height 16
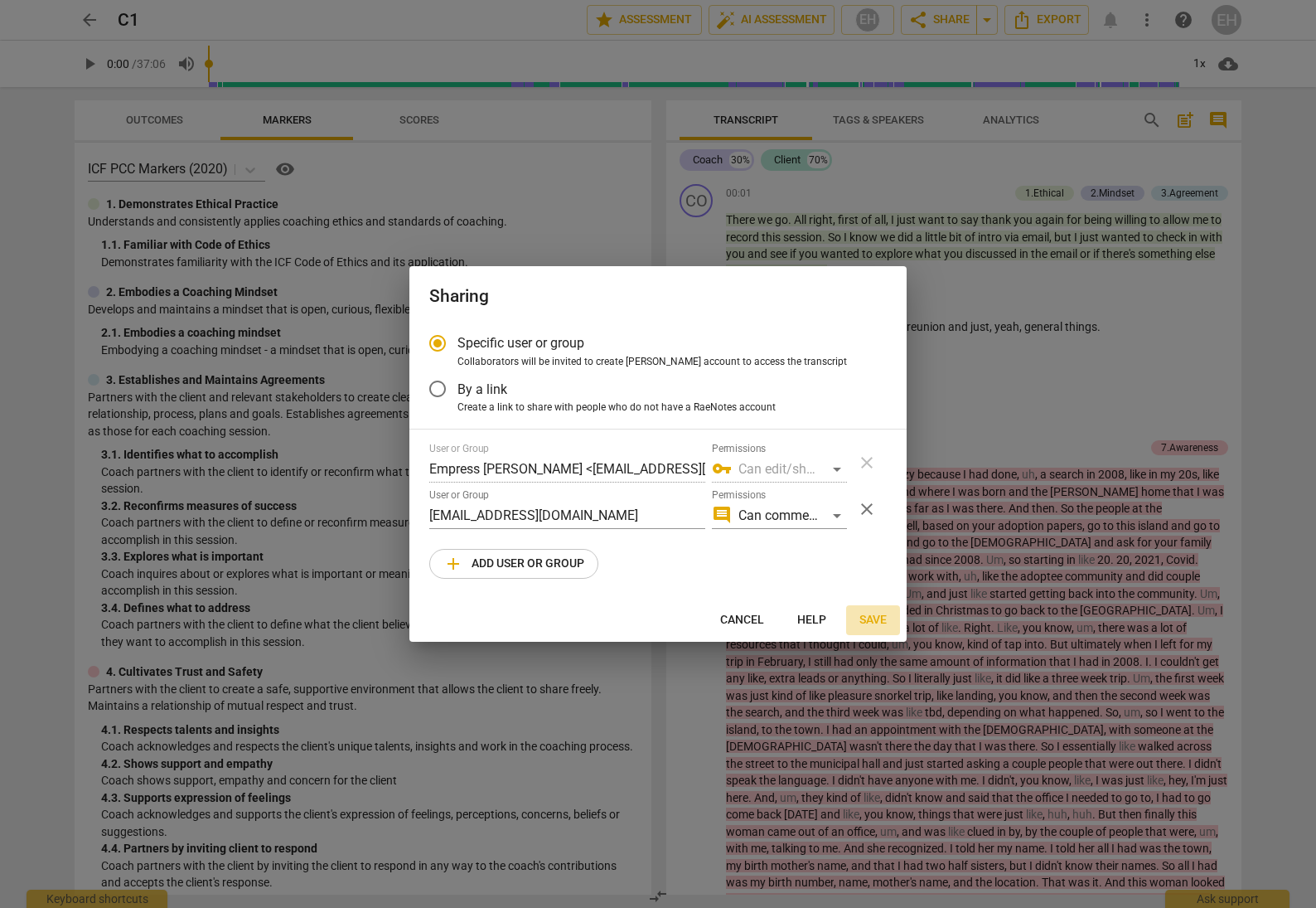
click at [872, 617] on span "Save" at bounding box center [873, 619] width 28 height 16
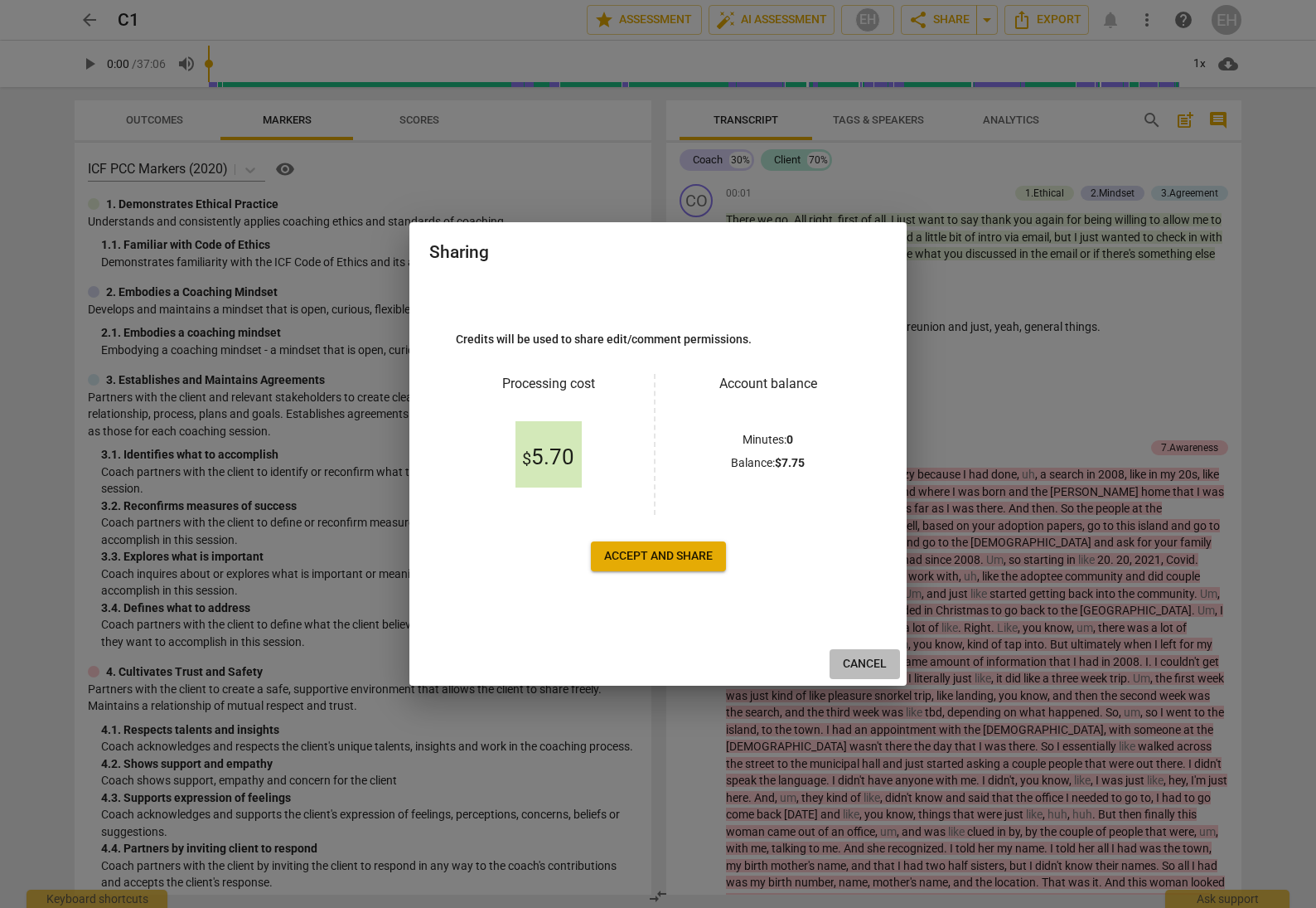
click at [869, 655] on span "Cancel" at bounding box center [865, 663] width 44 height 16
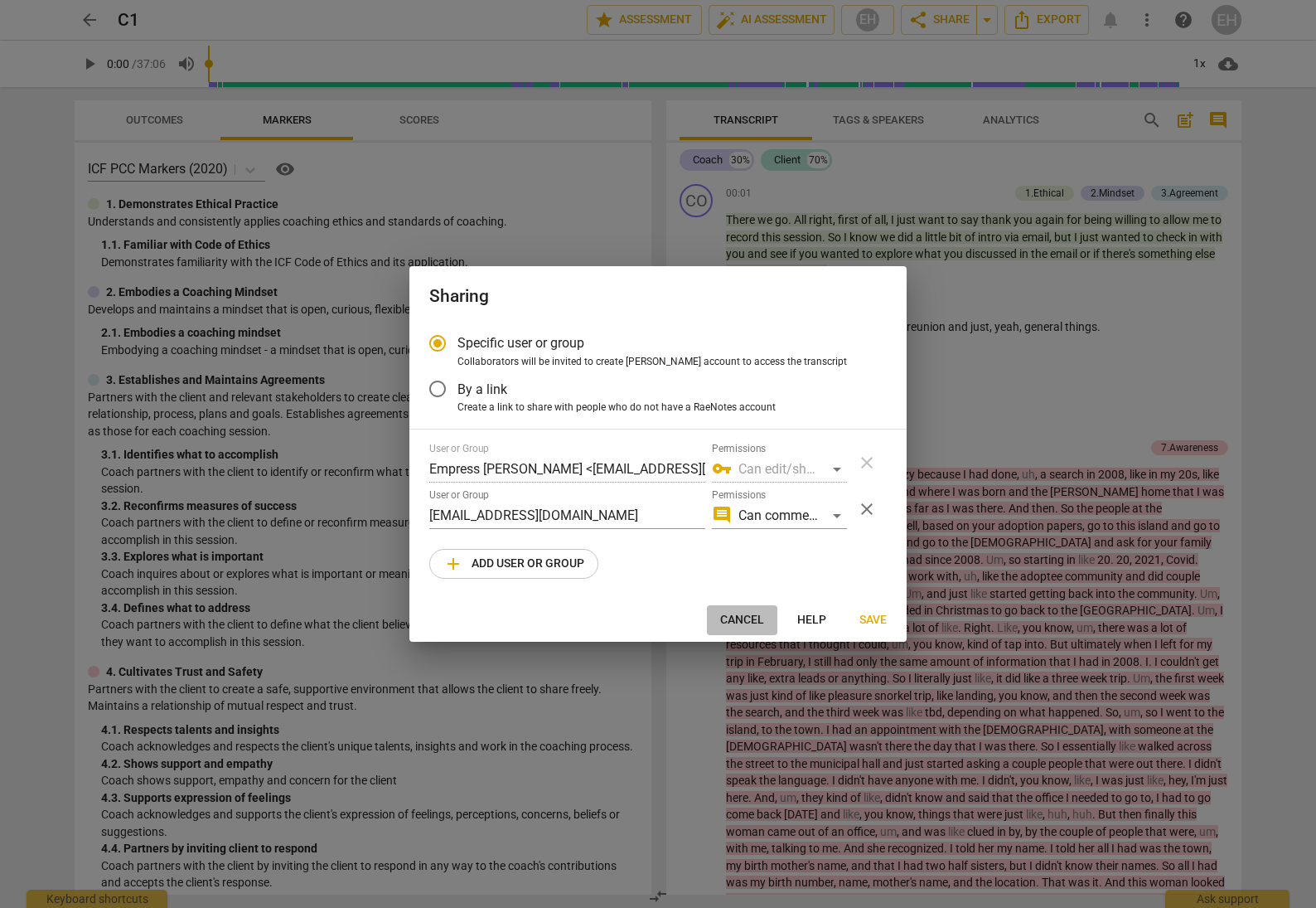
click at [740, 612] on span "Cancel" at bounding box center [742, 619] width 44 height 16
radio input "false"
